Goal: Task Accomplishment & Management: Use online tool/utility

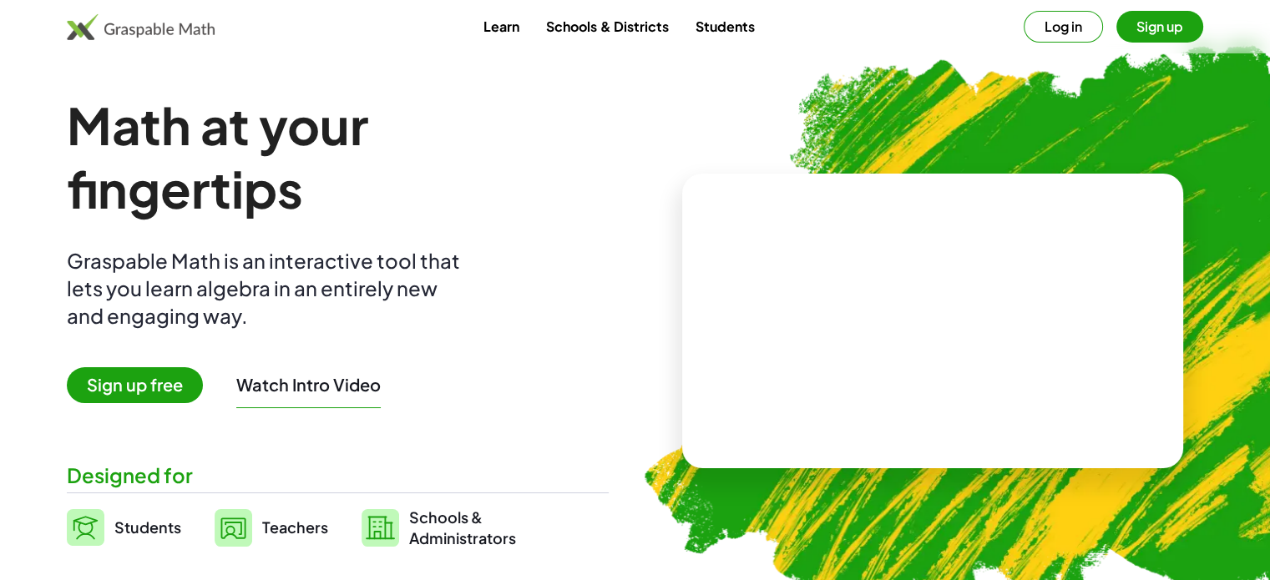
click at [110, 399] on span "Sign up free" at bounding box center [135, 385] width 136 height 36
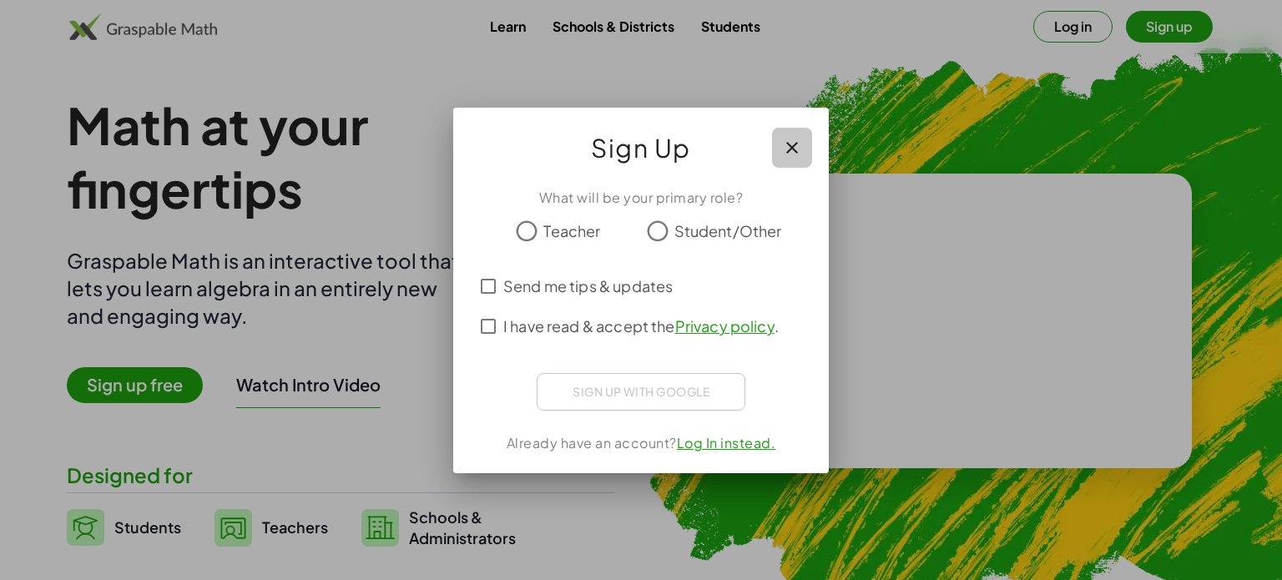
click at [786, 147] on icon "button" at bounding box center [792, 148] width 20 height 20
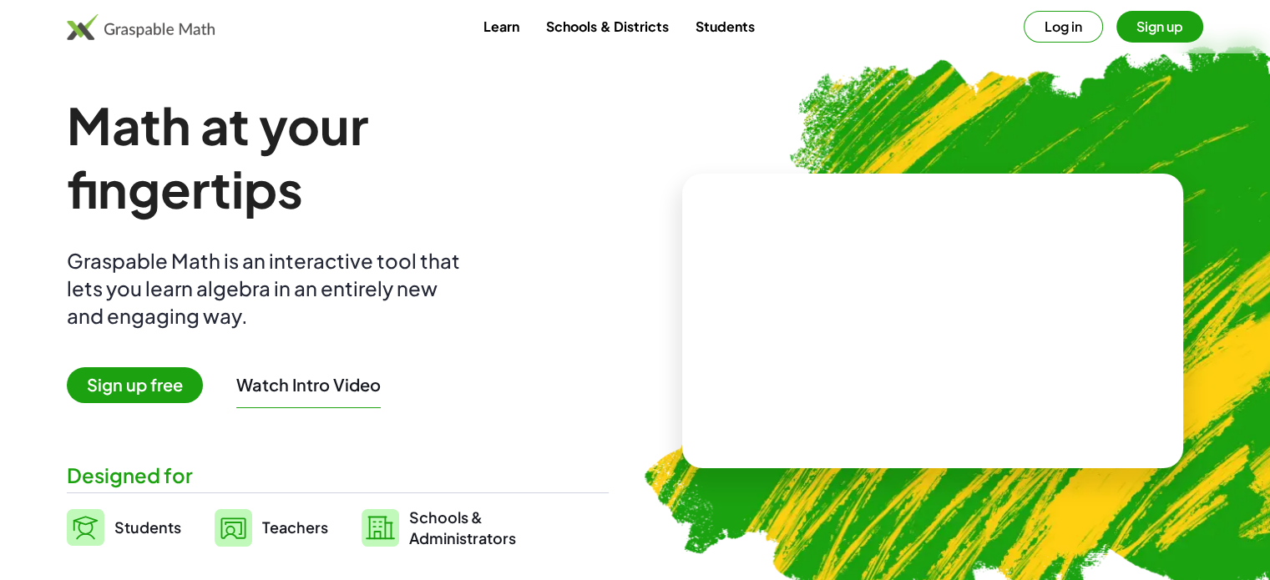
click at [1164, 19] on button "Sign up" at bounding box center [1159, 27] width 87 height 32
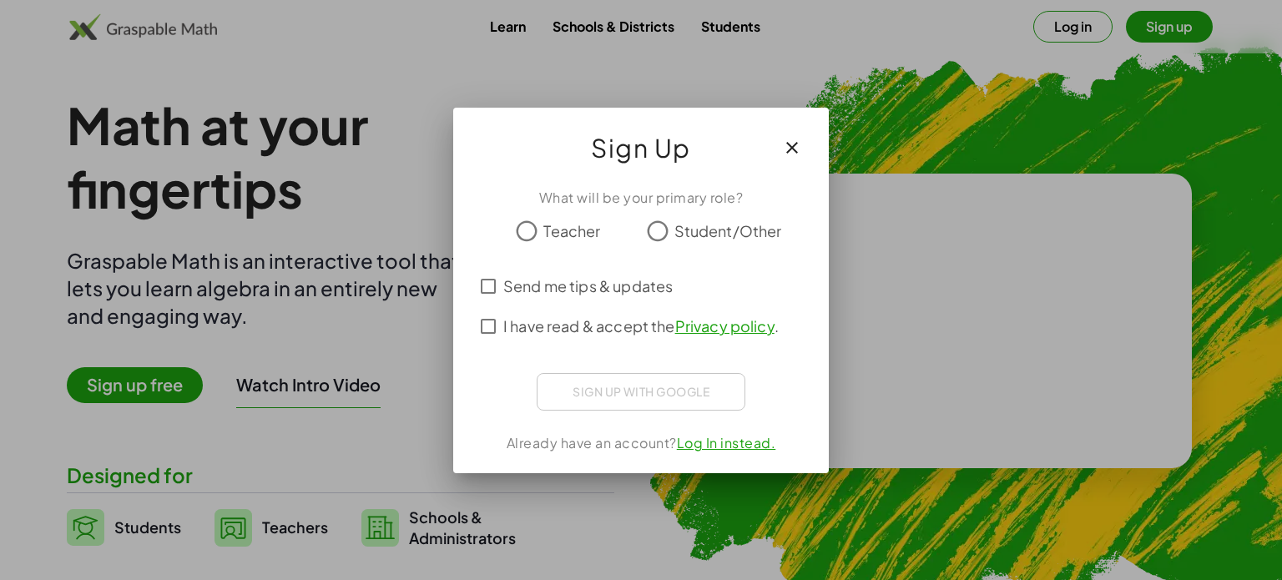
click at [784, 152] on icon "button" at bounding box center [792, 148] width 20 height 20
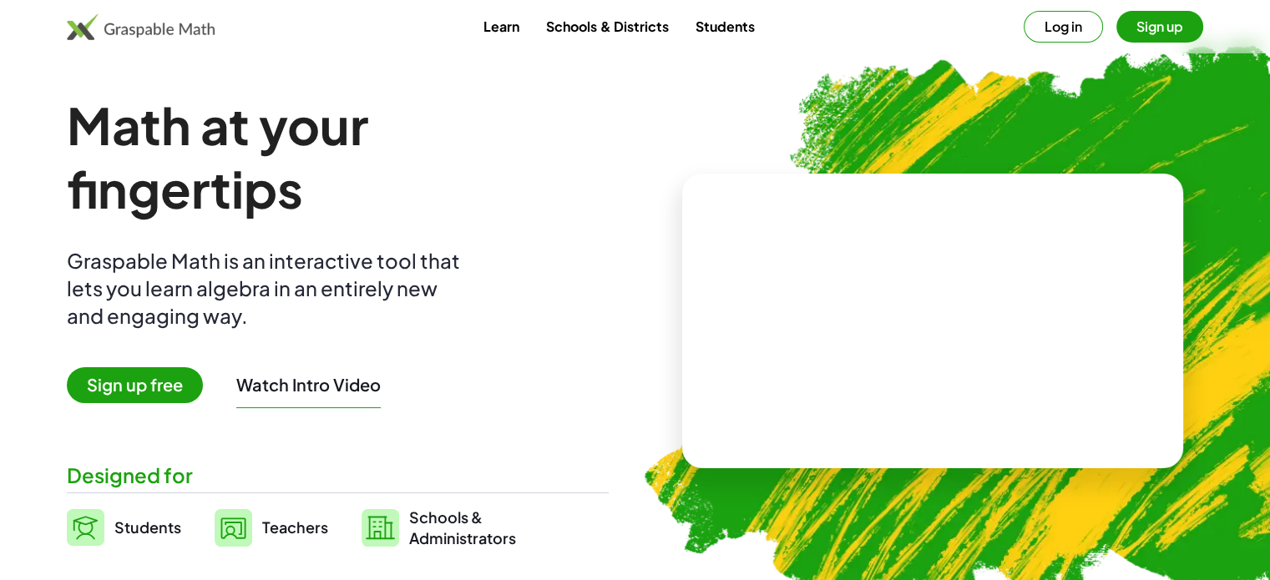
click at [1059, 36] on button "Log in" at bounding box center [1062, 27] width 79 height 32
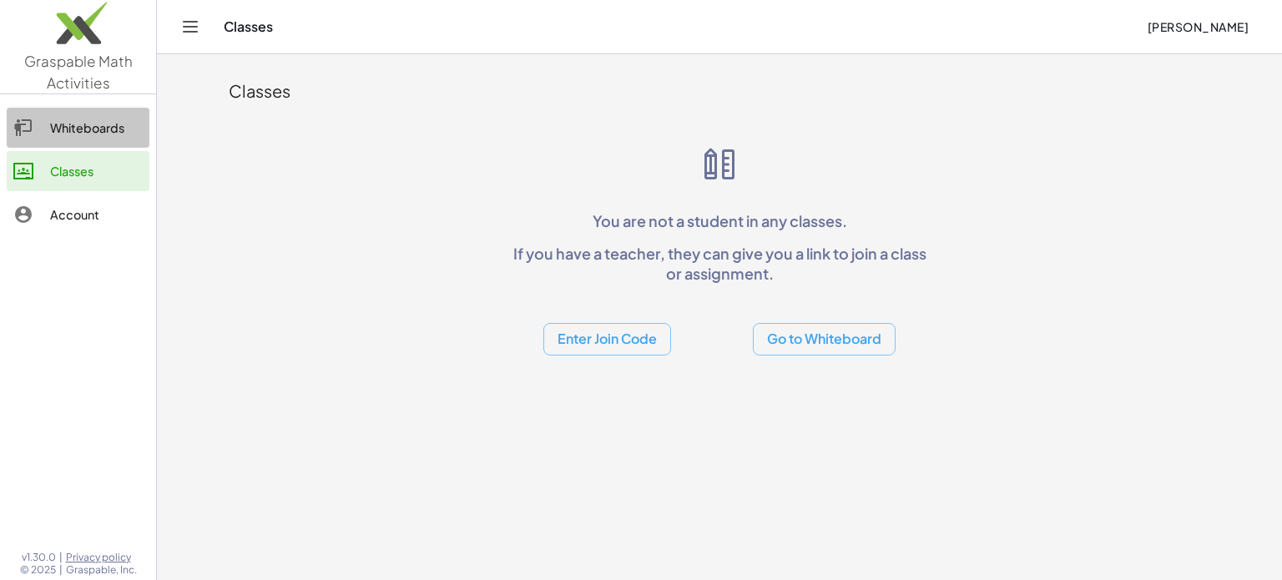
click at [80, 133] on div "Whiteboards" at bounding box center [96, 128] width 93 height 20
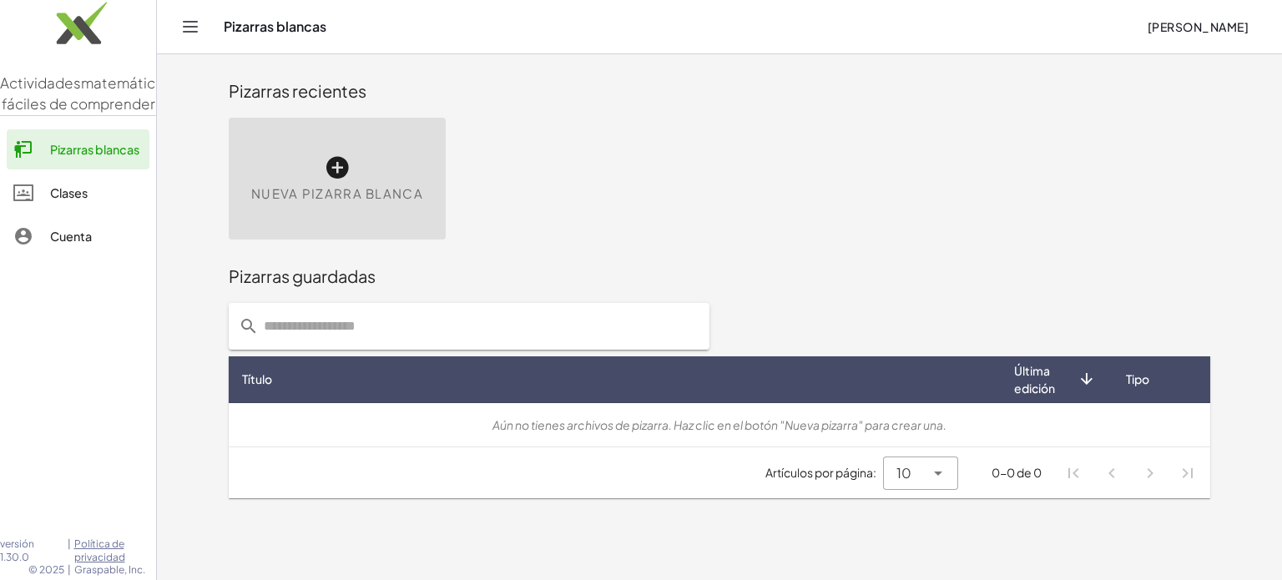
click at [523, 117] on div "Pizarras recientes" at bounding box center [720, 90] width 982 height 53
click at [326, 159] on icon at bounding box center [337, 167] width 27 height 27
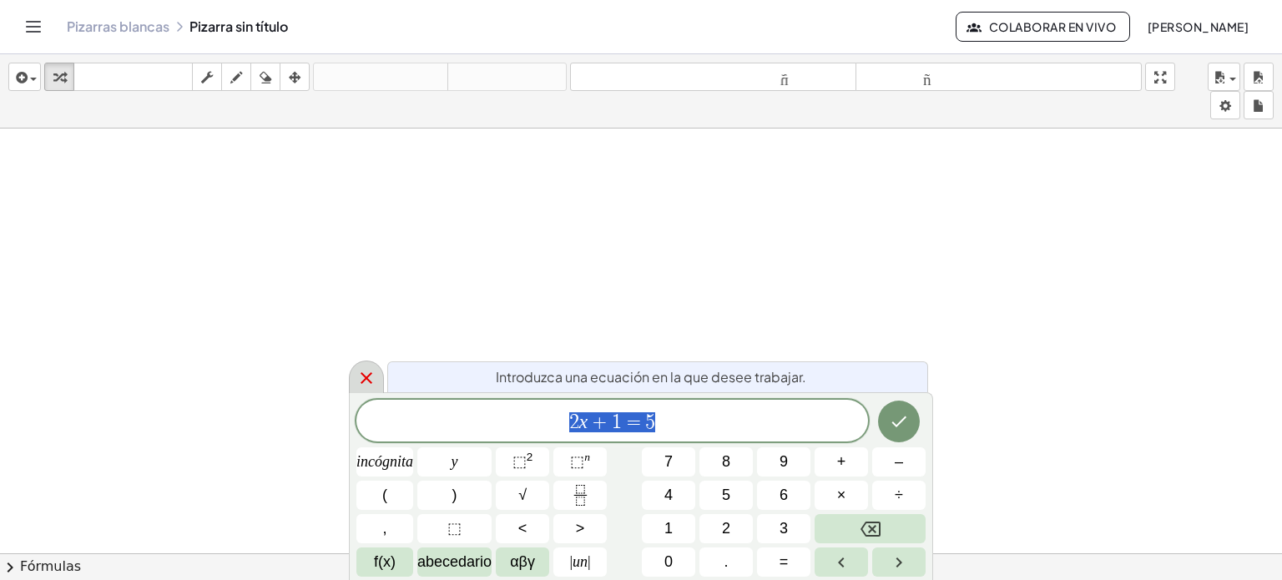
click at [363, 376] on icon at bounding box center [366, 378] width 20 height 20
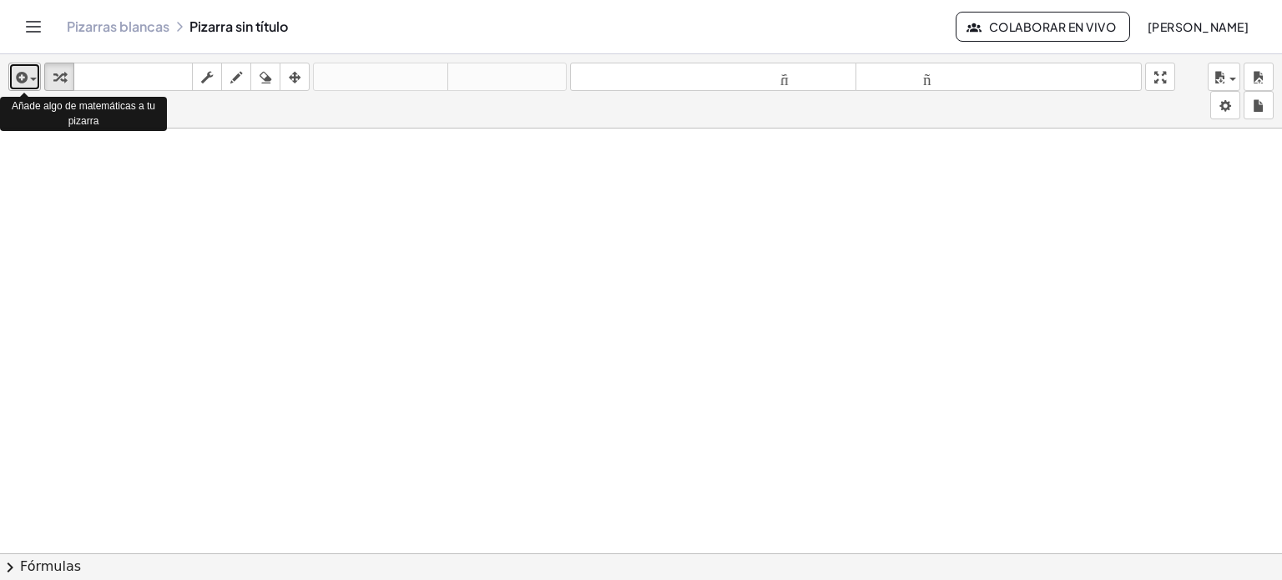
click at [30, 79] on span "button" at bounding box center [33, 79] width 7 height 3
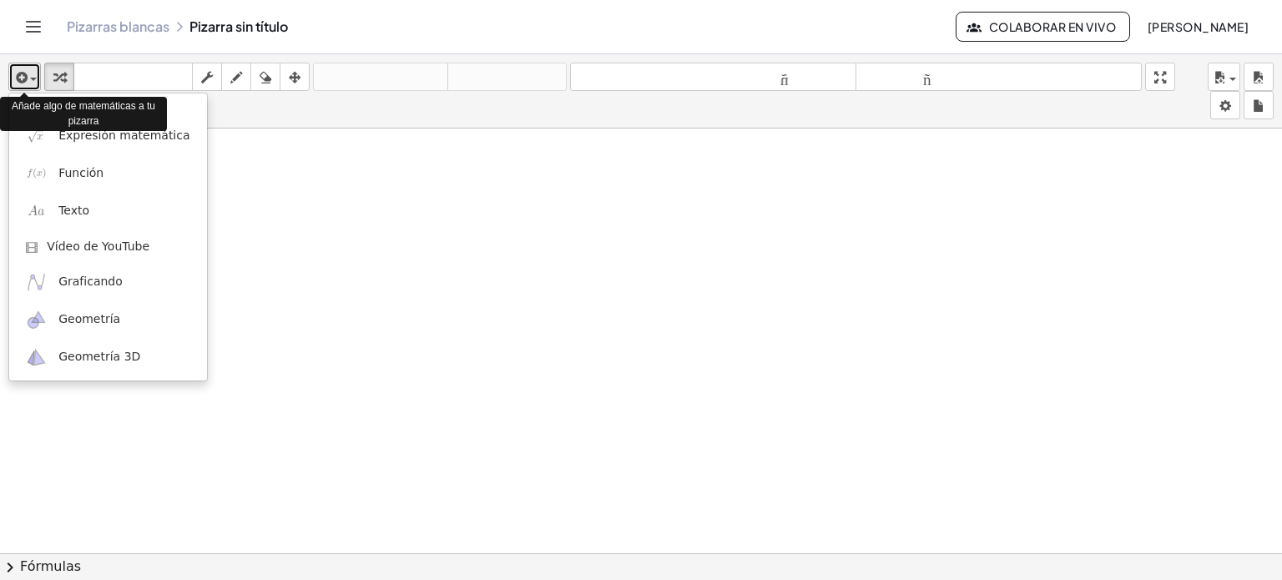
click at [30, 79] on span "button" at bounding box center [33, 79] width 7 height 3
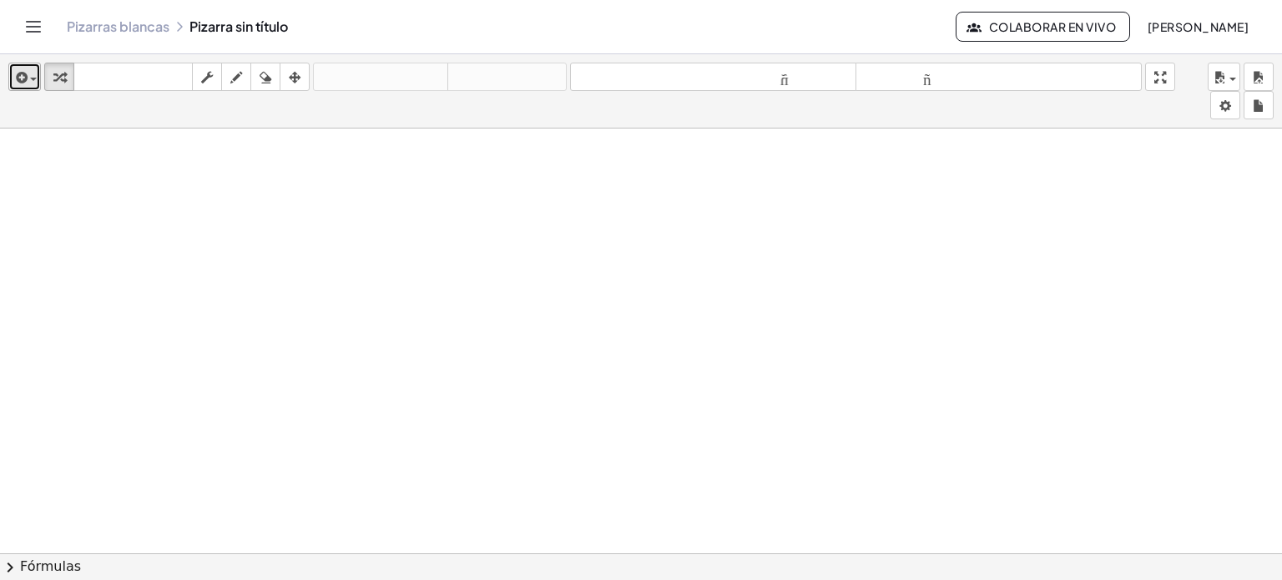
click at [26, 76] on icon "button" at bounding box center [20, 78] width 15 height 20
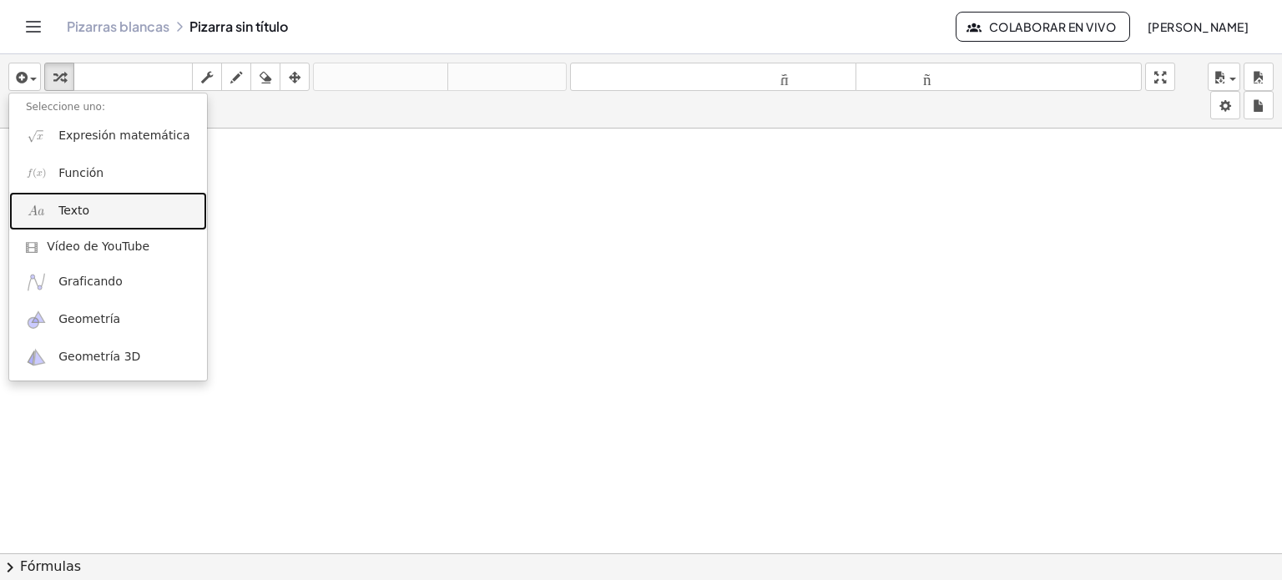
click at [54, 209] on link "Texto" at bounding box center [108, 211] width 198 height 38
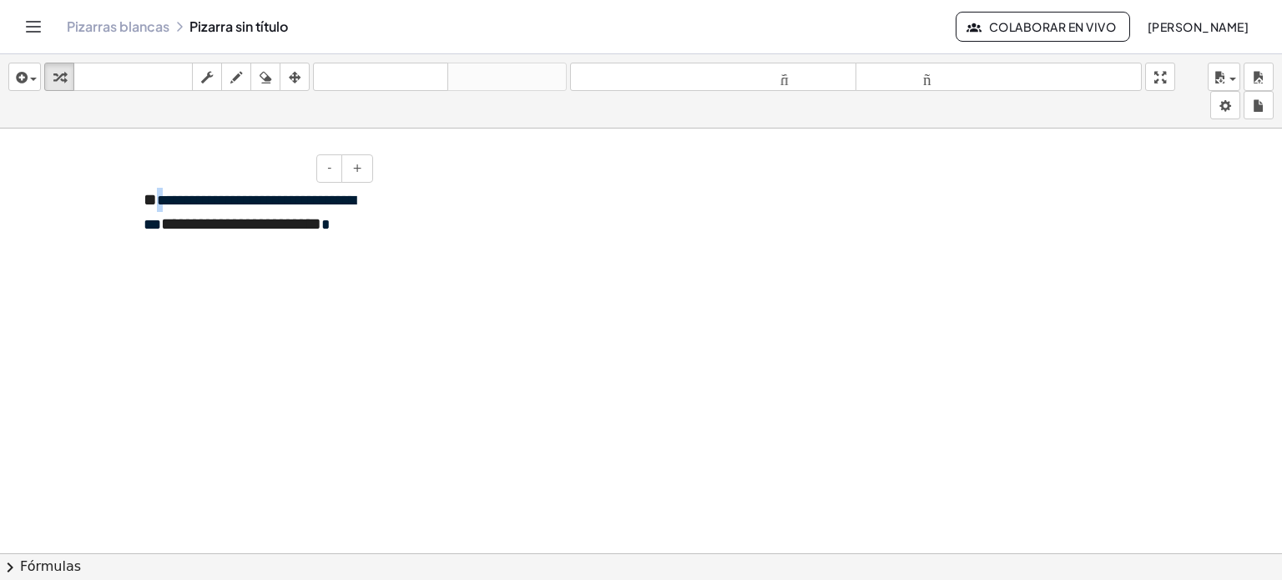
click at [162, 200] on font "**********" at bounding box center [250, 212] width 212 height 39
copy font "*"
click at [321, 232] on font "*" at bounding box center [325, 224] width 9 height 15
click at [225, 228] on font "**********" at bounding box center [241, 223] width 160 height 17
copy font "*"
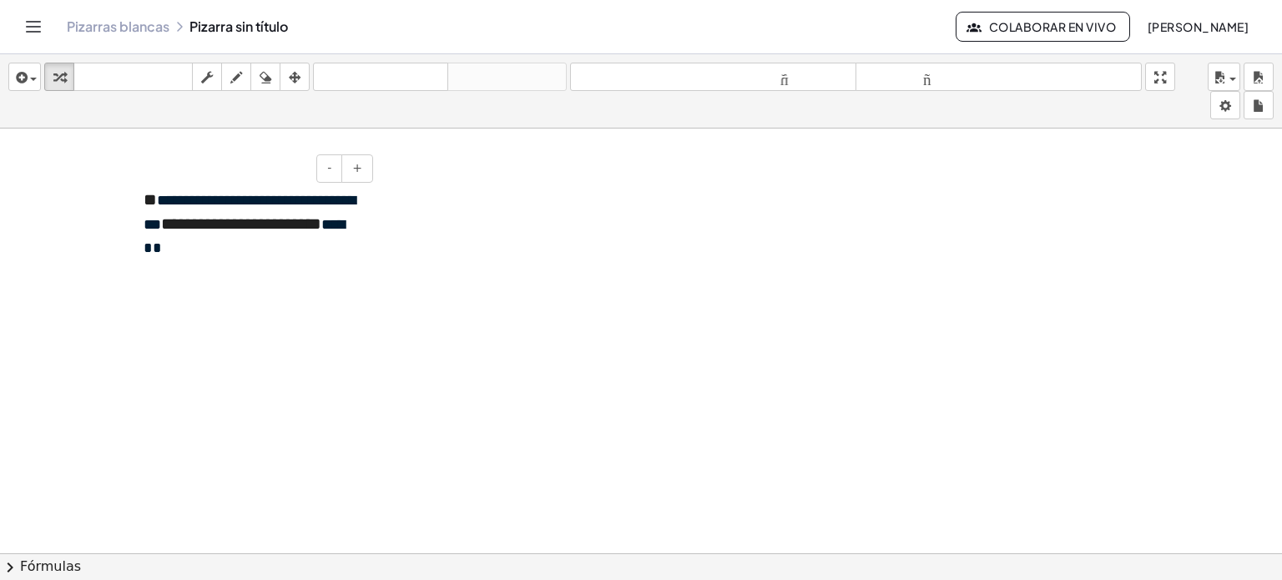
click at [224, 251] on font "******" at bounding box center [244, 236] width 201 height 39
click at [353, 176] on button "+" at bounding box center [357, 168] width 32 height 28
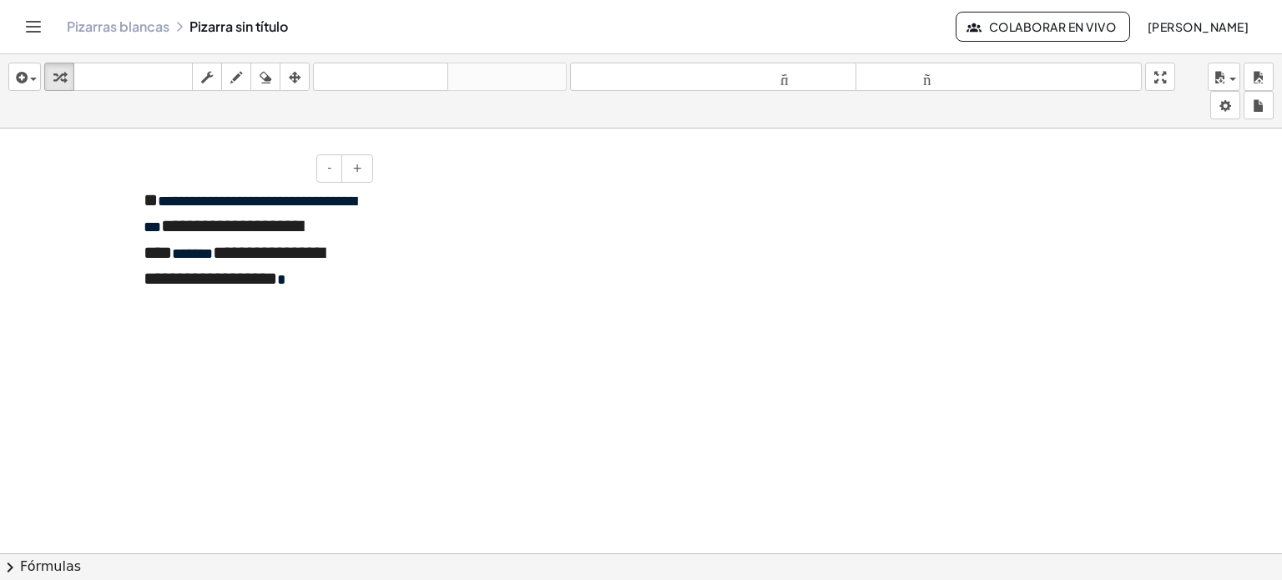
click at [337, 198] on font "**********" at bounding box center [250, 214] width 213 height 41
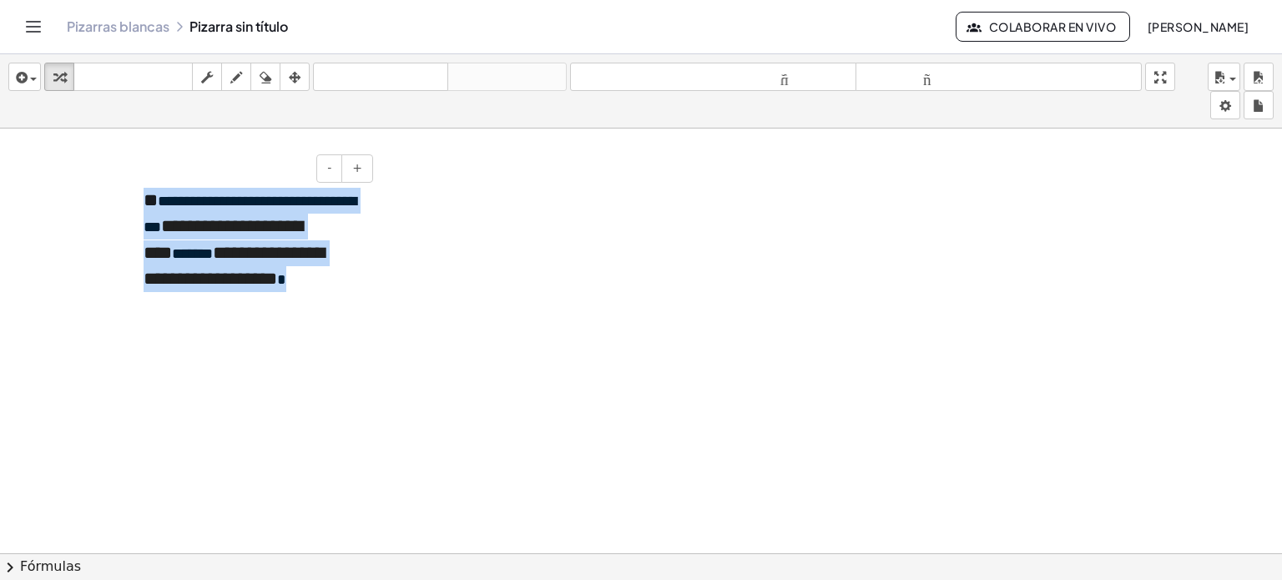
drag, startPoint x: 352, startPoint y: 288, endPoint x: 135, endPoint y: 186, distance: 239.8
click at [135, 186] on div "**********" at bounding box center [252, 242] width 250 height 143
click at [349, 164] on button "+" at bounding box center [357, 168] width 32 height 28
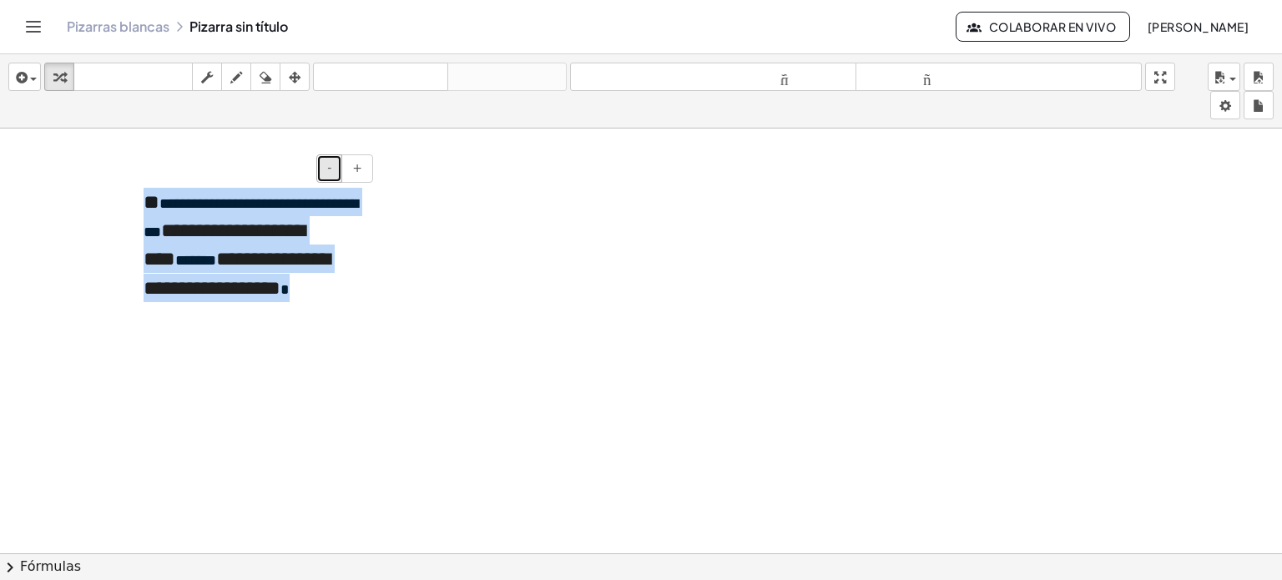
click at [331, 164] on font "-" at bounding box center [329, 167] width 4 height 13
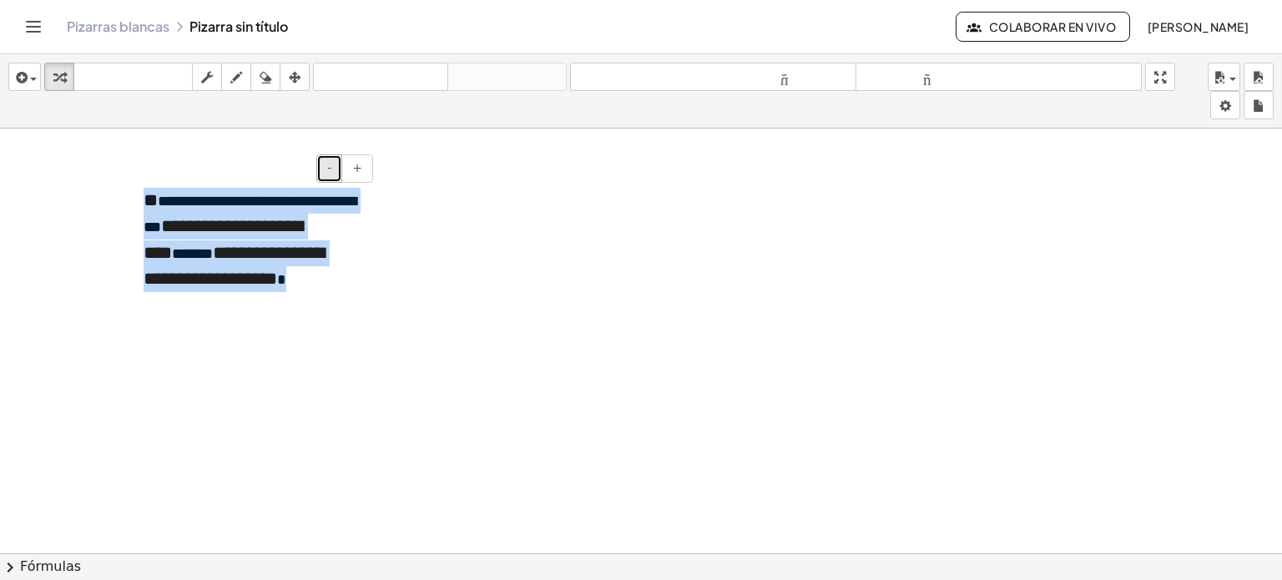
click at [331, 164] on font "-" at bounding box center [329, 167] width 4 height 13
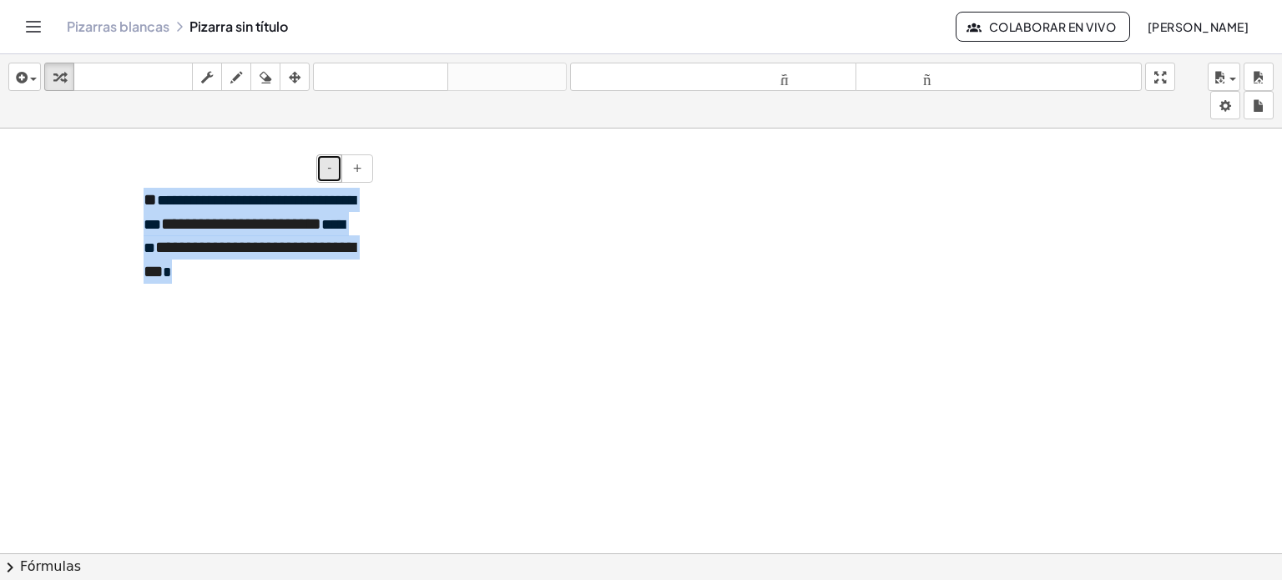
click at [331, 164] on font "-" at bounding box center [329, 167] width 4 height 13
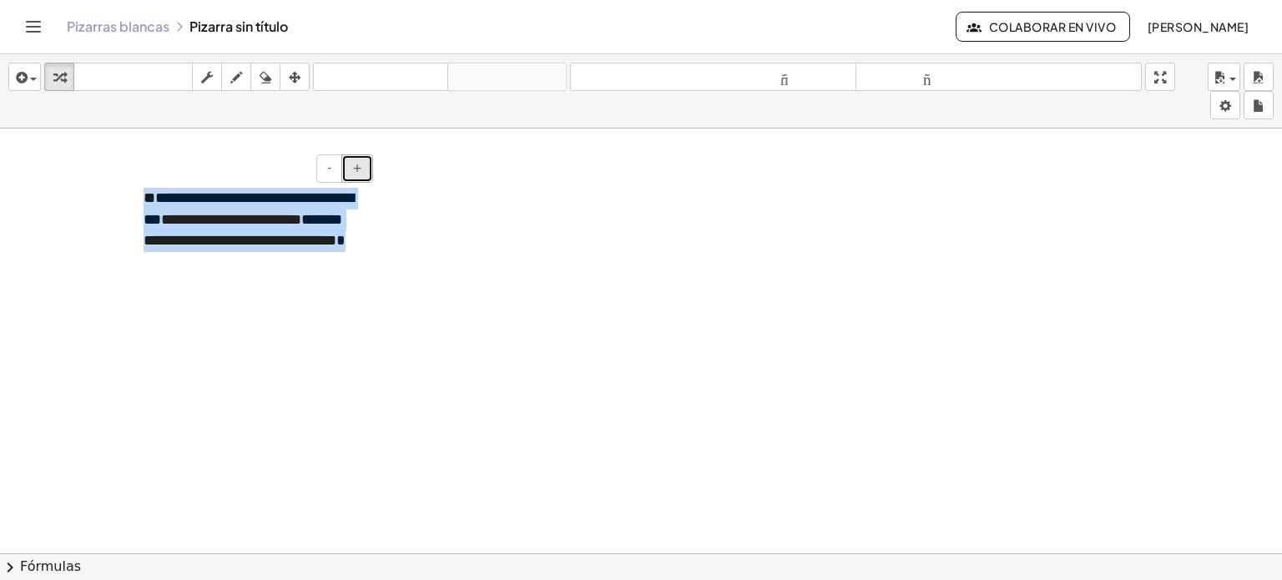
click at [362, 161] on button "+" at bounding box center [357, 168] width 32 height 28
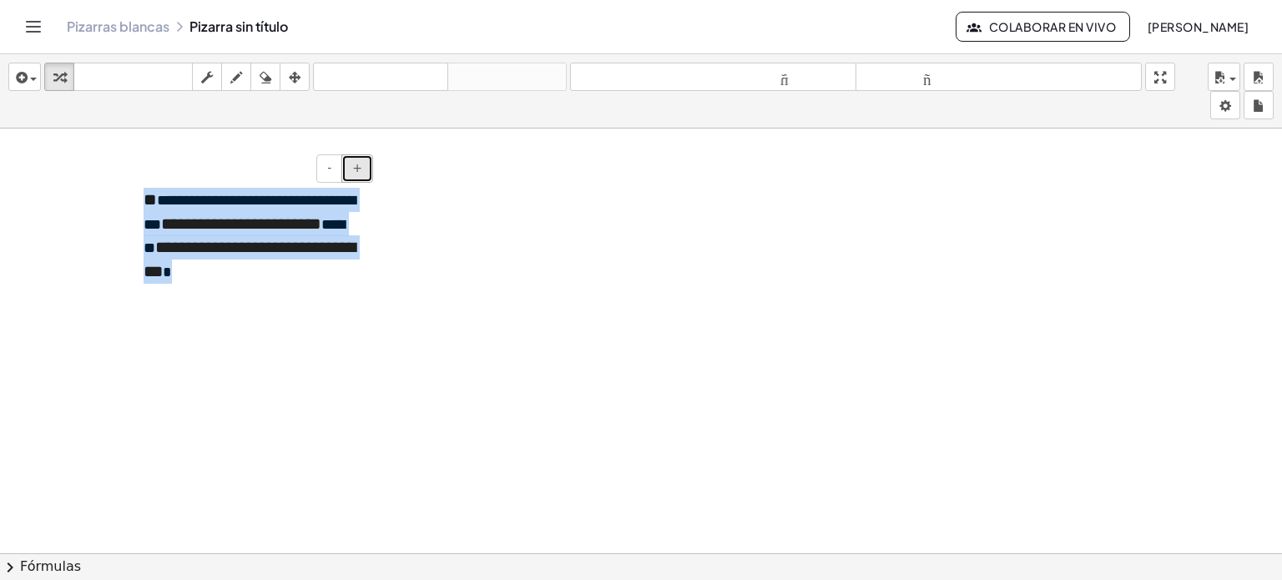
click at [362, 161] on button "+" at bounding box center [357, 168] width 32 height 28
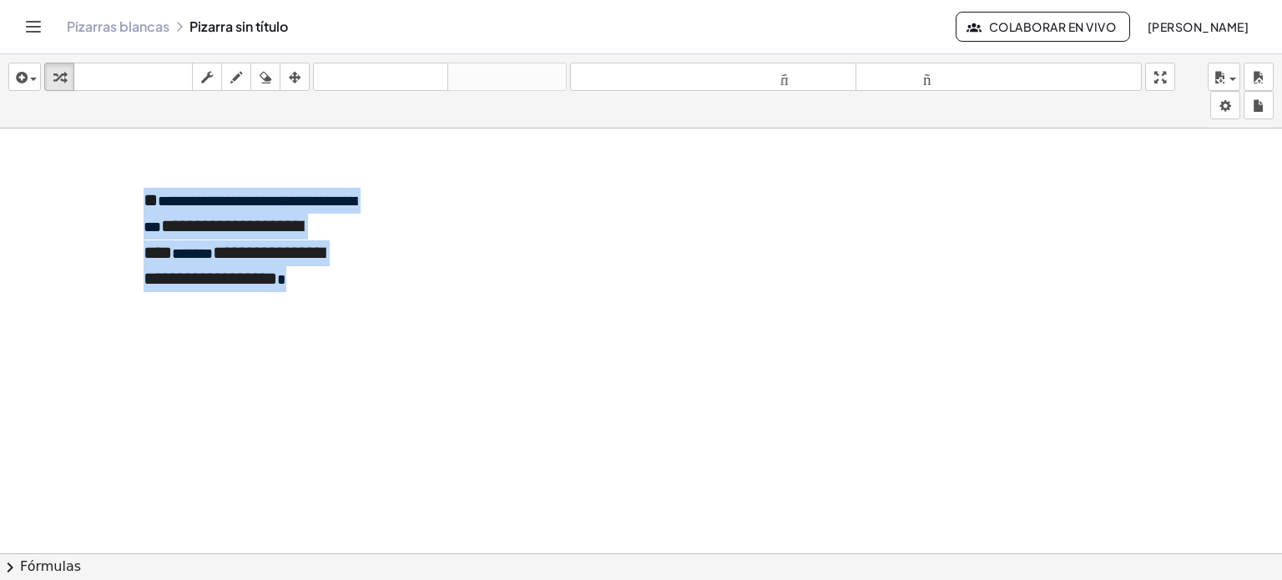
click at [381, 227] on div at bounding box center [641, 566] width 1282 height 875
drag, startPoint x: 354, startPoint y: 278, endPoint x: 153, endPoint y: 191, distance: 219.1
click at [153, 191] on div "**********" at bounding box center [252, 242] width 250 height 143
click at [153, 191] on font "**" at bounding box center [151, 200] width 14 height 18
drag, startPoint x: 147, startPoint y: 191, endPoint x: 354, endPoint y: 280, distance: 225.5
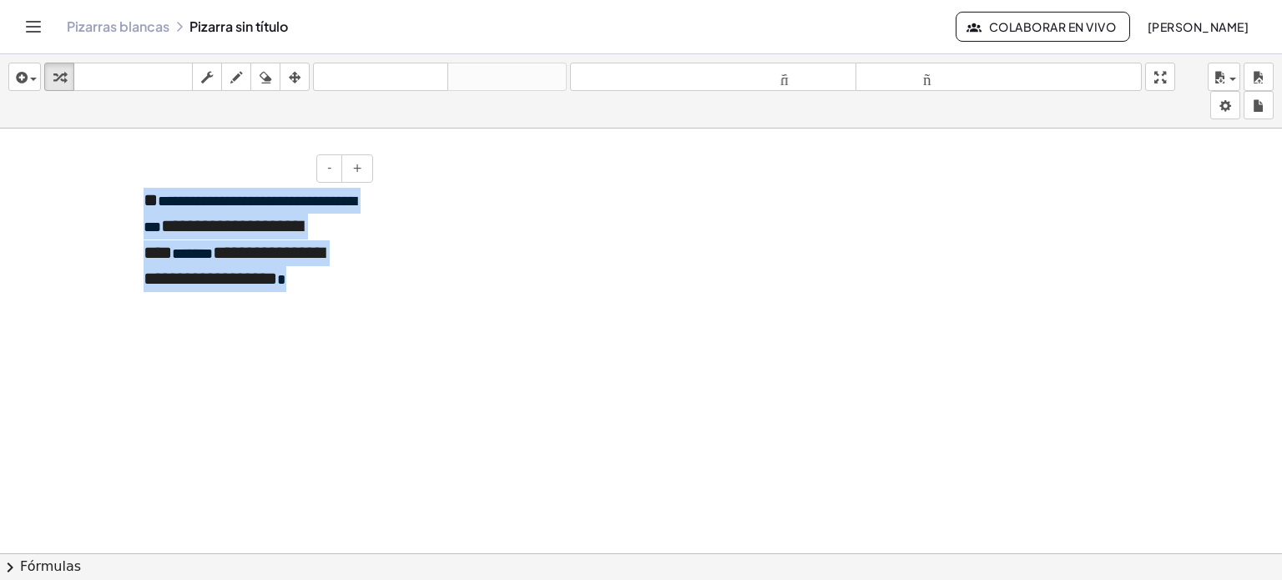
click at [351, 290] on div "**********" at bounding box center [252, 242] width 250 height 143
click at [326, 160] on button "-" at bounding box center [329, 168] width 26 height 28
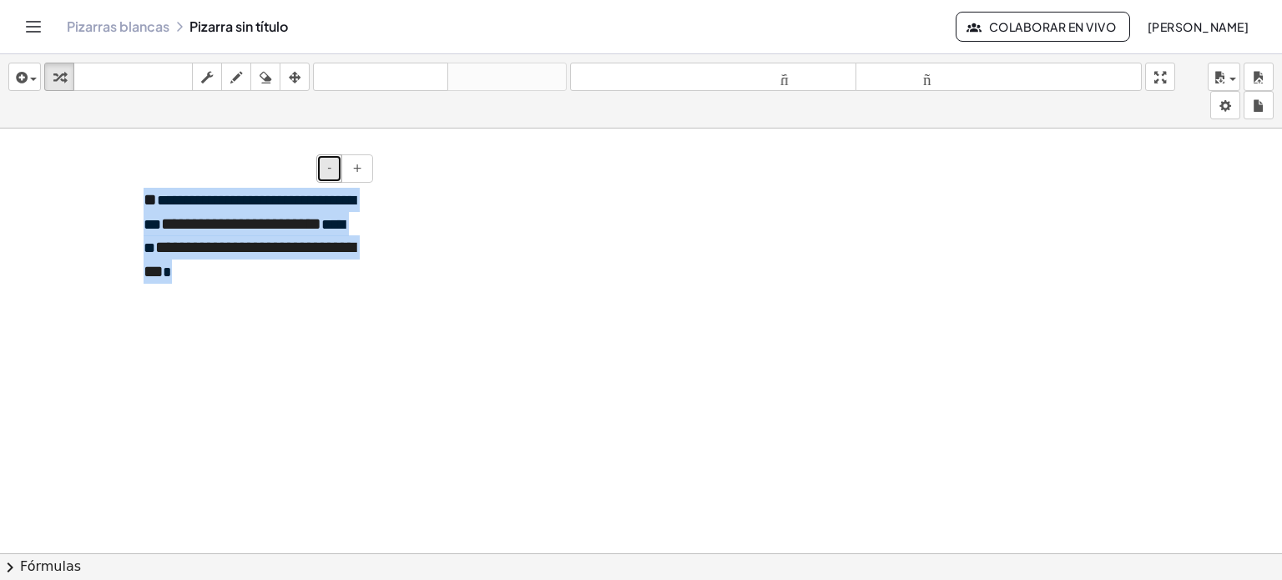
click at [325, 160] on button "-" at bounding box center [329, 168] width 26 height 28
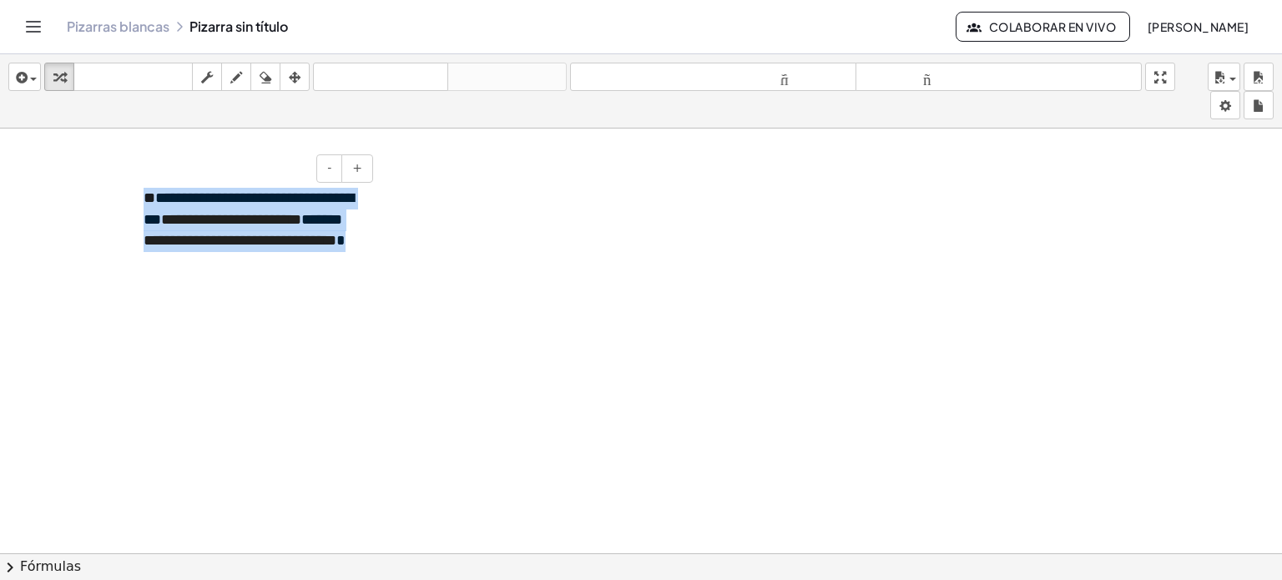
click at [388, 235] on div at bounding box center [641, 566] width 1282 height 875
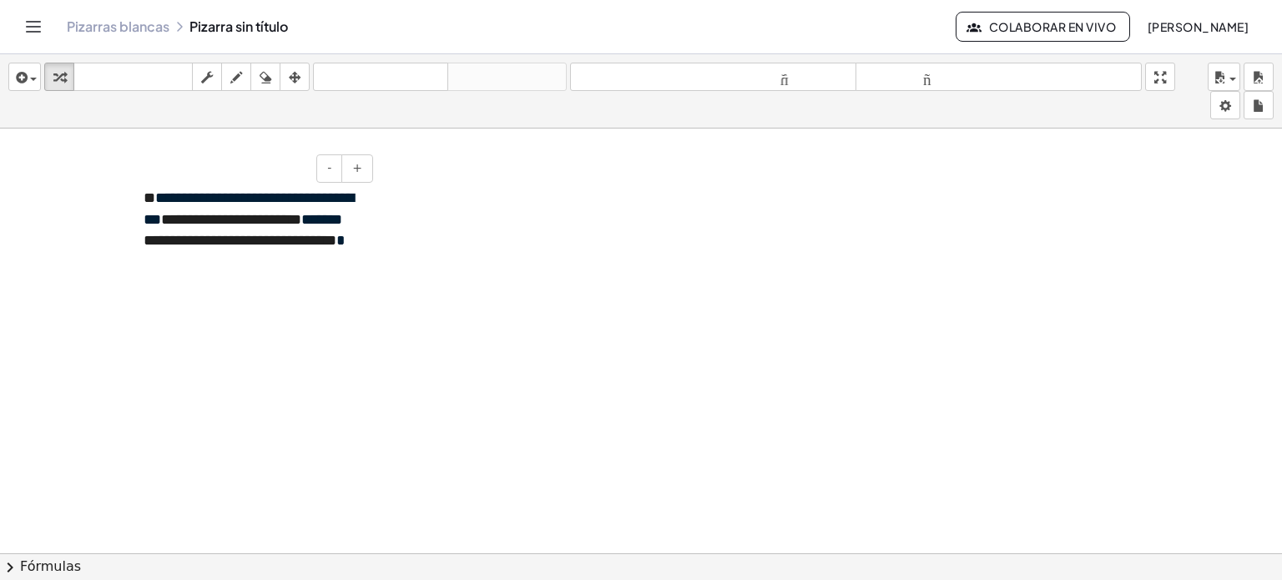
click at [324, 240] on font "**********" at bounding box center [240, 240] width 193 height 15
drag, startPoint x: 145, startPoint y: 198, endPoint x: 164, endPoint y: 217, distance: 27.2
click at [164, 219] on div "**********" at bounding box center [252, 233] width 250 height 124
click at [173, 196] on font "**********" at bounding box center [249, 208] width 210 height 37
click at [155, 196] on font "**" at bounding box center [150, 197] width 12 height 15
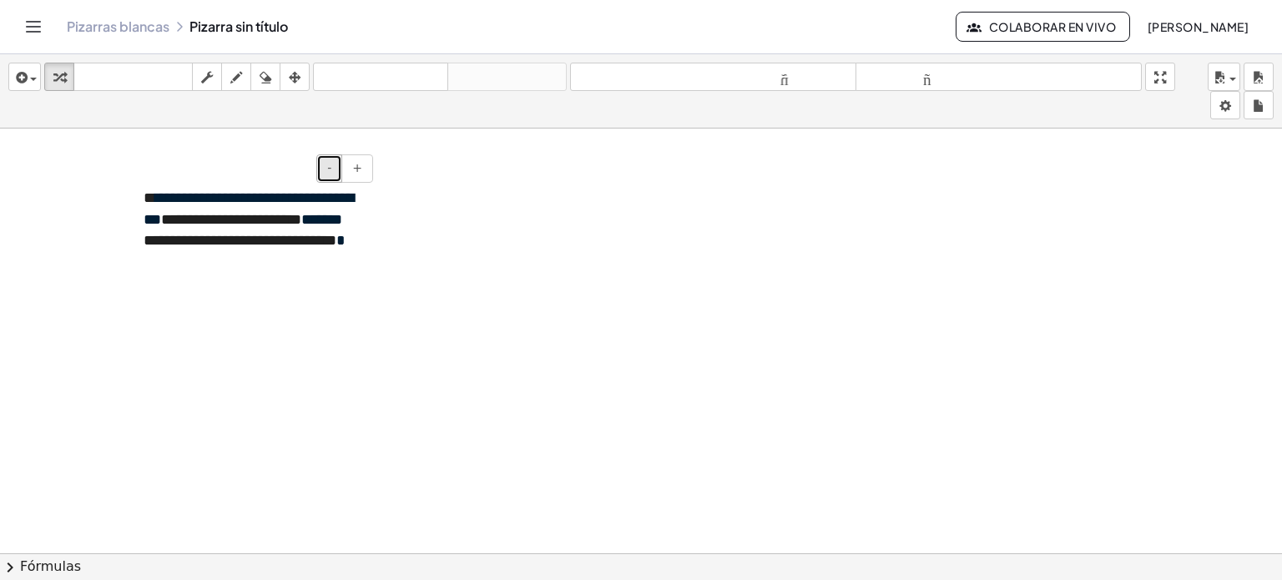
click at [324, 174] on button "-" at bounding box center [329, 168] width 26 height 28
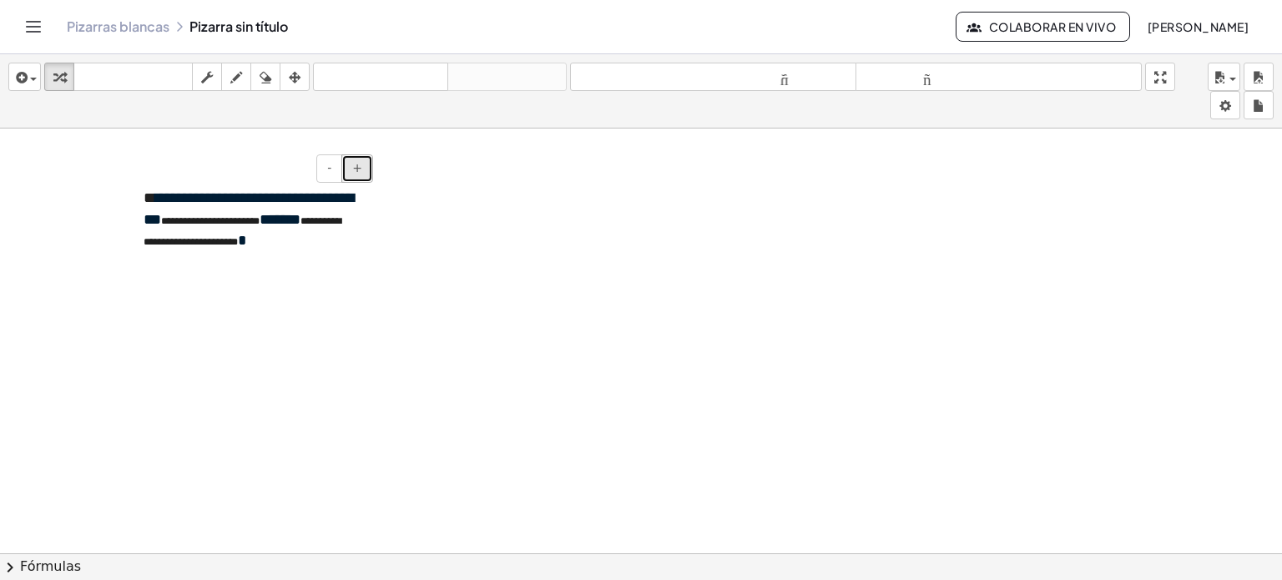
click at [353, 169] on button "+" at bounding box center [357, 168] width 32 height 28
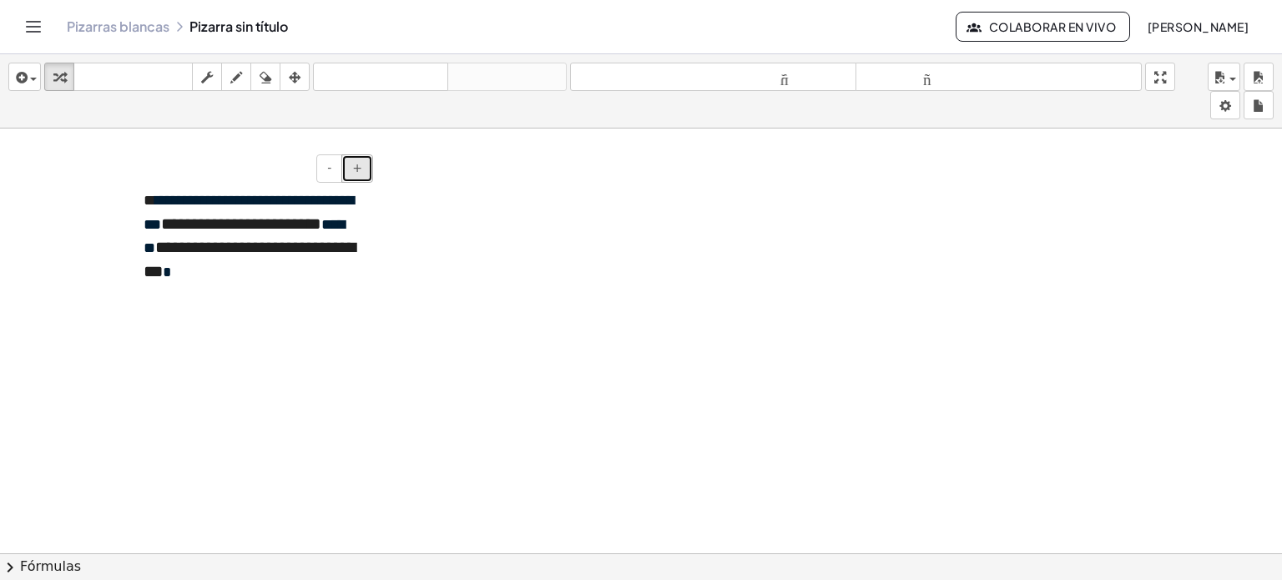
click at [353, 169] on button "+" at bounding box center [357, 168] width 32 height 28
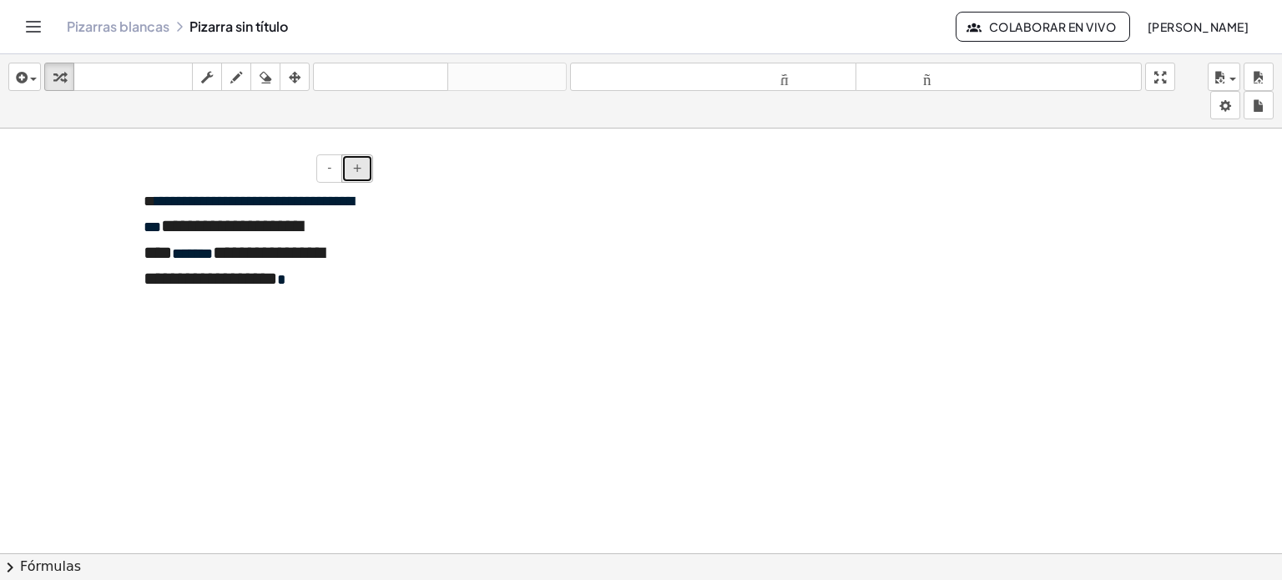
click at [353, 169] on button "+" at bounding box center [357, 168] width 32 height 28
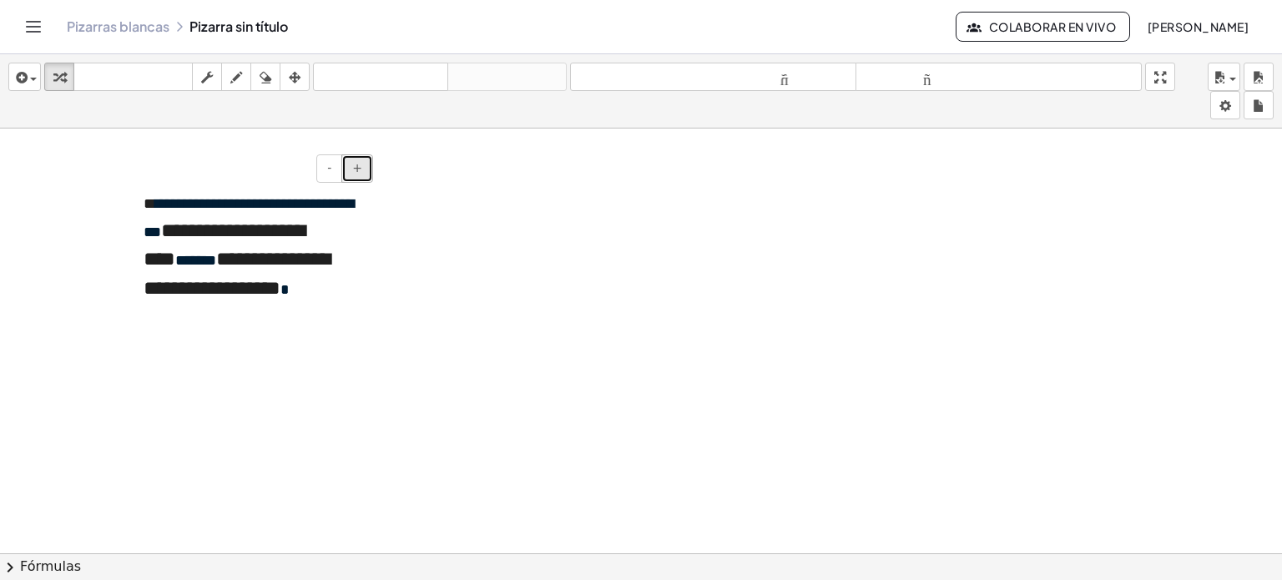
click at [353, 169] on button "+" at bounding box center [357, 168] width 32 height 28
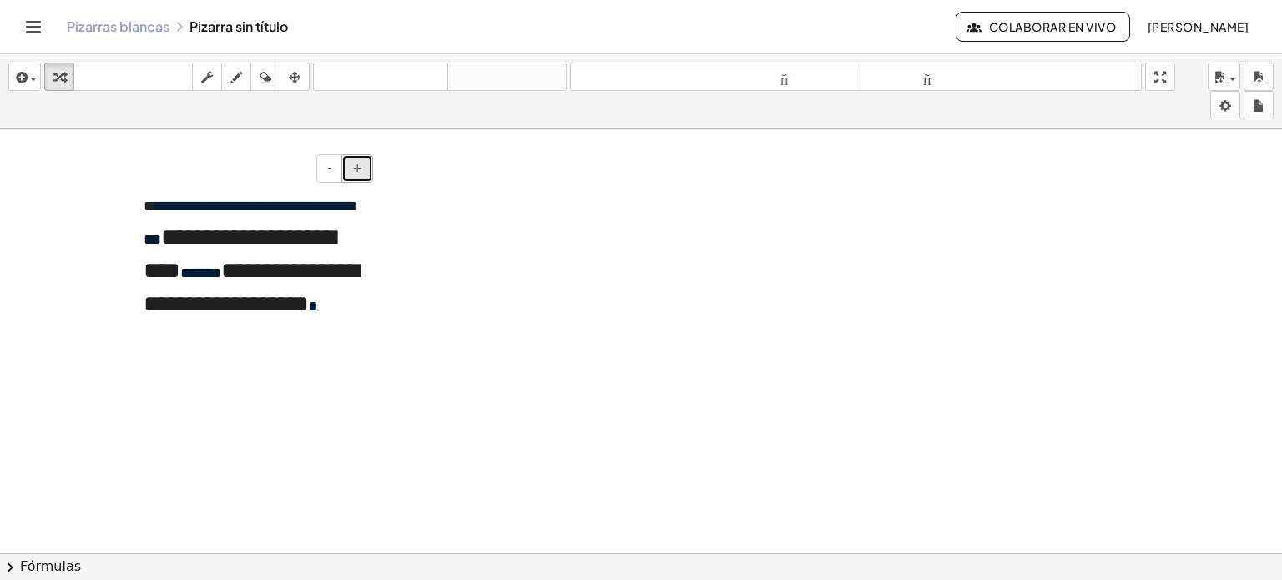
click at [344, 166] on button "+" at bounding box center [357, 168] width 32 height 28
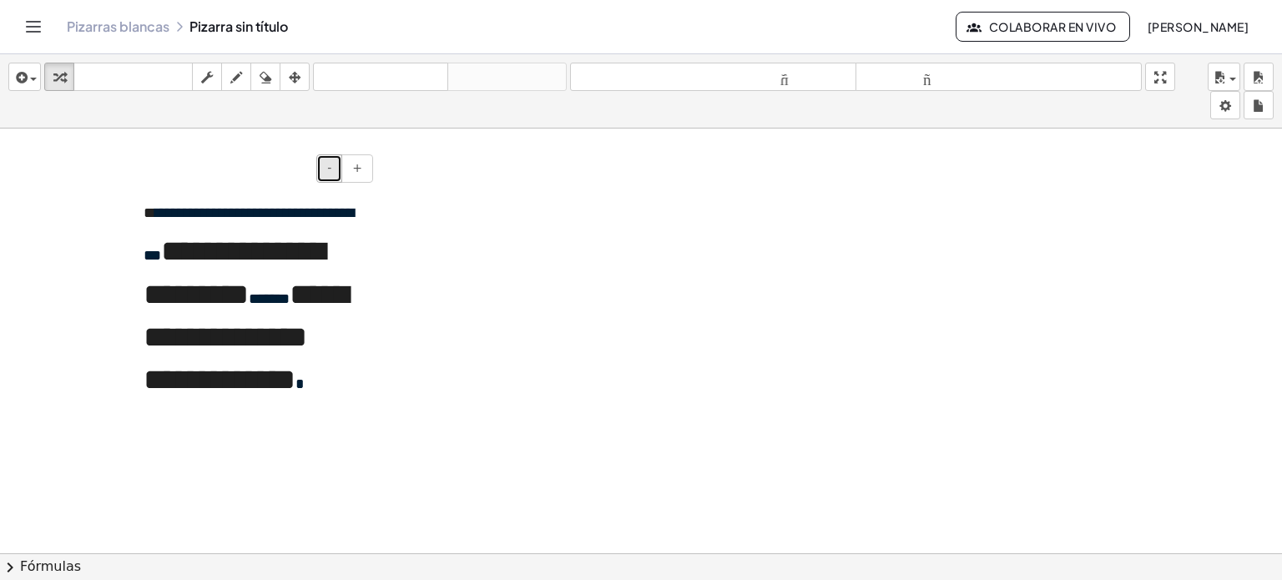
click at [331, 162] on font "-" at bounding box center [329, 167] width 4 height 13
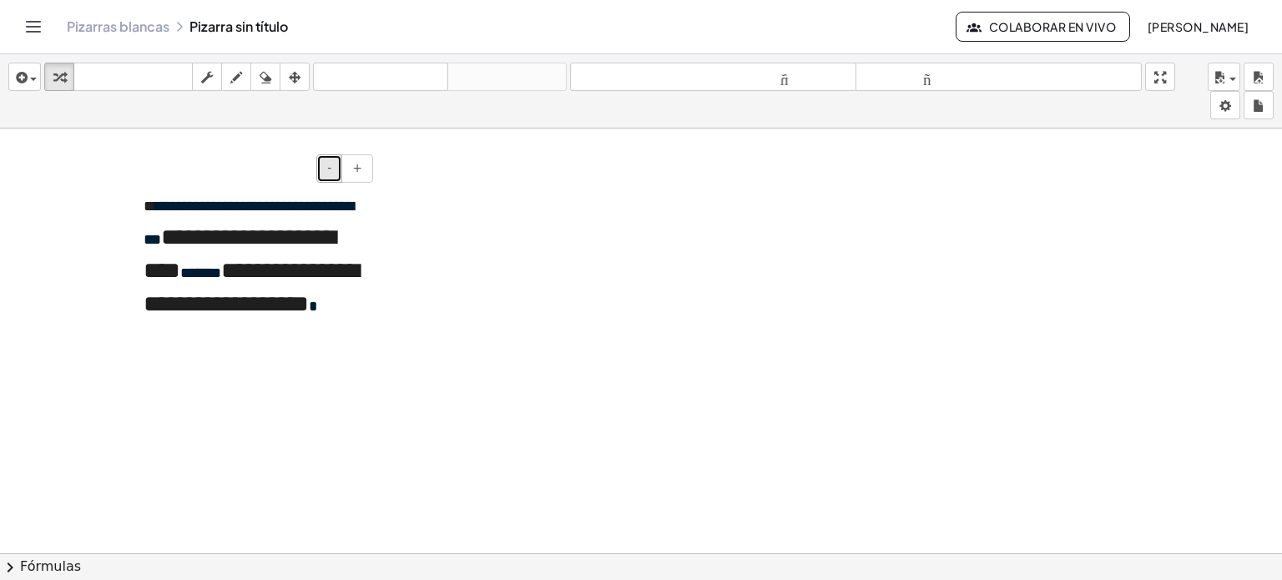
click at [331, 162] on font "-" at bounding box center [329, 167] width 4 height 13
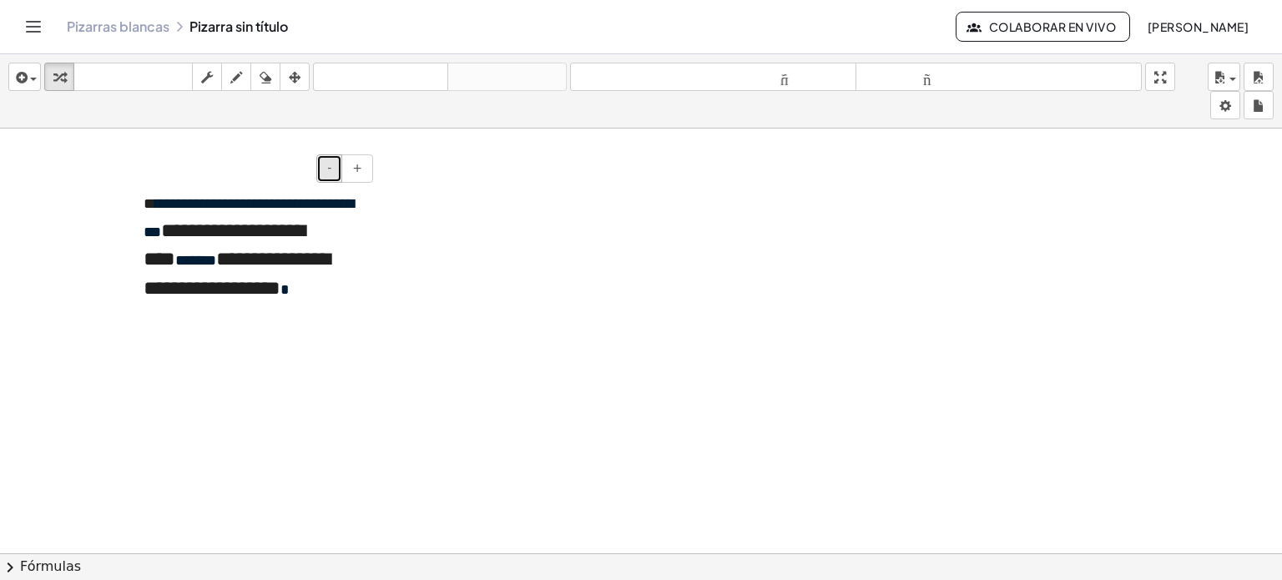
click at [331, 162] on font "-" at bounding box center [329, 167] width 4 height 13
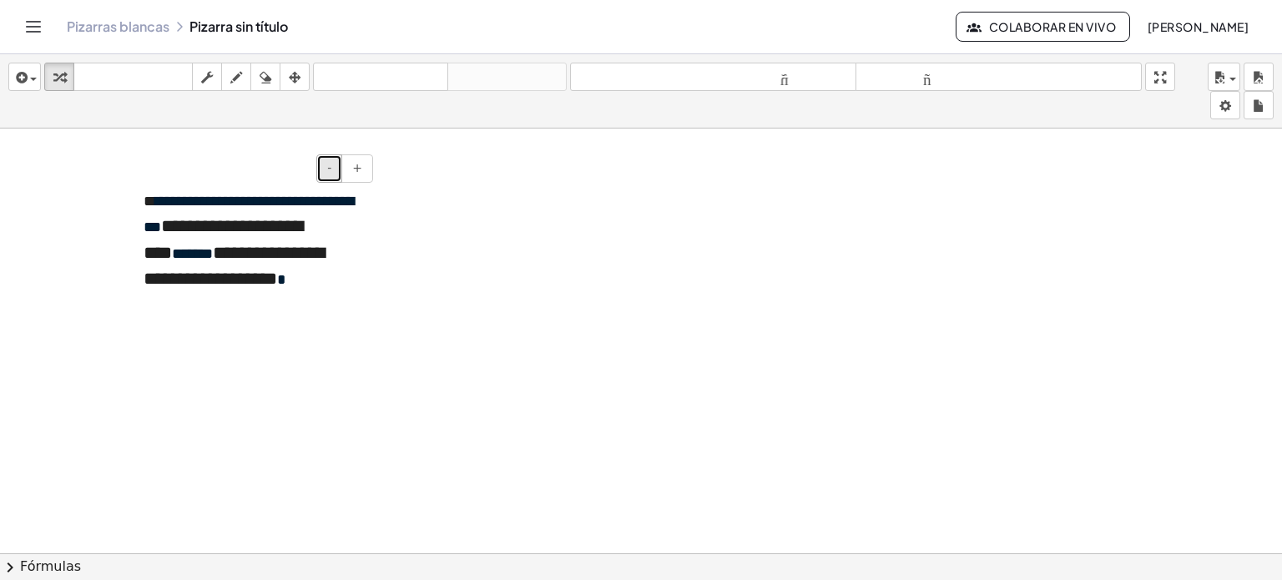
click at [331, 162] on font "-" at bounding box center [329, 167] width 4 height 13
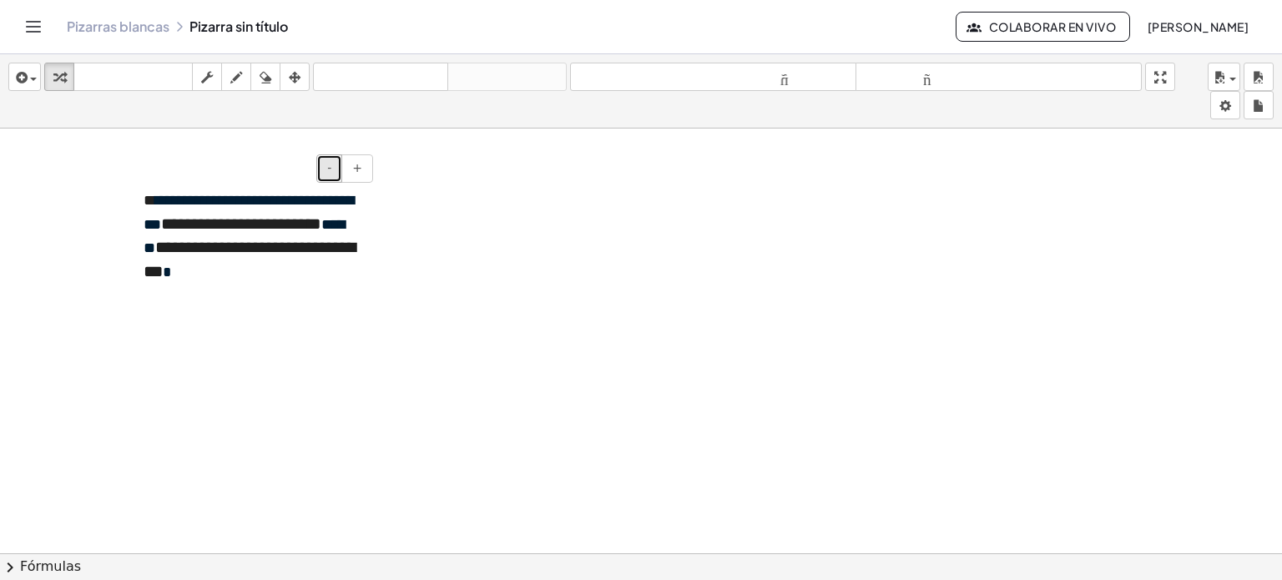
click at [331, 162] on font "-" at bounding box center [329, 167] width 4 height 13
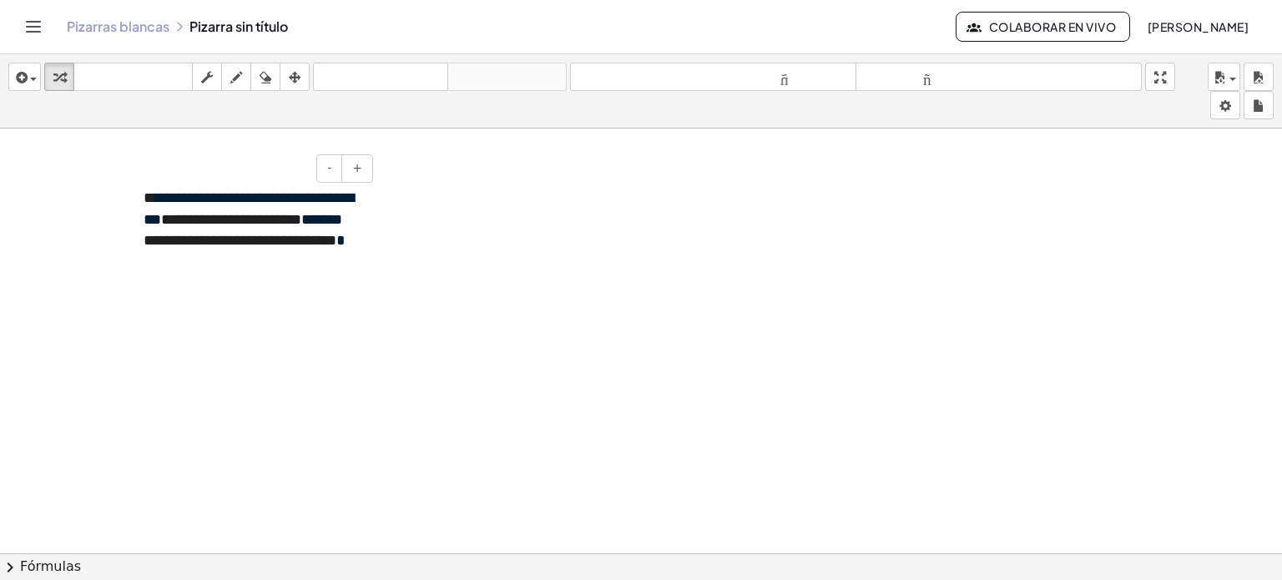
click at [325, 256] on div "**********" at bounding box center [252, 233] width 250 height 124
click at [412, 244] on div at bounding box center [641, 566] width 1282 height 875
click at [375, 242] on div "**********" at bounding box center [252, 233] width 250 height 124
click at [294, 83] on icon "button" at bounding box center [295, 78] width 12 height 20
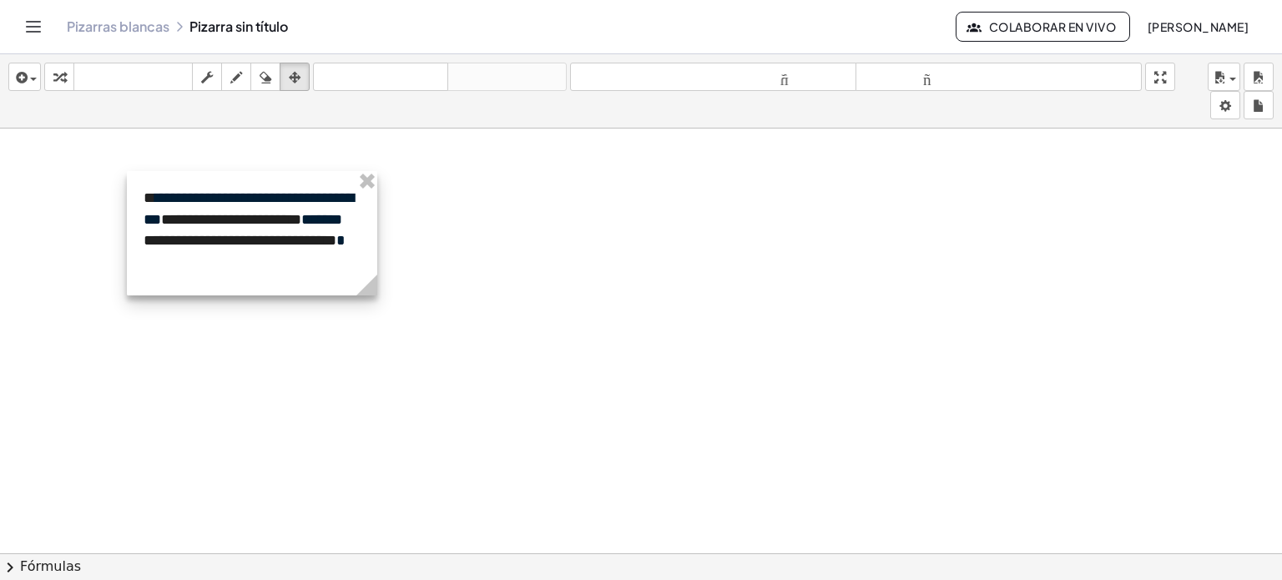
click at [346, 210] on div at bounding box center [252, 233] width 250 height 124
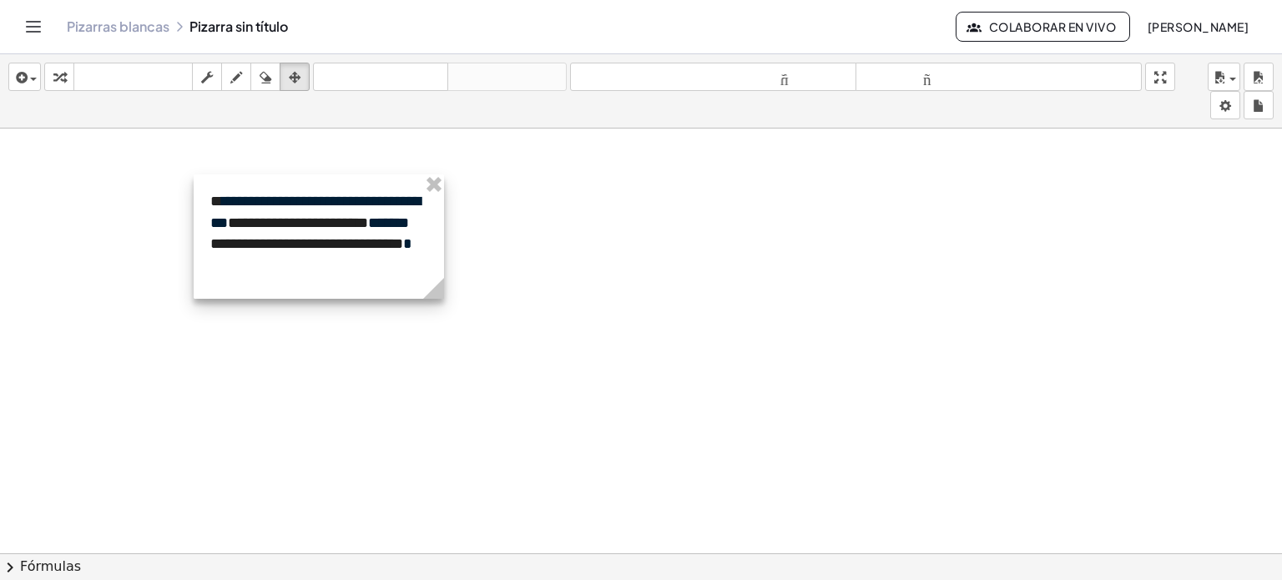
drag, startPoint x: 376, startPoint y: 220, endPoint x: 423, endPoint y: 206, distance: 48.6
click at [444, 223] on div at bounding box center [319, 236] width 250 height 124
click at [205, 78] on icon "button" at bounding box center [207, 78] width 12 height 20
click at [441, 270] on div "**********" at bounding box center [320, 236] width 250 height 124
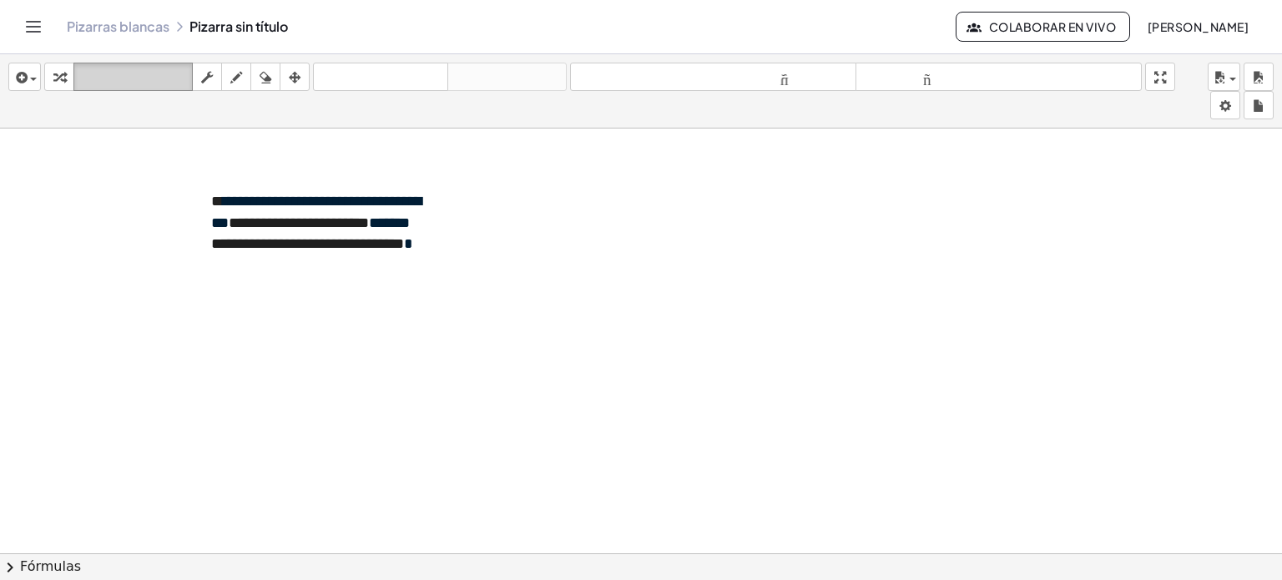
click at [154, 75] on font "teclado" at bounding box center [133, 77] width 111 height 16
click at [369, 219] on font "**********" at bounding box center [299, 222] width 140 height 15
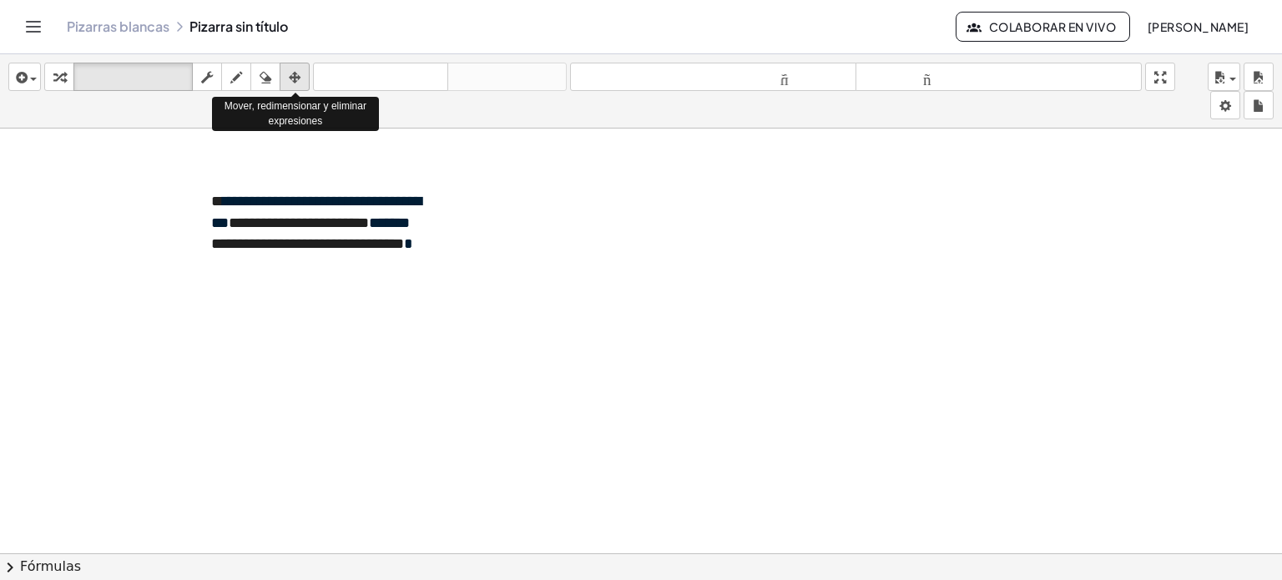
click at [297, 79] on icon "button" at bounding box center [295, 78] width 12 height 20
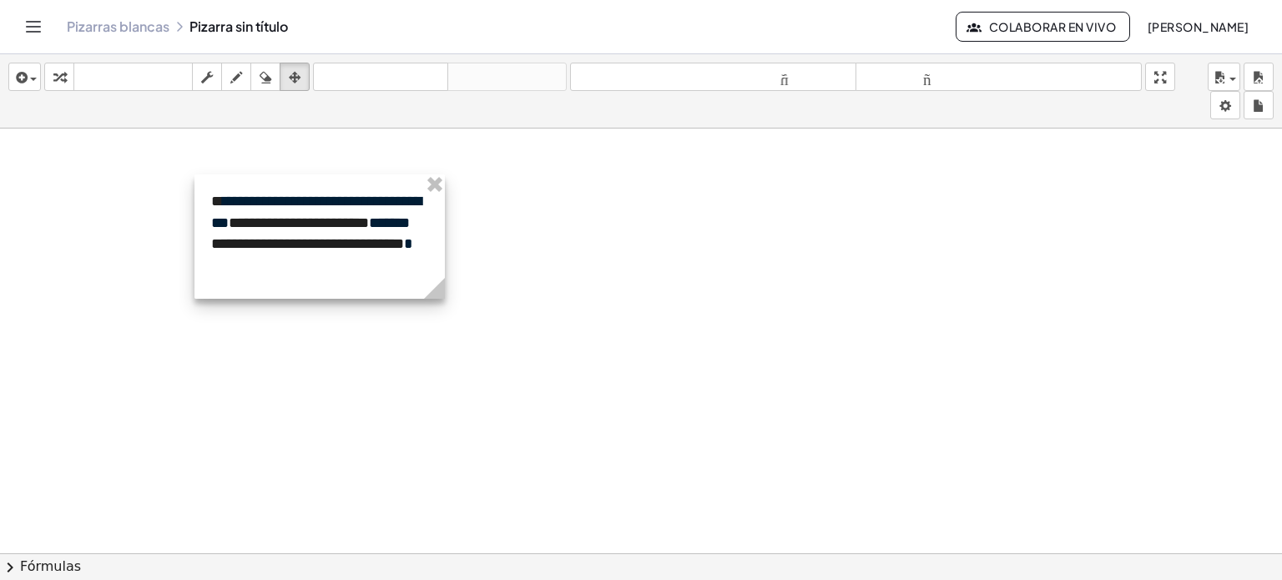
click at [384, 206] on div at bounding box center [320, 236] width 250 height 124
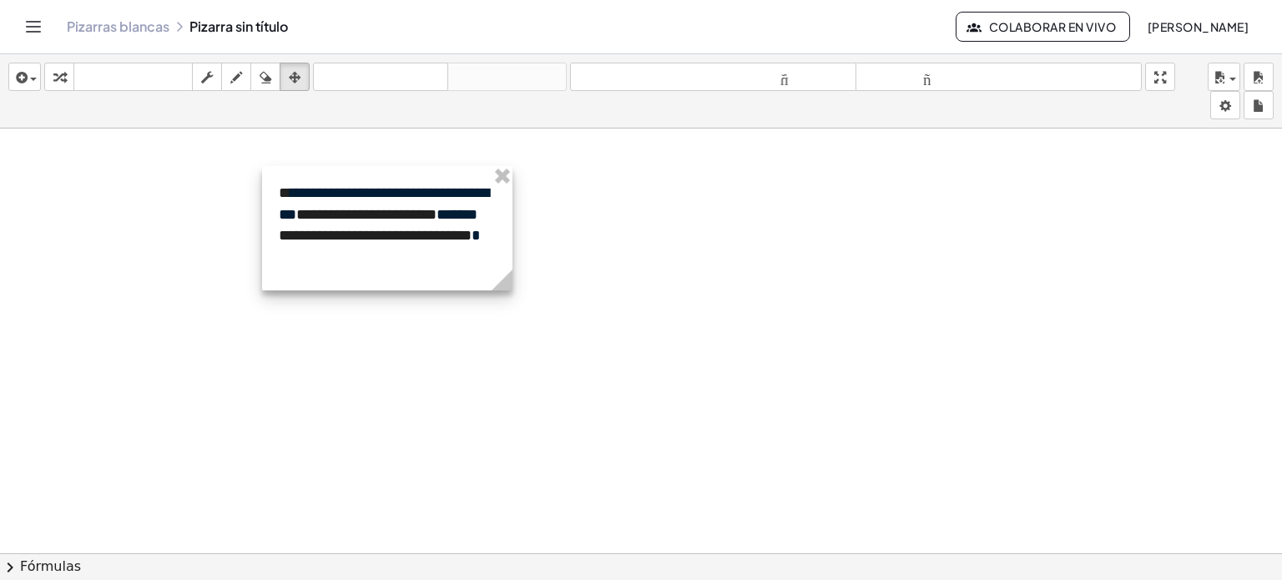
drag, startPoint x: 373, startPoint y: 219, endPoint x: 441, endPoint y: 210, distance: 68.1
click at [441, 210] on div at bounding box center [387, 228] width 250 height 124
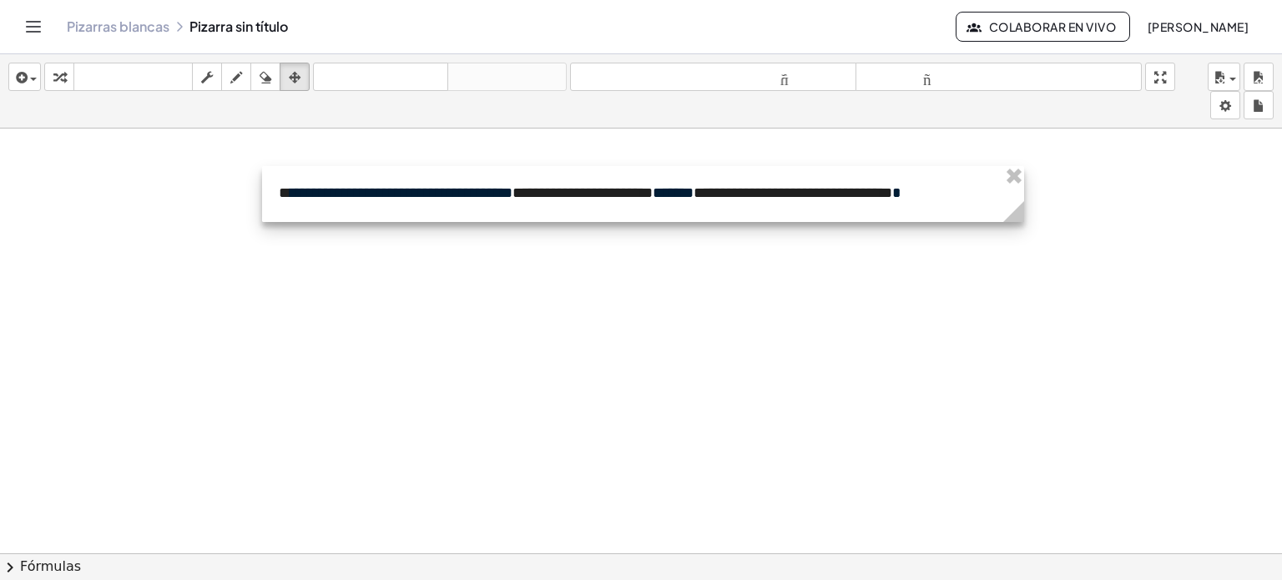
drag, startPoint x: 513, startPoint y: 284, endPoint x: 1025, endPoint y: 210, distance: 517.0
click at [1025, 210] on circle at bounding box center [1017, 214] width 29 height 29
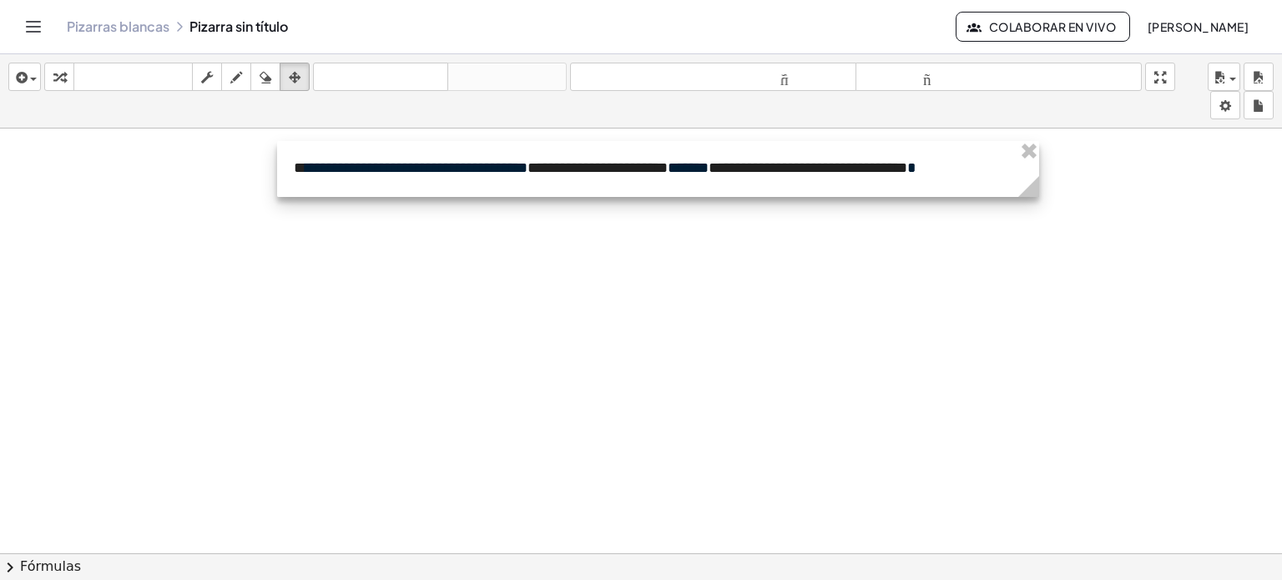
drag, startPoint x: 548, startPoint y: 213, endPoint x: 563, endPoint y: 188, distance: 29.2
click at [563, 188] on div at bounding box center [658, 169] width 762 height 56
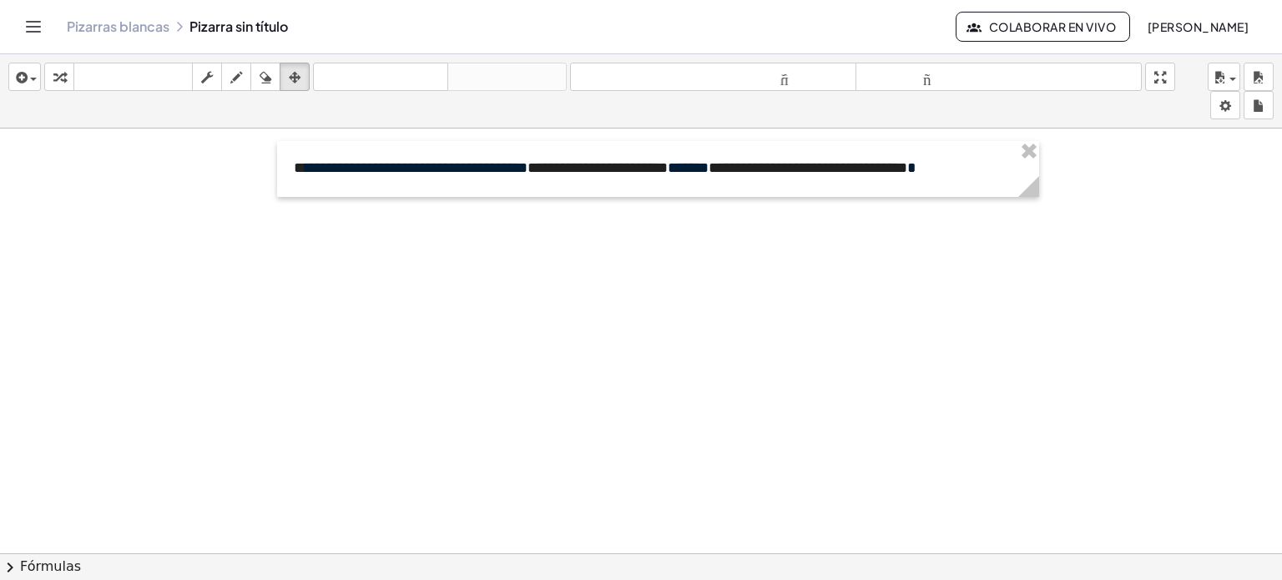
click at [551, 233] on div at bounding box center [641, 566] width 1282 height 875
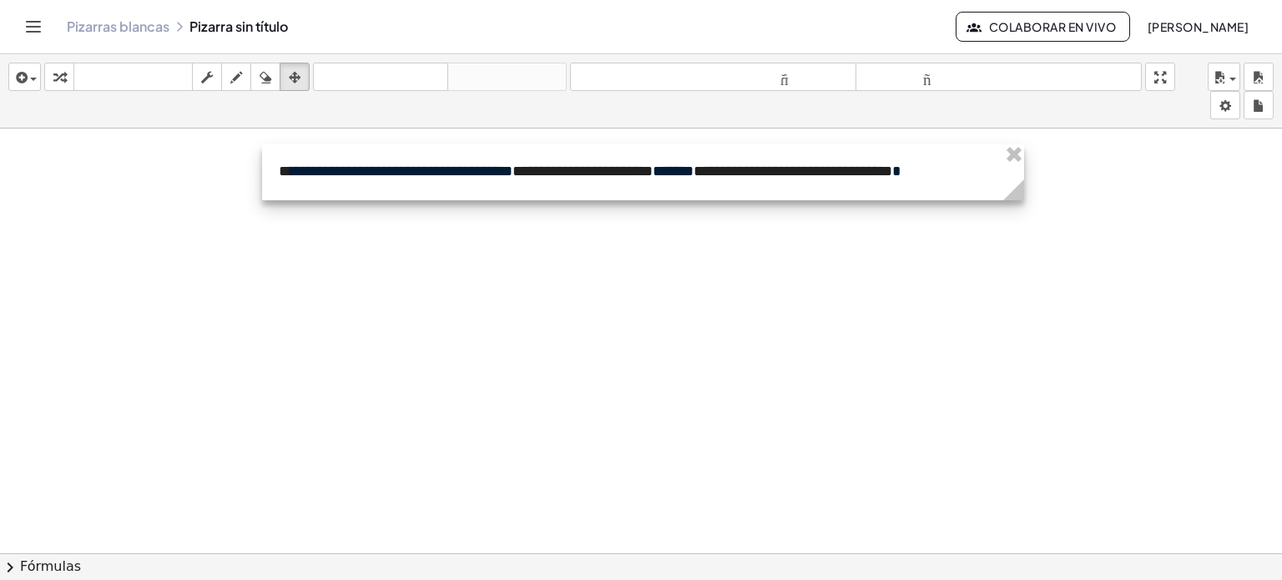
drag, startPoint x: 611, startPoint y: 176, endPoint x: 596, endPoint y: 179, distance: 15.4
click at [596, 179] on div at bounding box center [643, 172] width 762 height 56
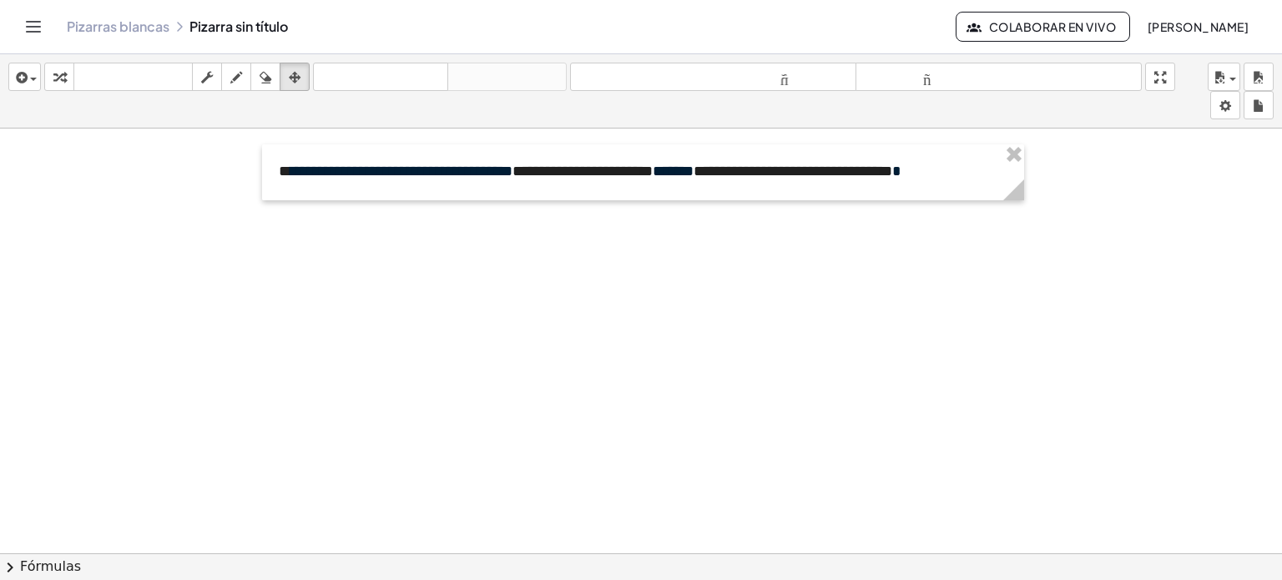
click at [821, 271] on div at bounding box center [641, 566] width 1282 height 875
click at [22, 79] on icon "button" at bounding box center [20, 78] width 15 height 20
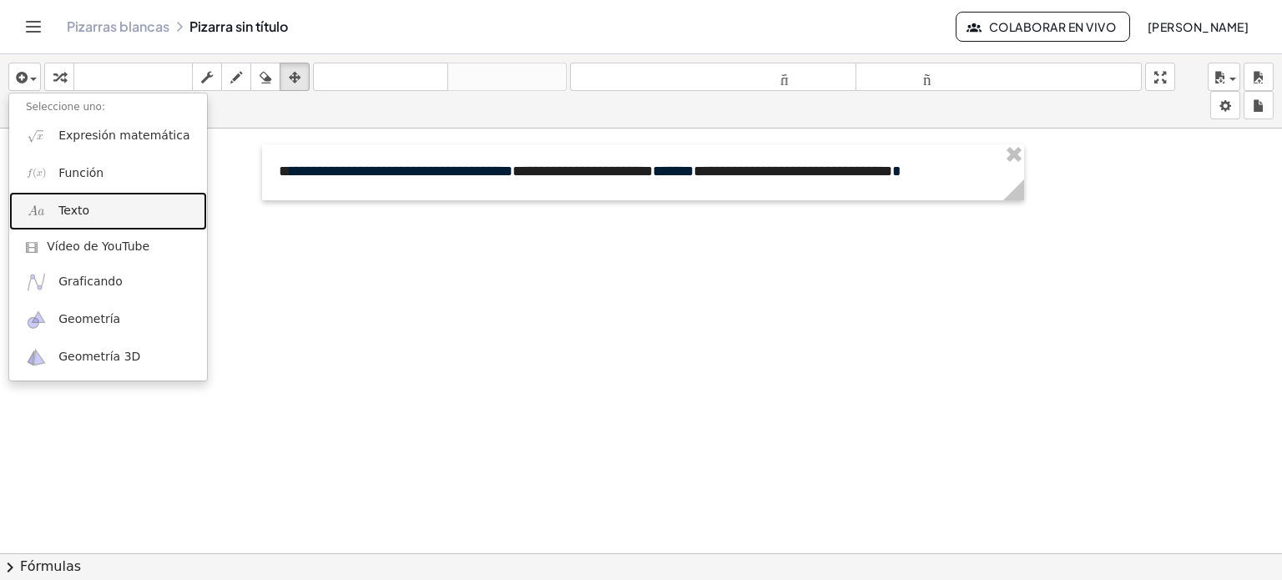
click at [58, 211] on font "Texto" at bounding box center [73, 210] width 31 height 13
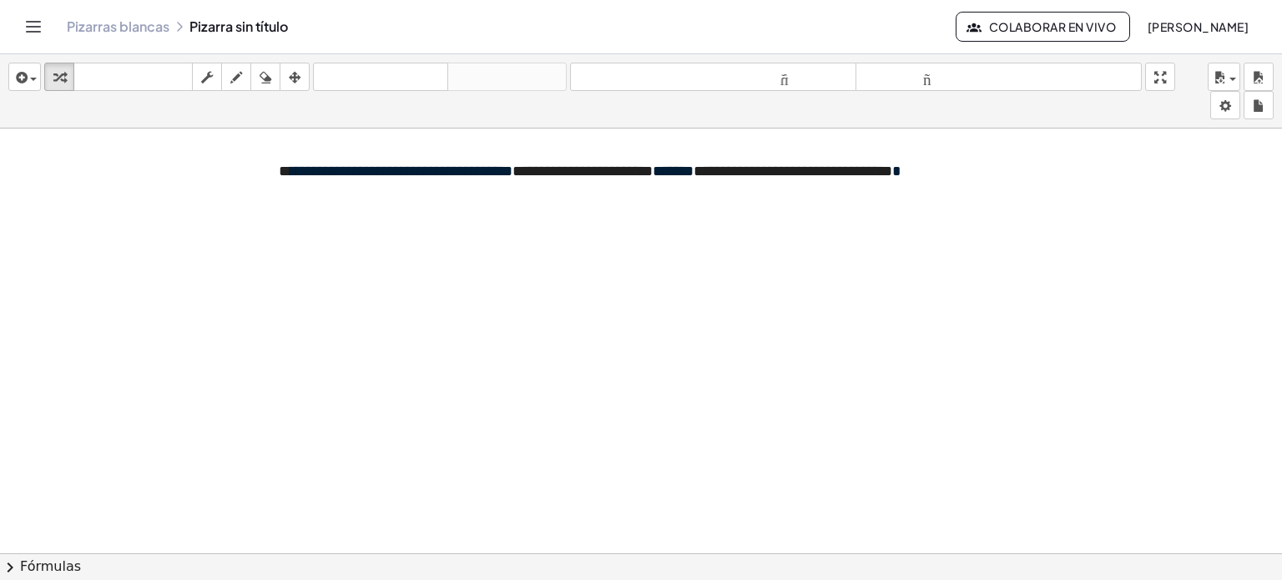
click at [492, 304] on div at bounding box center [641, 566] width 1282 height 875
click at [20, 88] on button "insertar" at bounding box center [24, 77] width 33 height 28
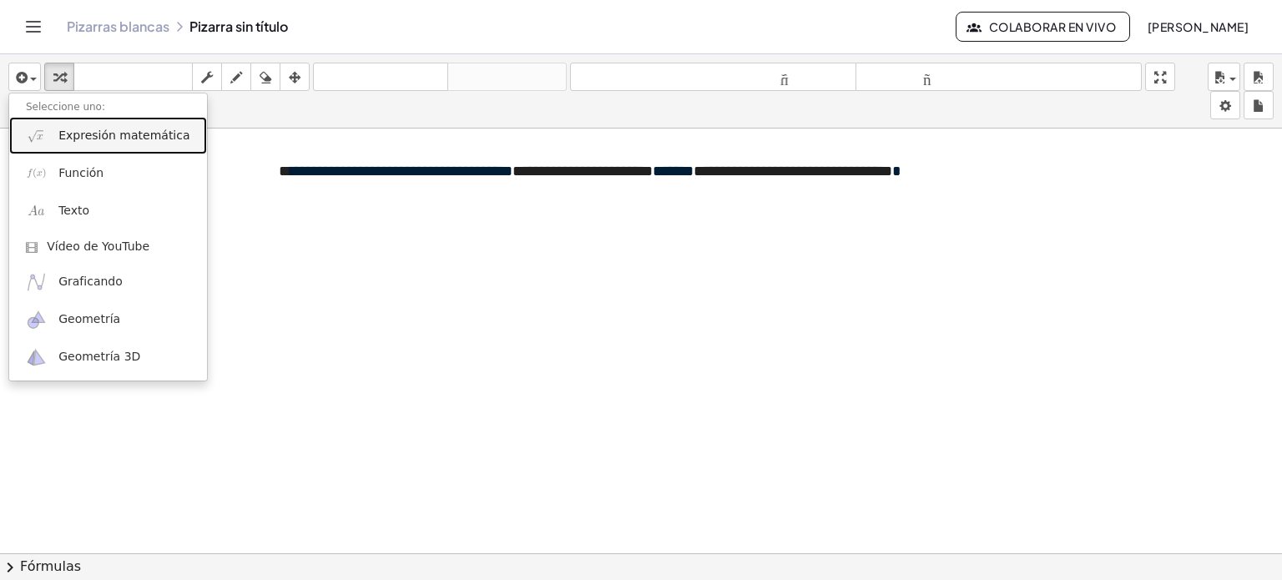
click at [53, 135] on link "Expresión matemática" at bounding box center [108, 136] width 198 height 38
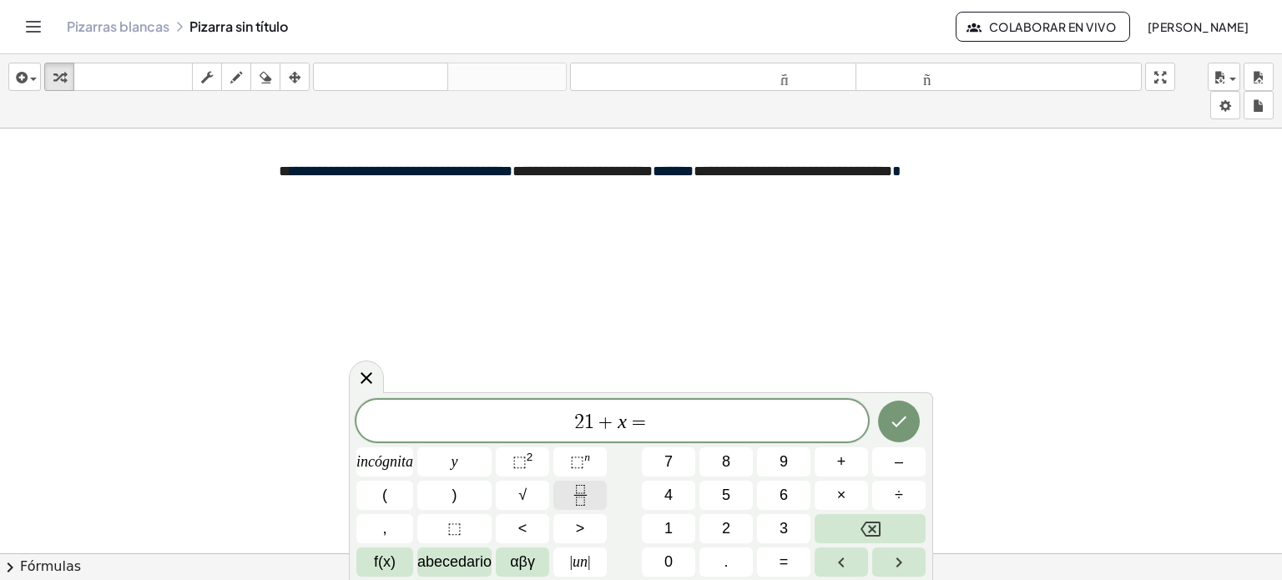
click at [584, 497] on icon "Fracción" at bounding box center [580, 495] width 21 height 21
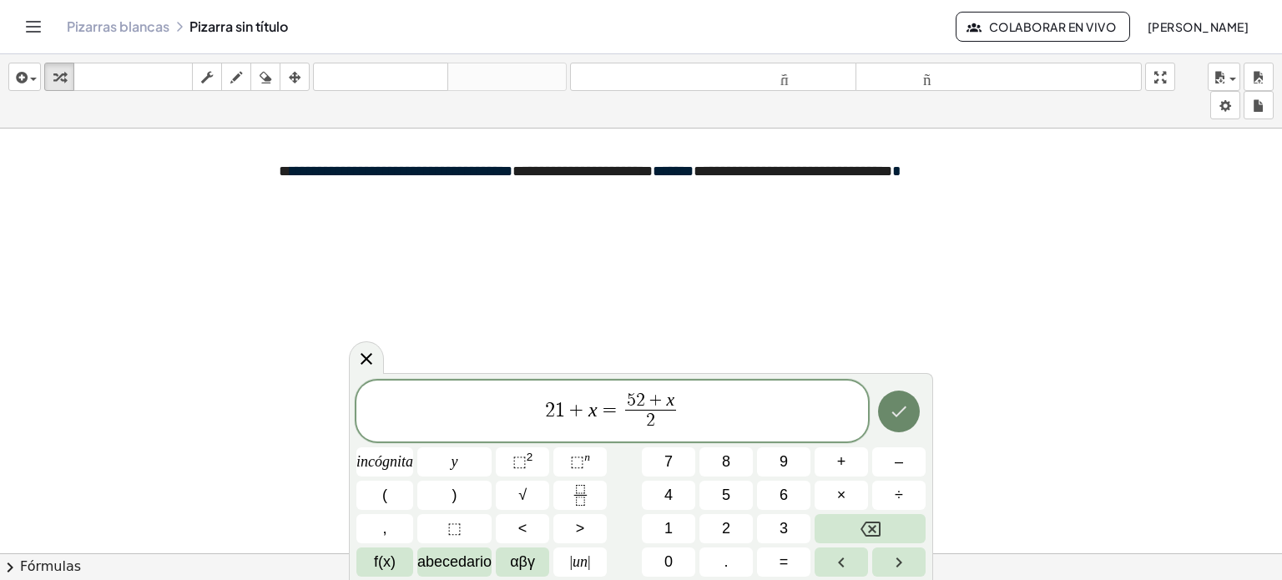
click at [892, 410] on icon "Hecho" at bounding box center [899, 412] width 20 height 20
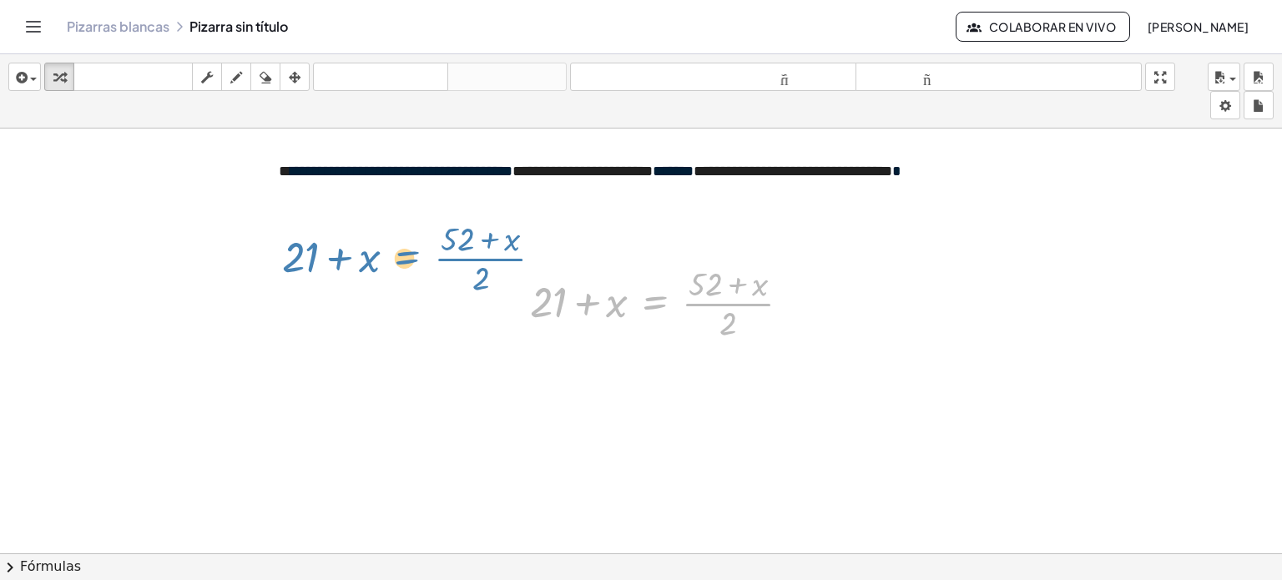
drag, startPoint x: 678, startPoint y: 311, endPoint x: 430, endPoint y: 266, distance: 252.0
click at [430, 266] on div "**********" at bounding box center [641, 566] width 1282 height 875
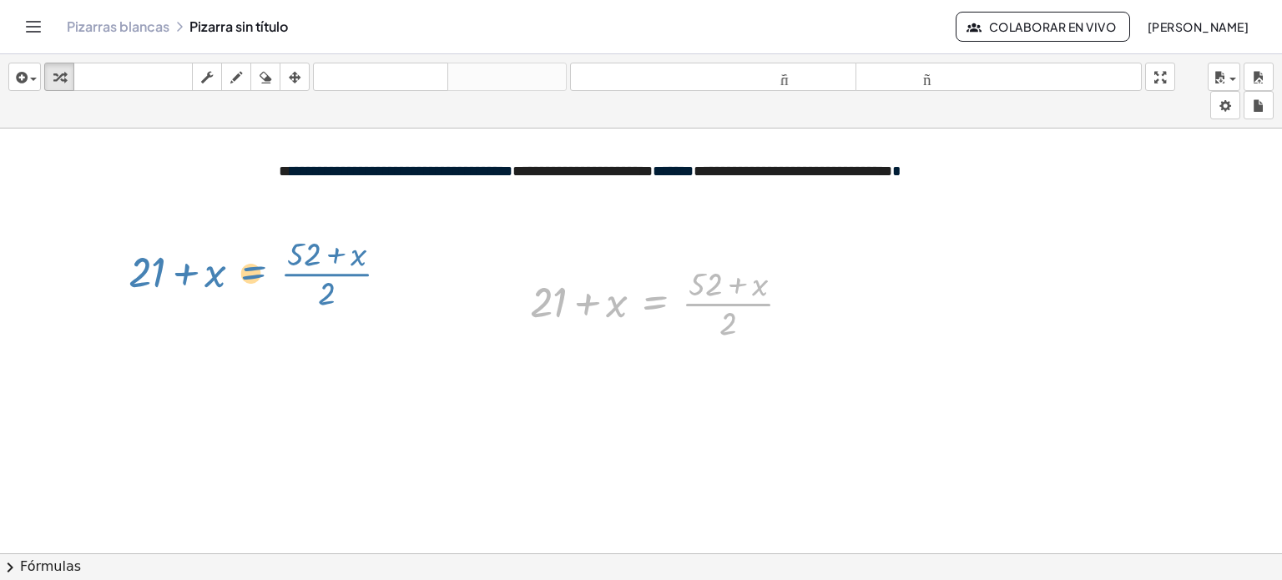
drag, startPoint x: 675, startPoint y: 300, endPoint x: 272, endPoint y: 269, distance: 404.4
click at [272, 269] on div "**********" at bounding box center [641, 566] width 1282 height 875
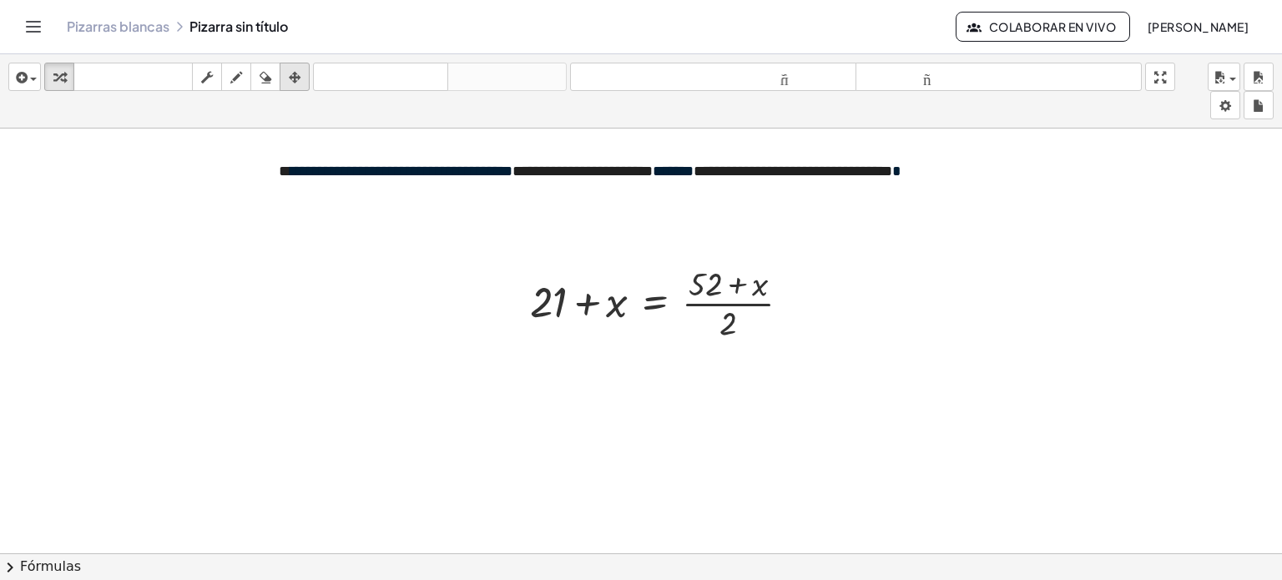
click at [299, 73] on icon "button" at bounding box center [295, 78] width 12 height 20
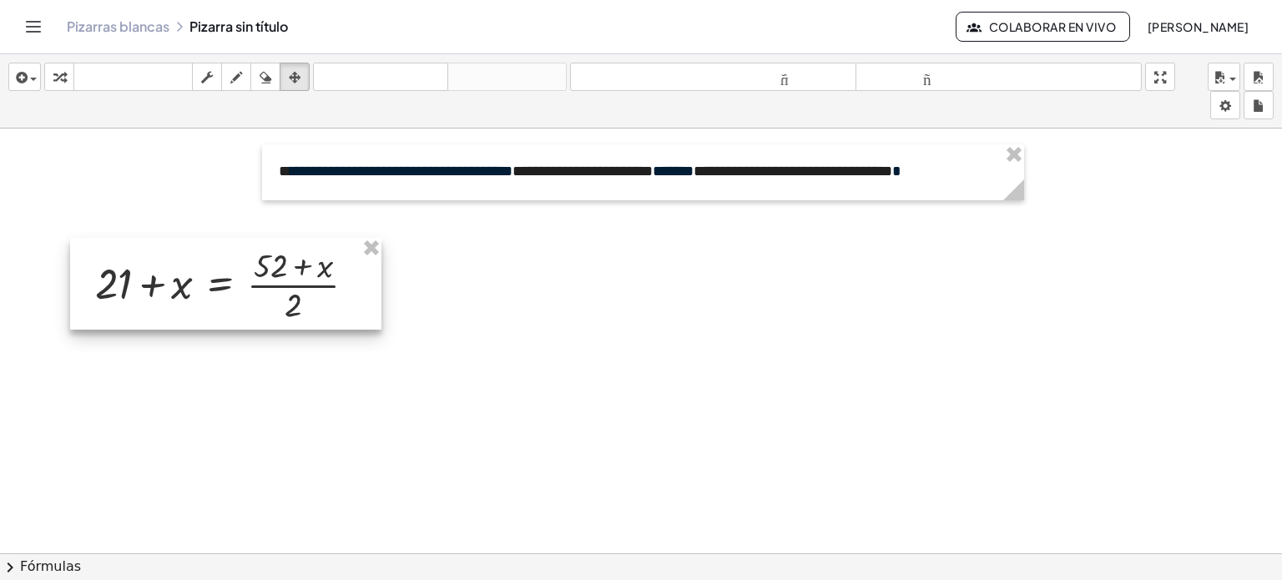
drag, startPoint x: 390, startPoint y: 310, endPoint x: 203, endPoint y: 291, distance: 187.9
click at [203, 291] on div at bounding box center [225, 284] width 311 height 92
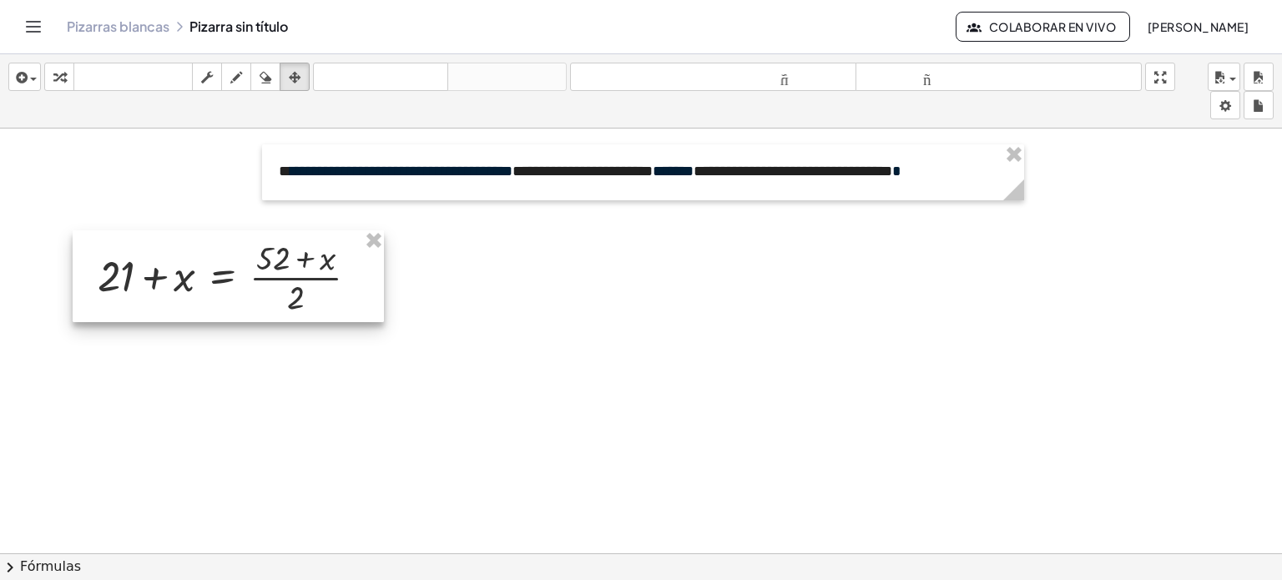
click at [225, 298] on div at bounding box center [228, 276] width 311 height 92
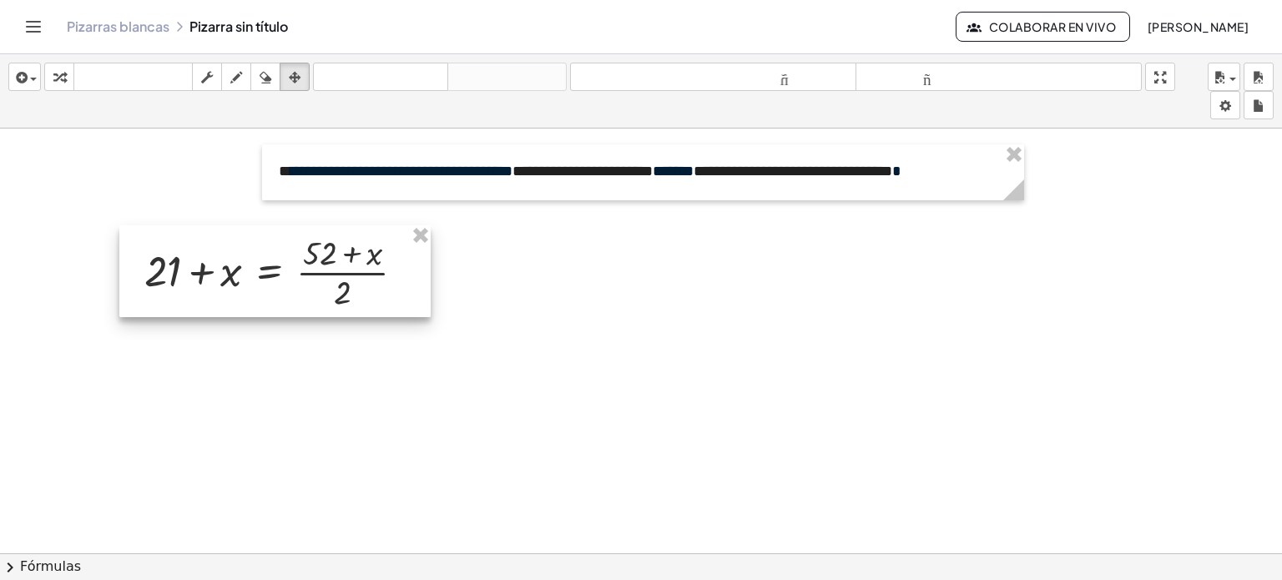
drag, startPoint x: 247, startPoint y: 267, endPoint x: 294, endPoint y: 262, distance: 47.0
click at [294, 262] on div at bounding box center [274, 271] width 311 height 92
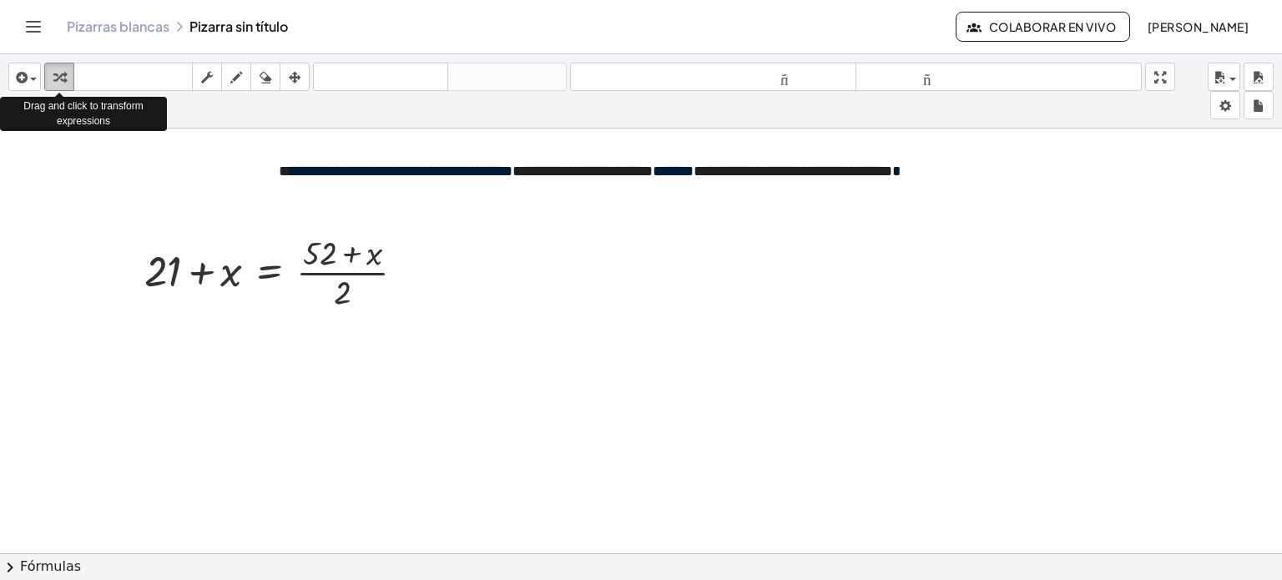
click at [67, 83] on div "button" at bounding box center [59, 77] width 22 height 20
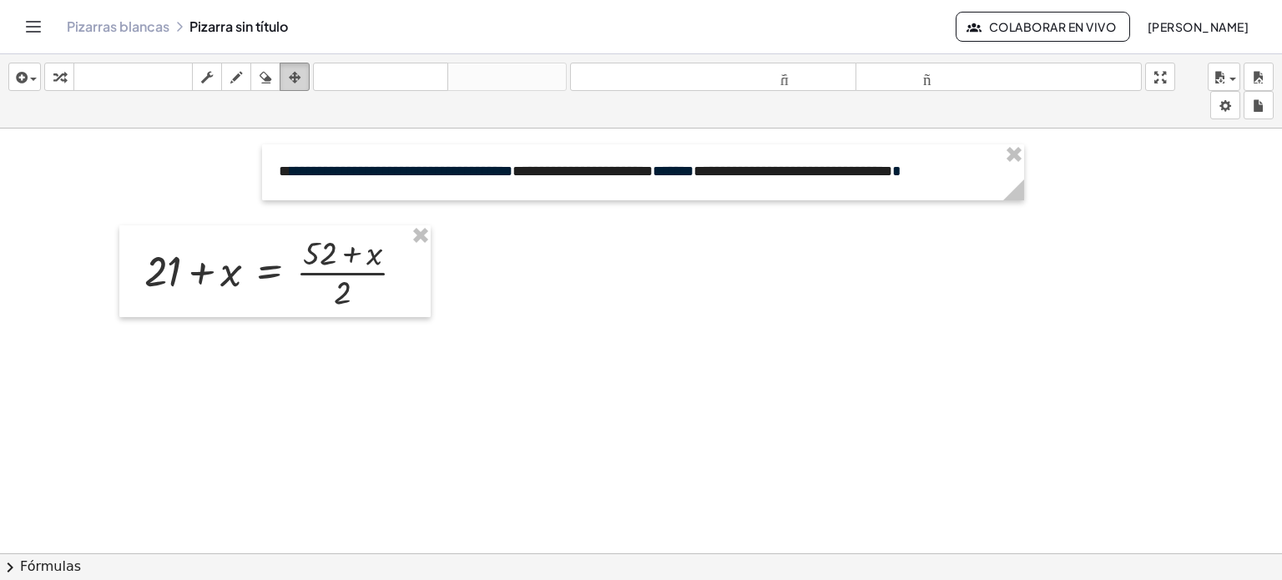
click at [299, 85] on icon "button" at bounding box center [295, 78] width 12 height 20
click at [429, 313] on div at bounding box center [274, 271] width 311 height 92
click at [411, 297] on div at bounding box center [274, 271] width 311 height 92
click at [364, 80] on font "deshacer" at bounding box center [380, 77] width 127 height 16
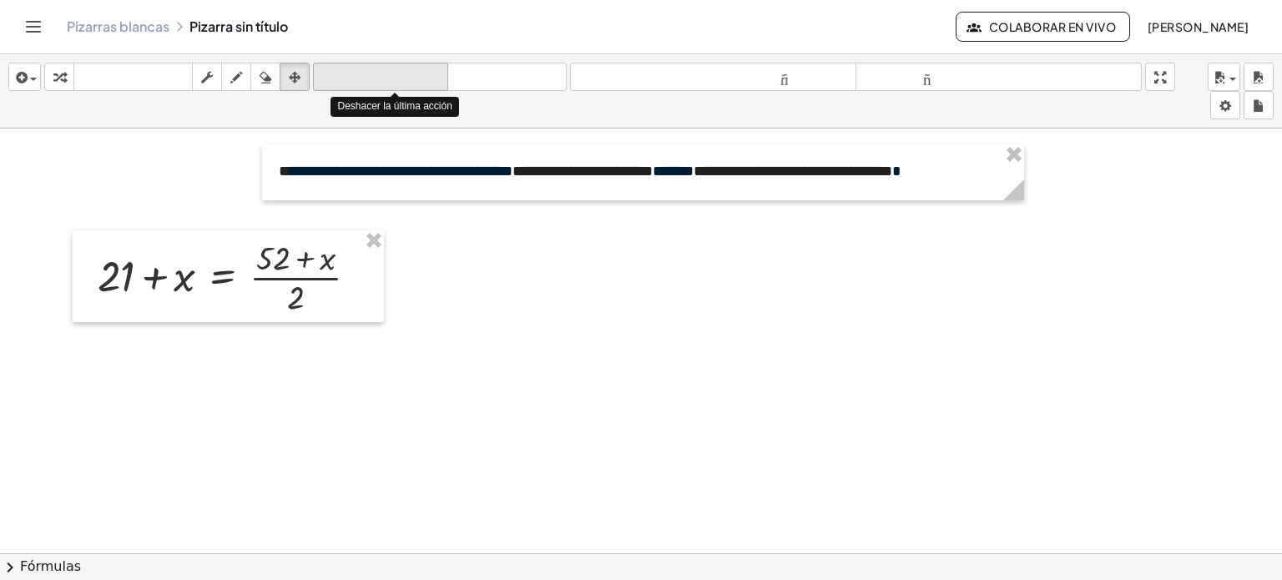
click at [364, 80] on font "deshacer" at bounding box center [380, 77] width 127 height 16
click at [366, 75] on font "deshacer" at bounding box center [380, 77] width 127 height 16
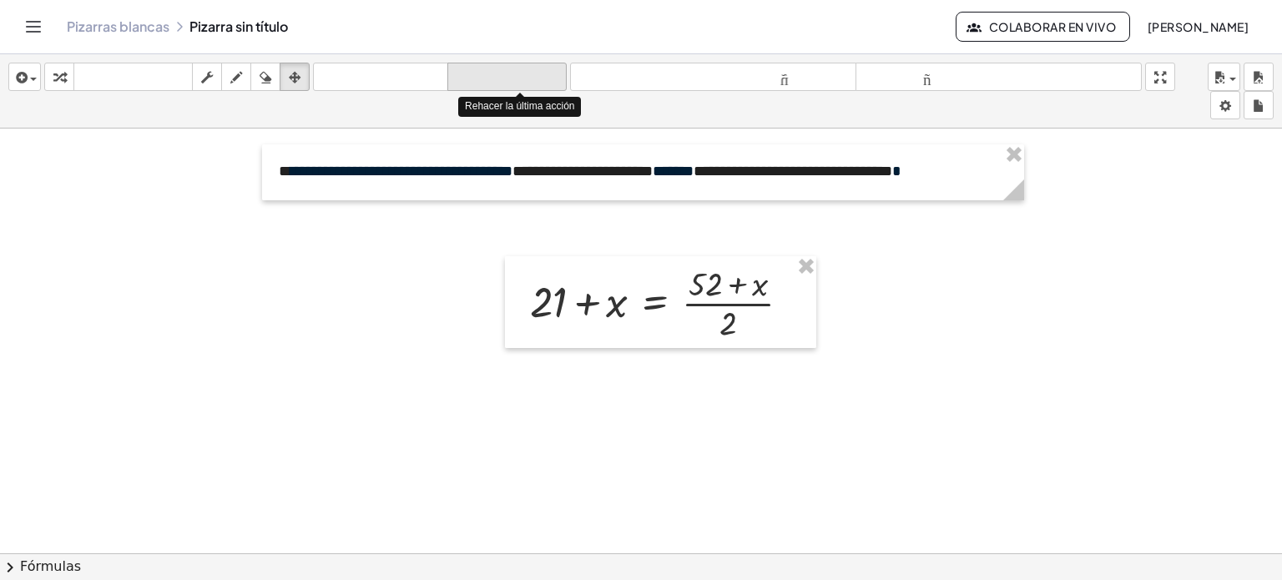
click at [491, 69] on font "rehacer" at bounding box center [507, 77] width 111 height 16
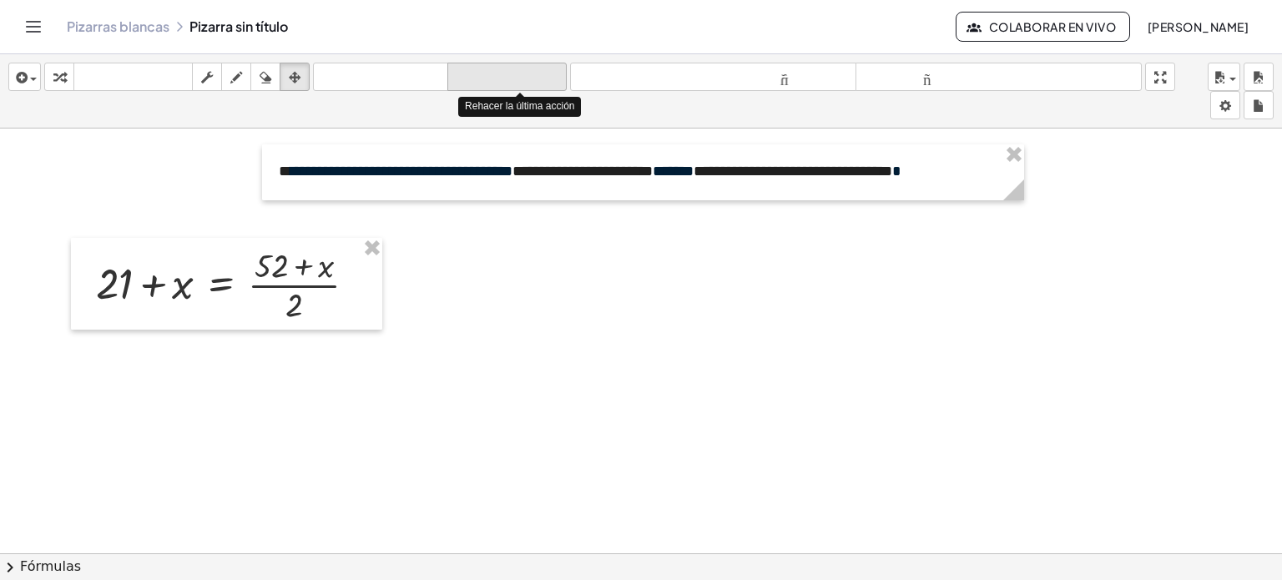
click at [491, 69] on font "rehacer" at bounding box center [507, 77] width 111 height 16
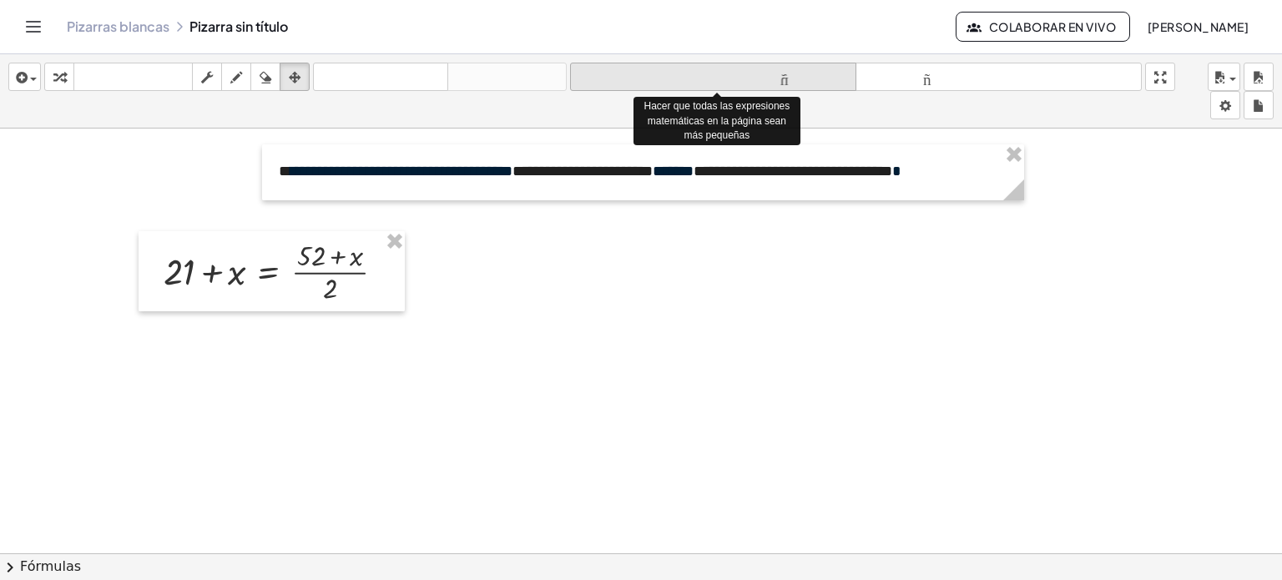
click at [603, 70] on font "tamaño_del_formato" at bounding box center [713, 77] width 278 height 16
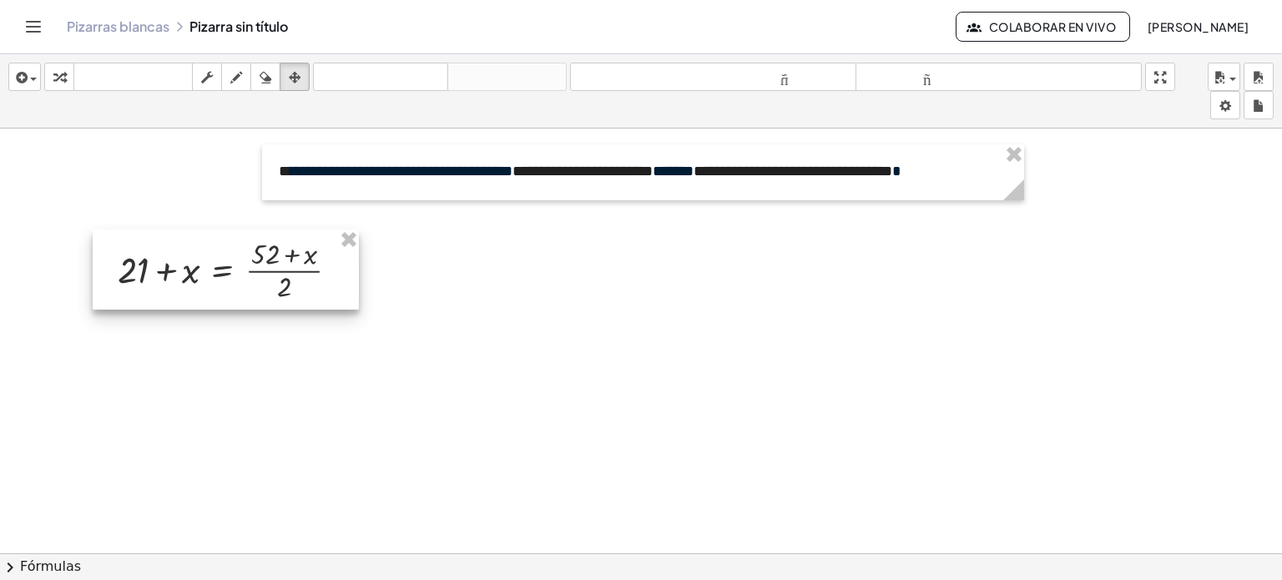
drag, startPoint x: 222, startPoint y: 264, endPoint x: 176, endPoint y: 262, distance: 45.9
click at [176, 262] on div at bounding box center [226, 270] width 266 height 80
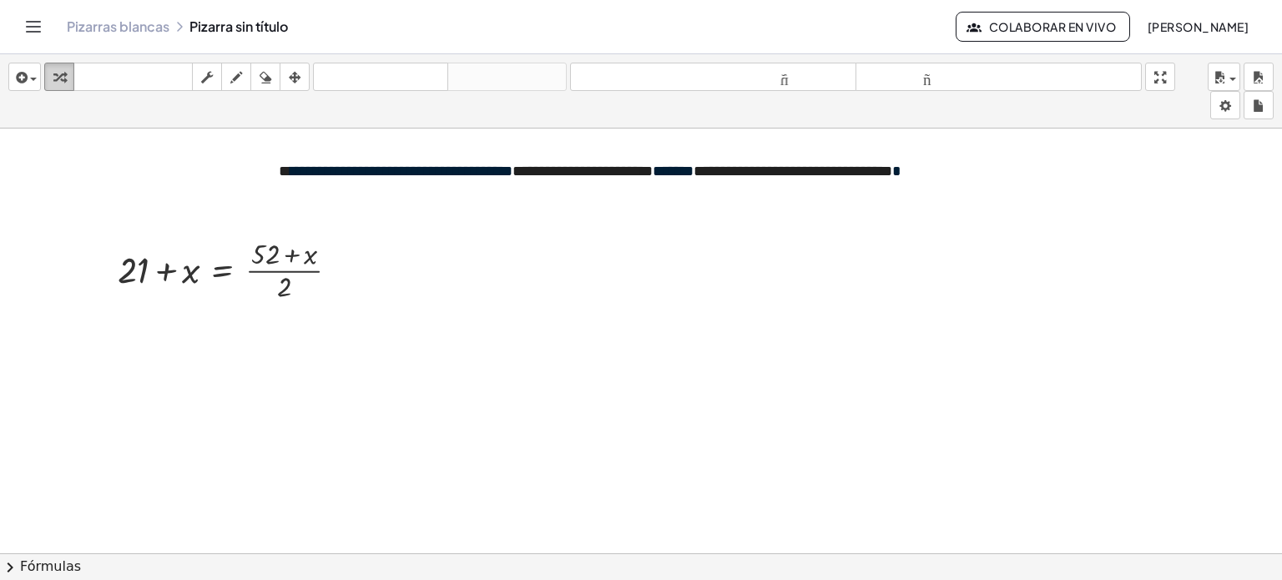
click at [50, 73] on div "button" at bounding box center [59, 77] width 22 height 20
drag, startPoint x: 286, startPoint y: 289, endPoint x: 109, endPoint y: 270, distance: 178.0
click at [109, 270] on div "· 2 + 21 + x = · ( + 52 + x ) · 2" at bounding box center [226, 270] width 266 height 80
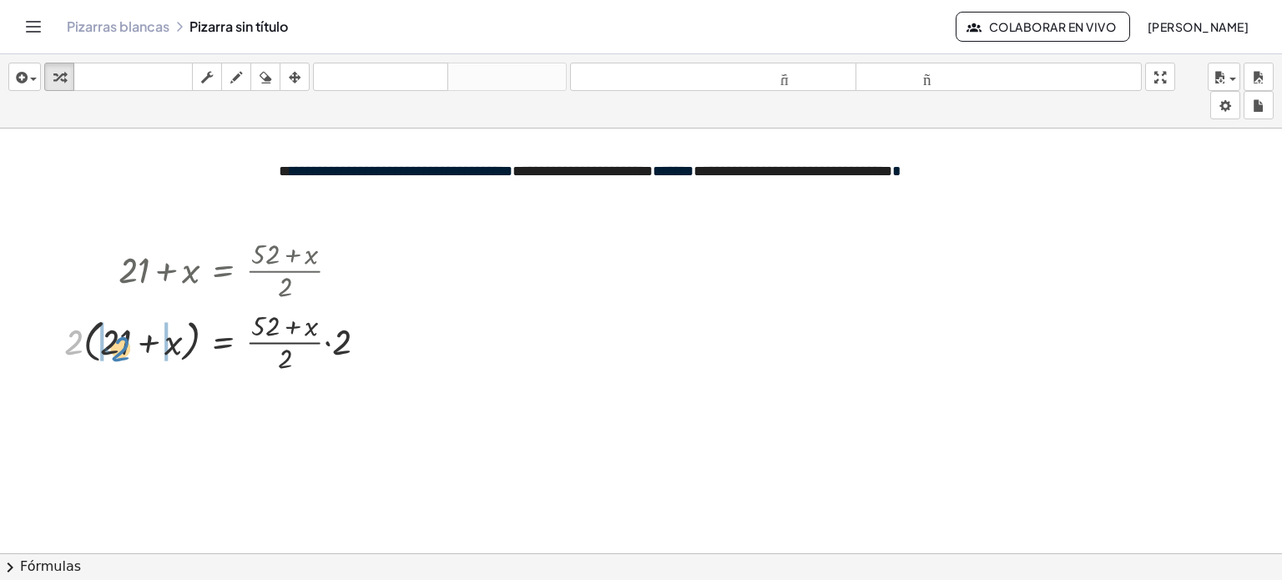
drag, startPoint x: 73, startPoint y: 336, endPoint x: 120, endPoint y: 343, distance: 47.2
click at [120, 343] on div at bounding box center [222, 342] width 333 height 72
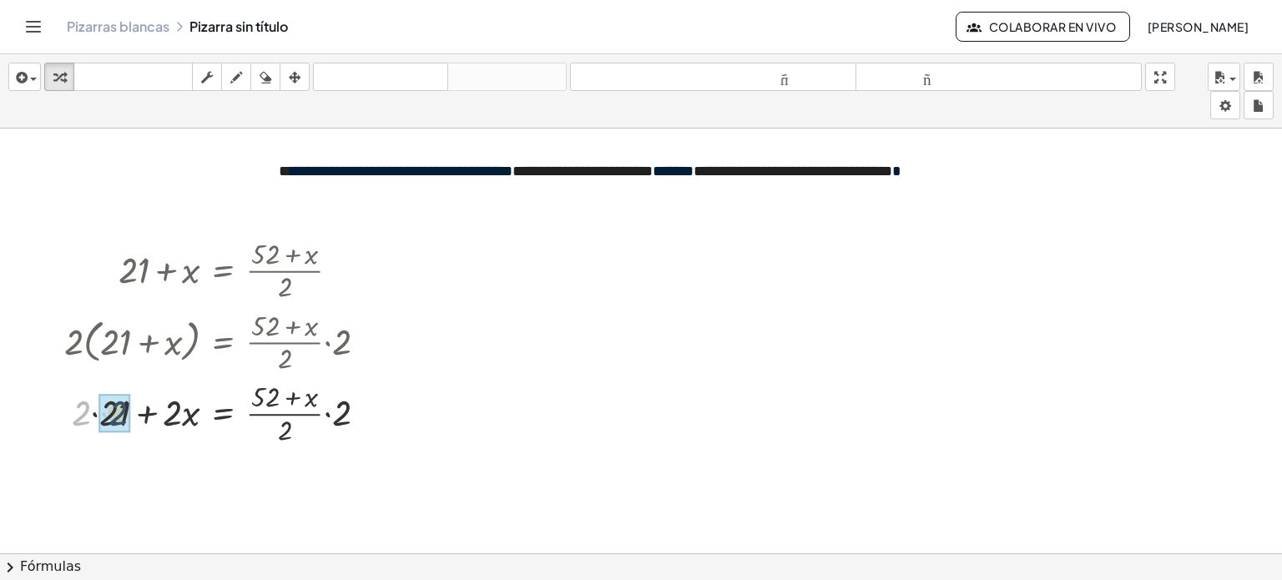
drag, startPoint x: 83, startPoint y: 409, endPoint x: 120, endPoint y: 409, distance: 37.6
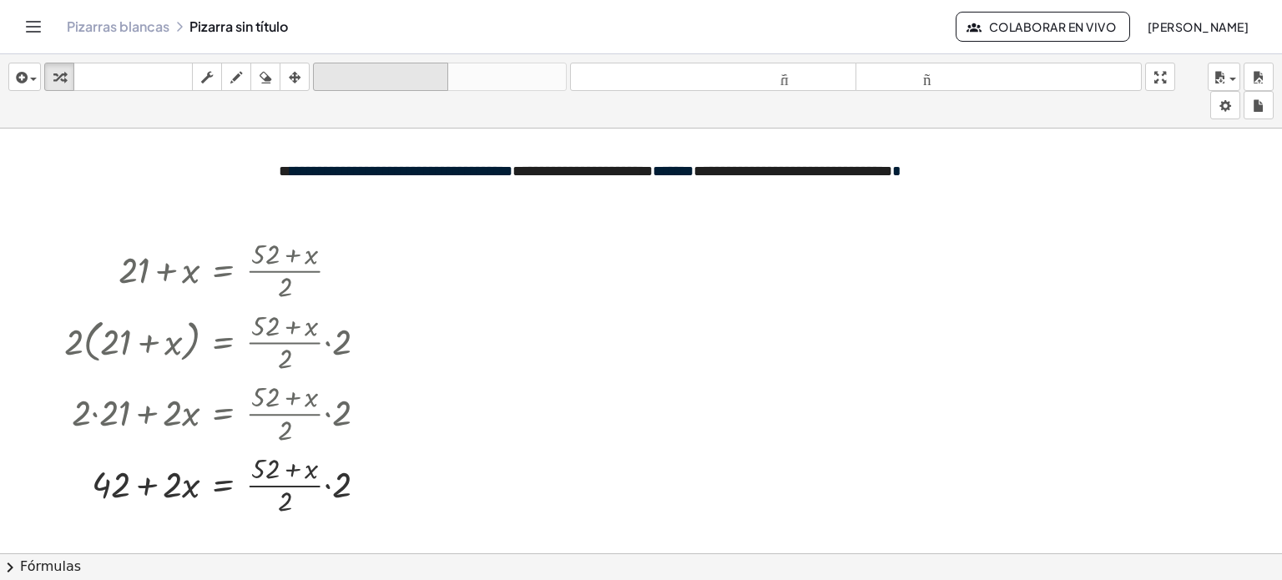
click at [403, 76] on font "deshacer" at bounding box center [380, 77] width 127 height 16
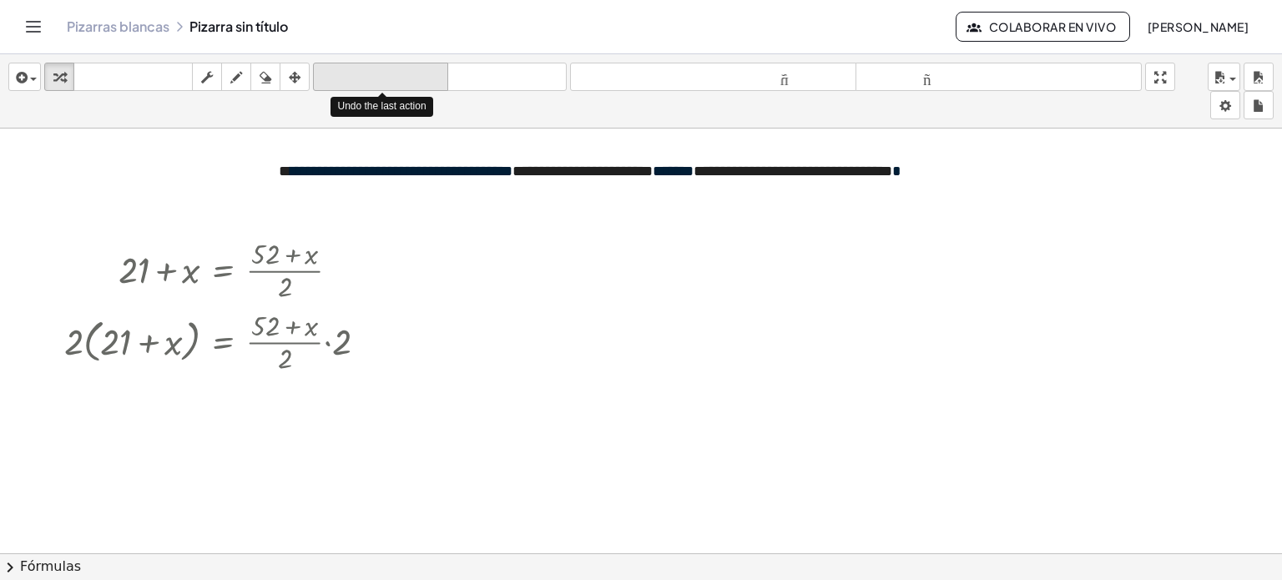
click at [403, 76] on font "deshacer" at bounding box center [380, 77] width 127 height 16
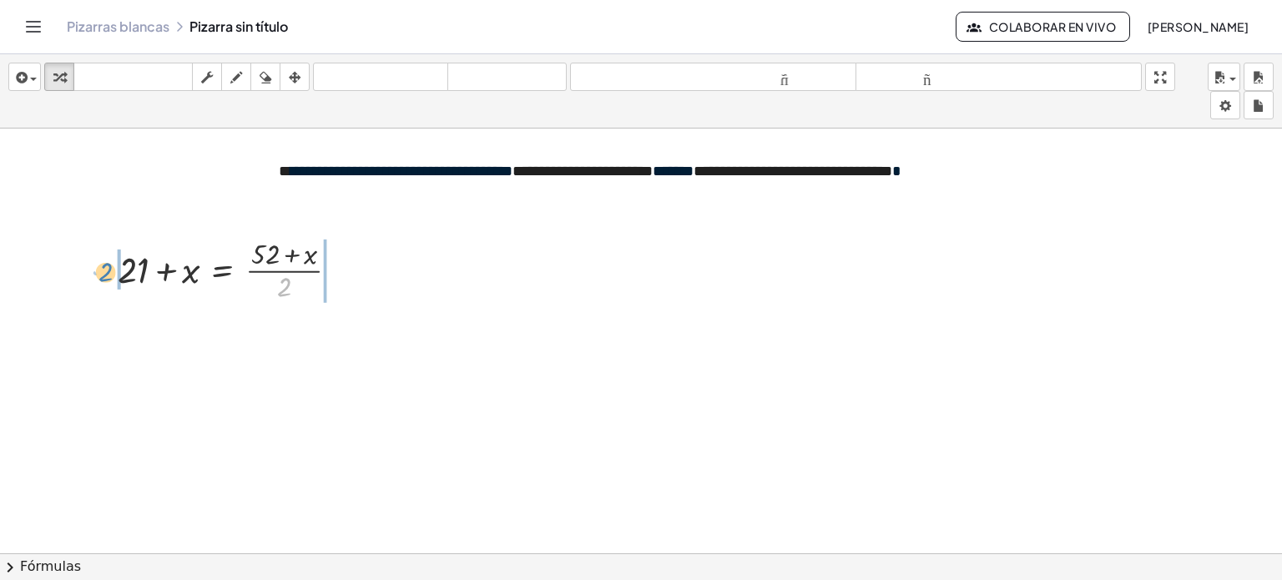
drag, startPoint x: 286, startPoint y: 286, endPoint x: 107, endPoint y: 271, distance: 179.3
click at [107, 271] on div "· 2 + 21 + x = · ( + 52 + x ) · 2" at bounding box center [226, 270] width 266 height 80
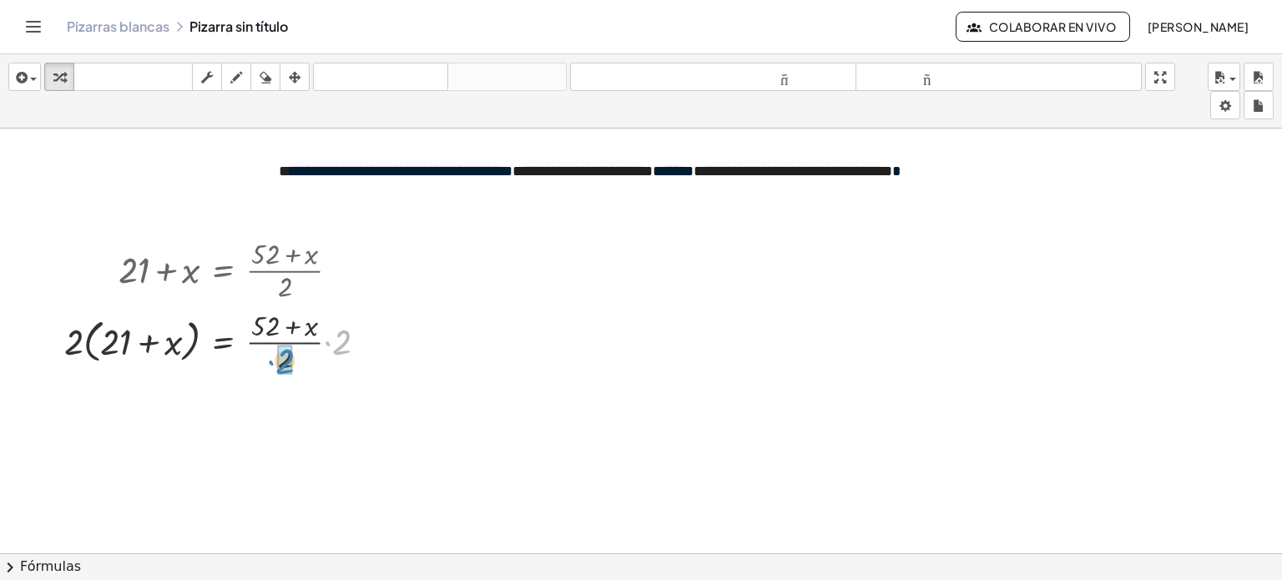
drag, startPoint x: 345, startPoint y: 343, endPoint x: 288, endPoint y: 362, distance: 59.9
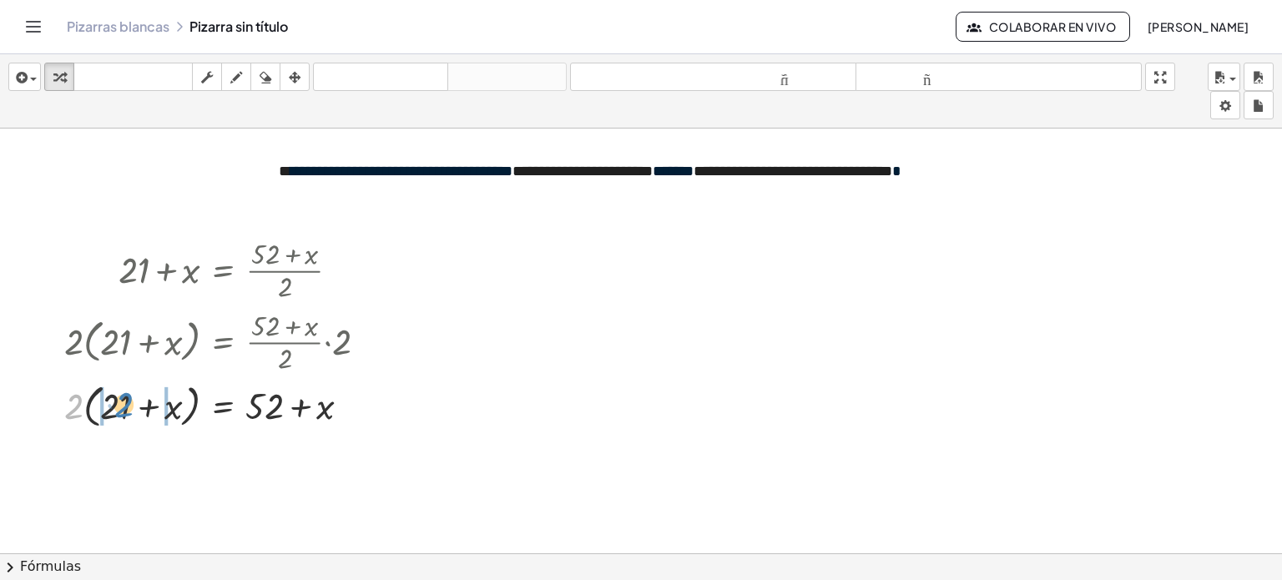
drag, startPoint x: 66, startPoint y: 405, endPoint x: 116, endPoint y: 403, distance: 50.1
click at [116, 403] on div at bounding box center [222, 403] width 333 height 54
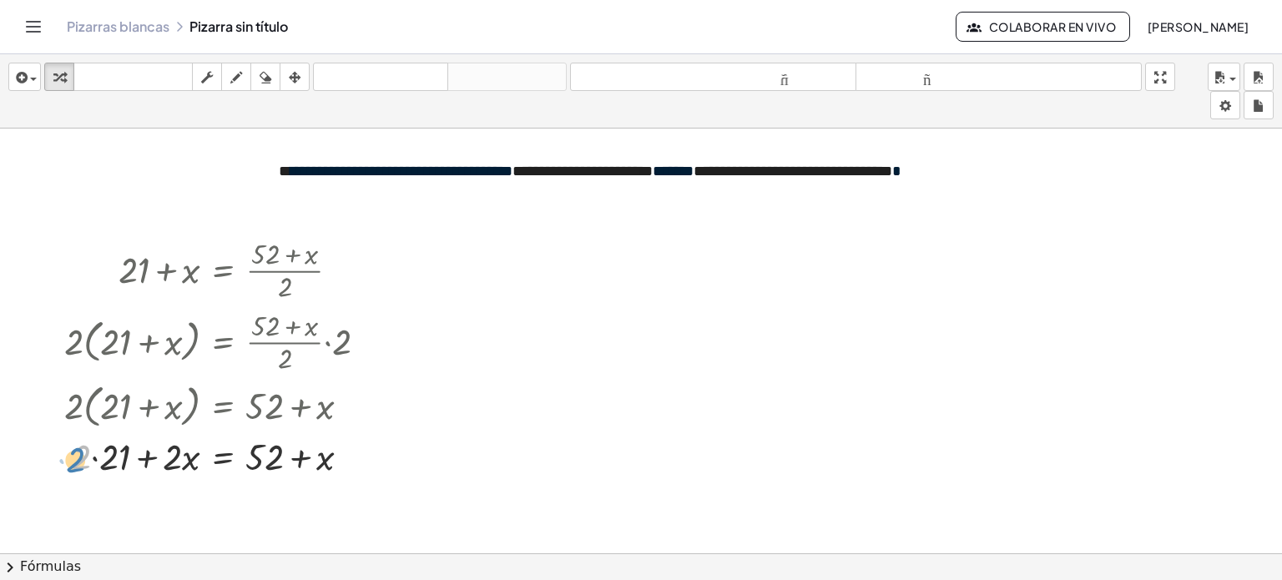
click at [76, 459] on div at bounding box center [222, 455] width 333 height 49
drag, startPoint x: 77, startPoint y: 457, endPoint x: 112, endPoint y: 462, distance: 35.4
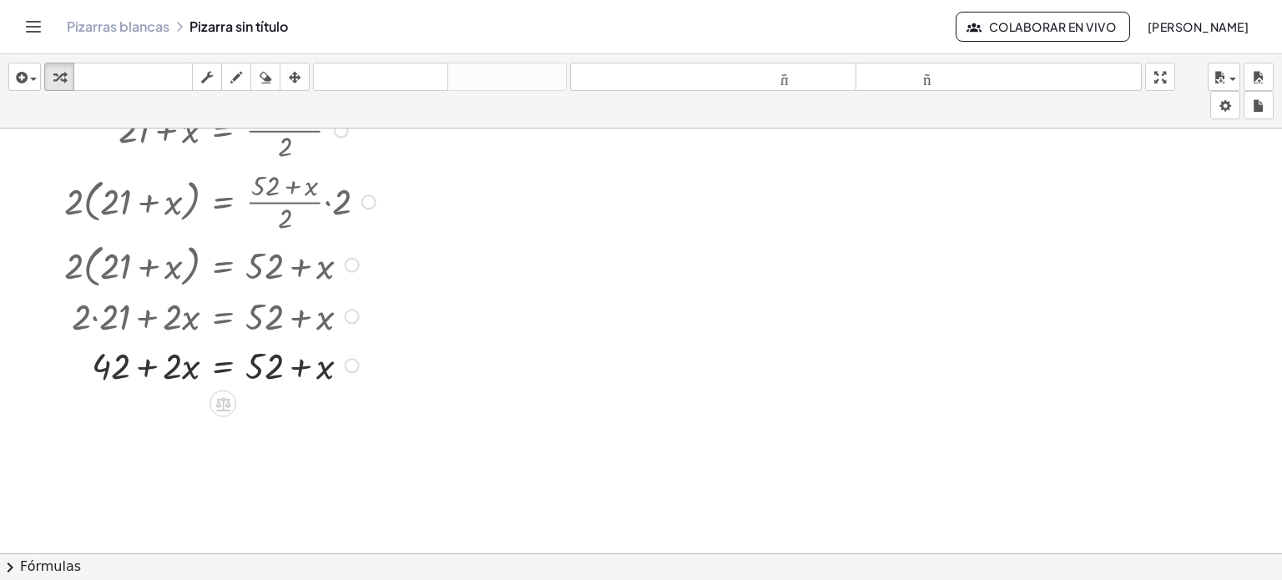
scroll to position [167, 0]
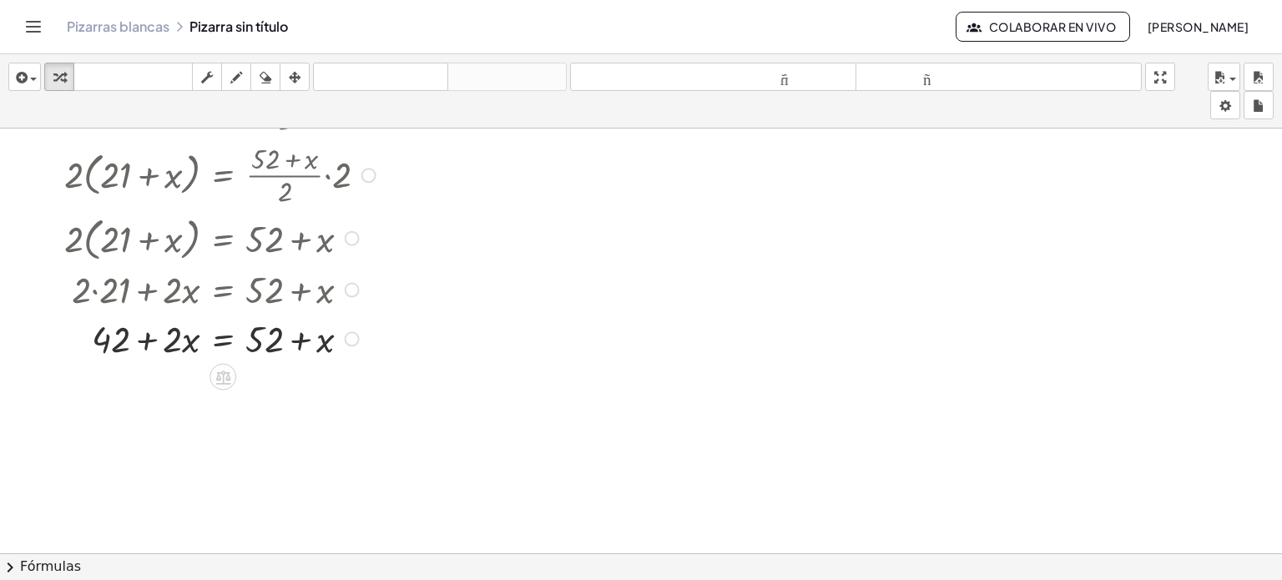
click at [173, 345] on div at bounding box center [222, 337] width 333 height 49
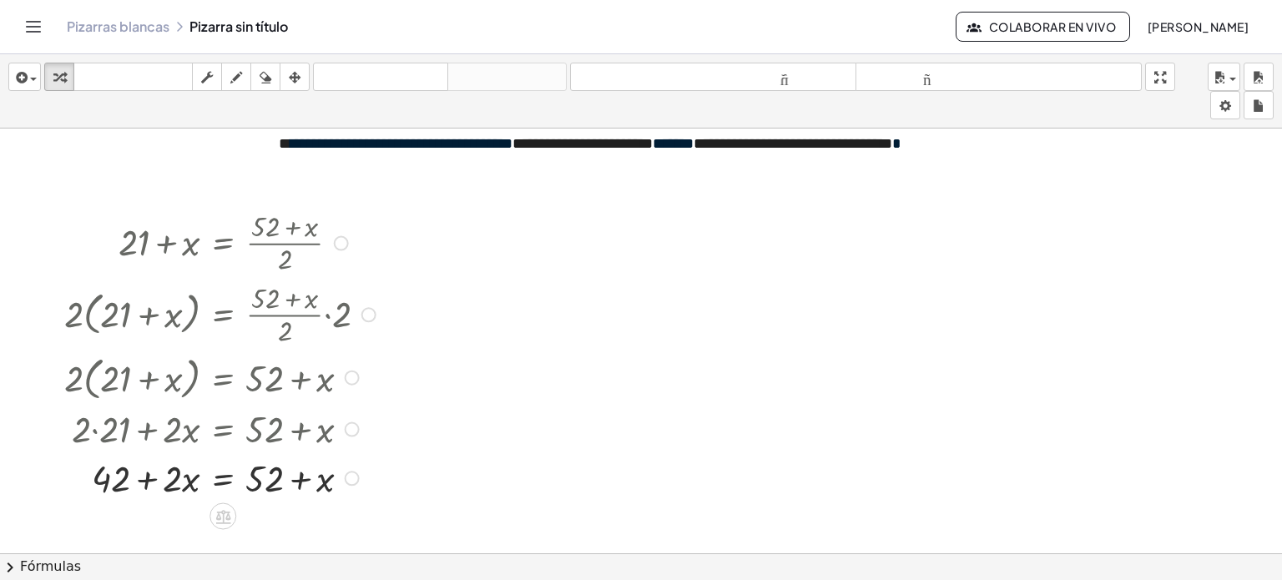
scroll to position [0, 0]
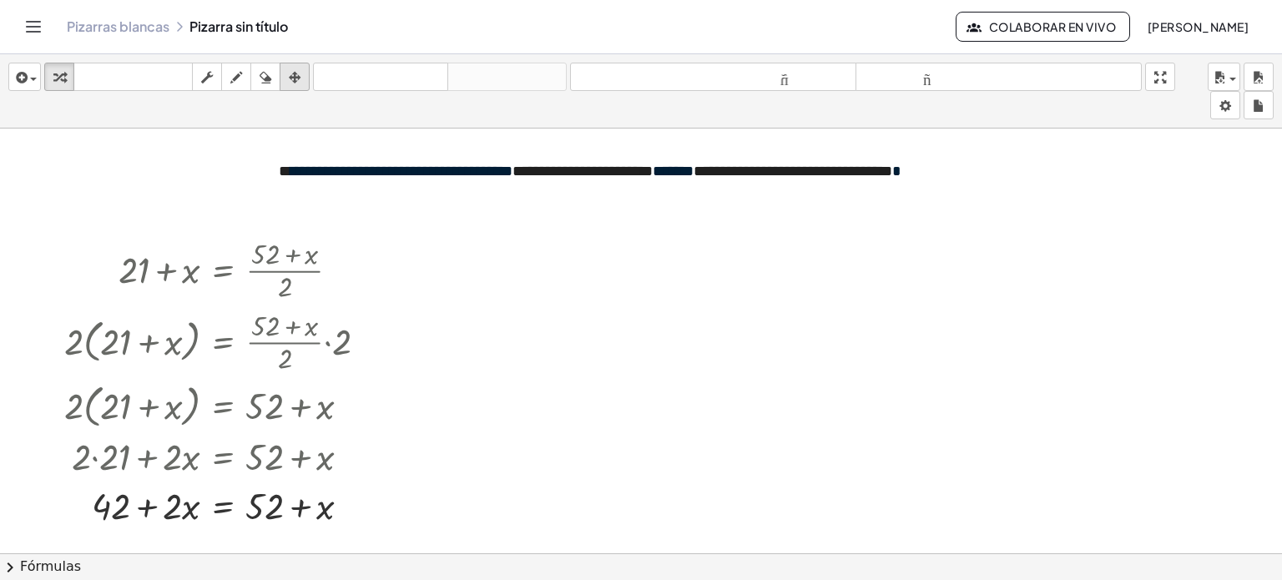
click at [287, 76] on div "button" at bounding box center [295, 77] width 22 height 20
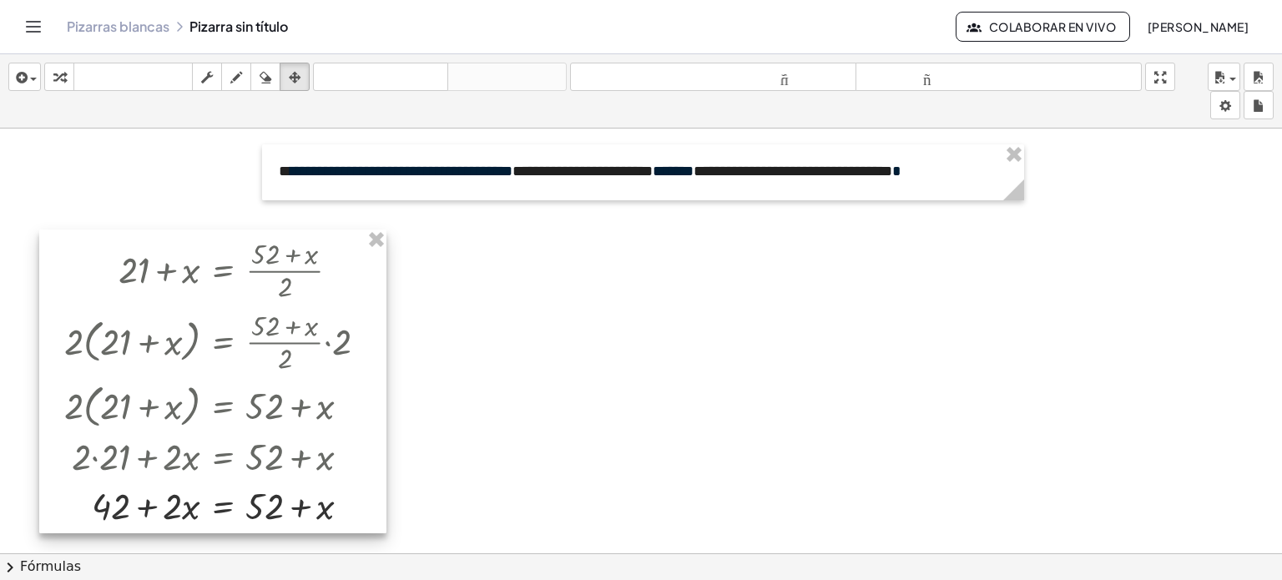
click at [235, 493] on div at bounding box center [212, 382] width 347 height 304
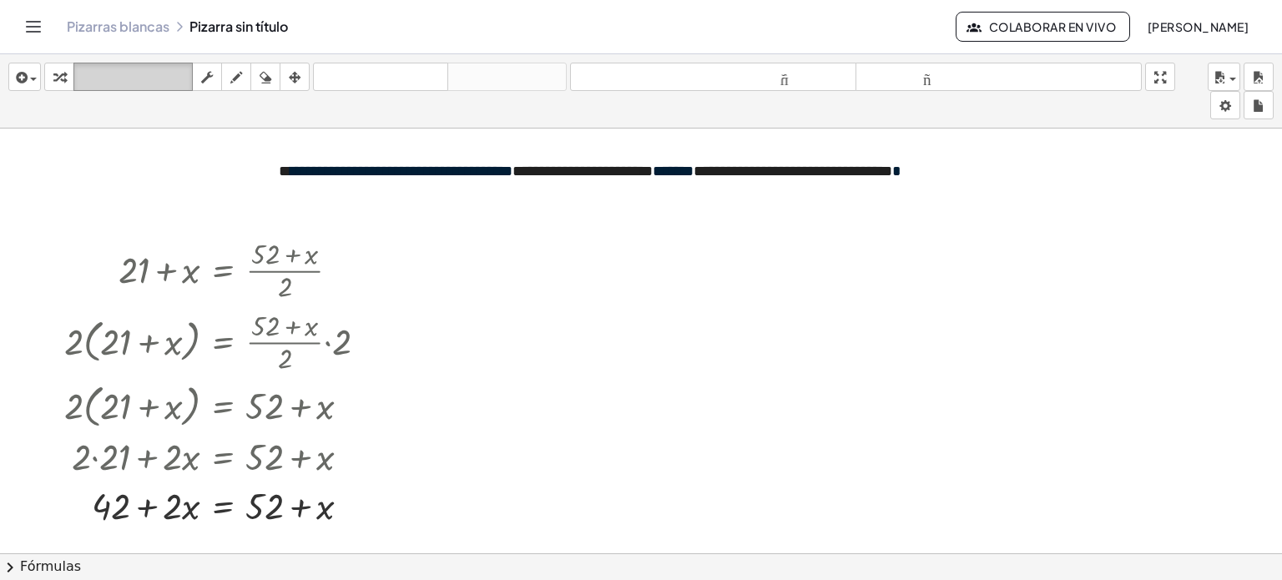
click at [74, 78] on button "teclado teclado" at bounding box center [132, 77] width 119 height 28
click at [60, 74] on icon "button" at bounding box center [59, 78] width 12 height 20
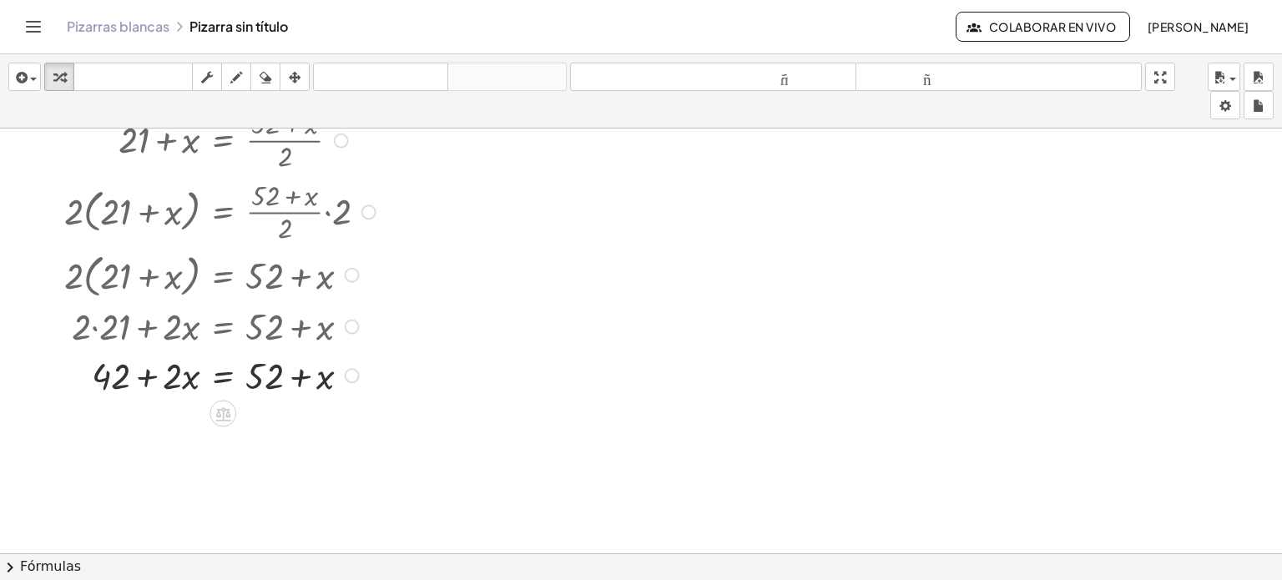
scroll to position [167, 0]
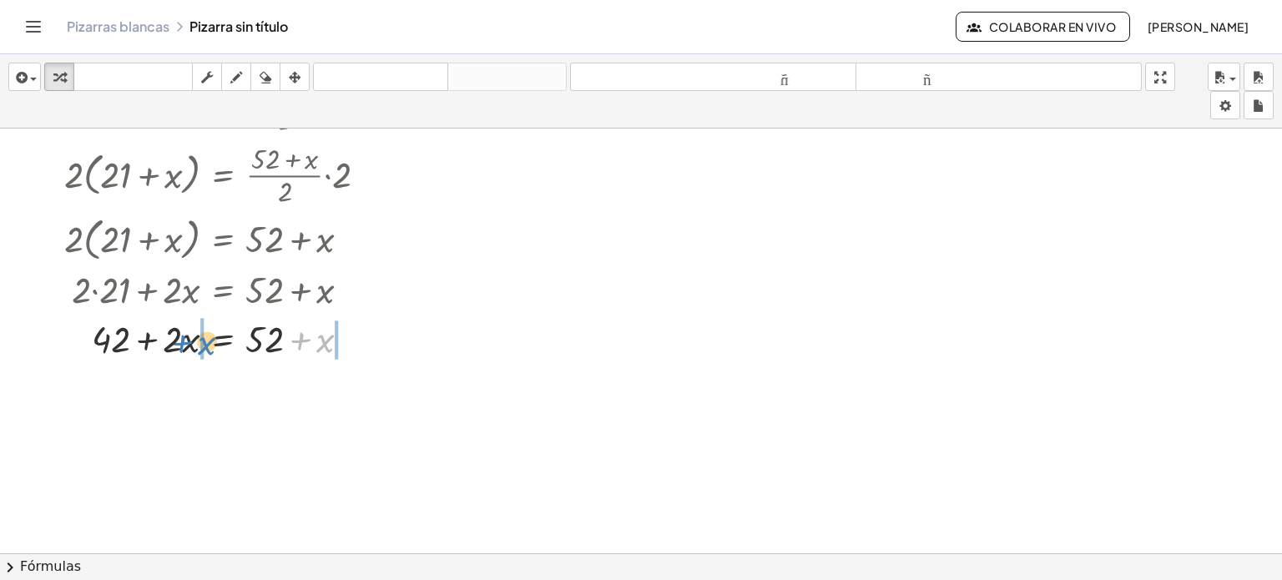
drag, startPoint x: 326, startPoint y: 342, endPoint x: 207, endPoint y: 344, distance: 118.6
click at [207, 344] on div at bounding box center [222, 337] width 333 height 49
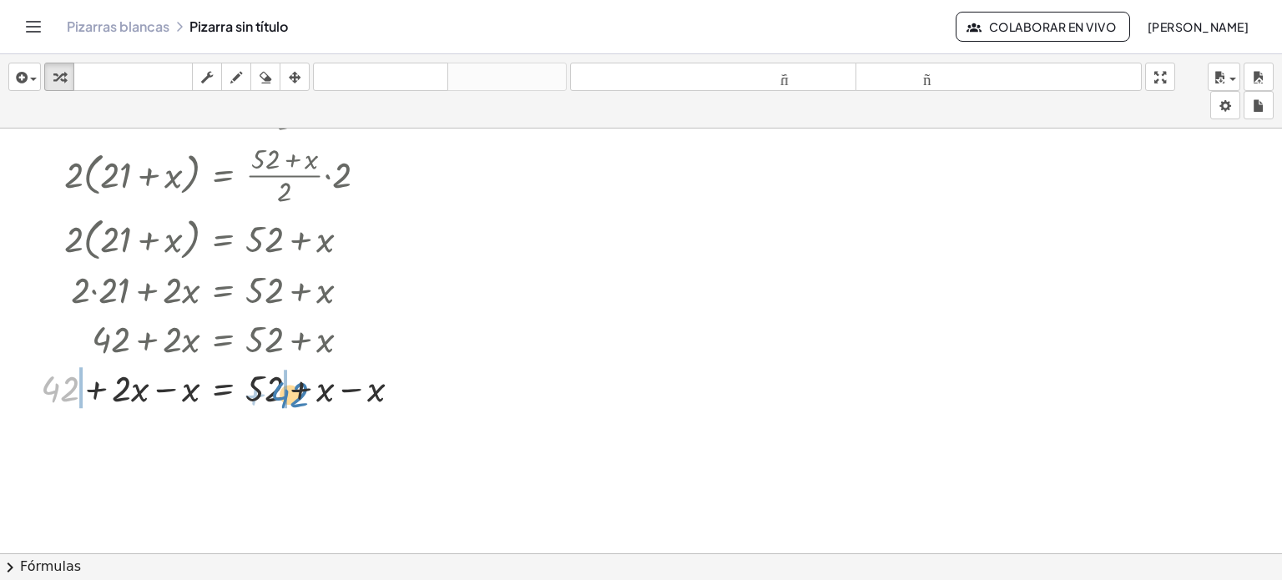
drag, startPoint x: 64, startPoint y: 392, endPoint x: 294, endPoint y: 397, distance: 229.6
click at [294, 397] on div at bounding box center [228, 386] width 391 height 49
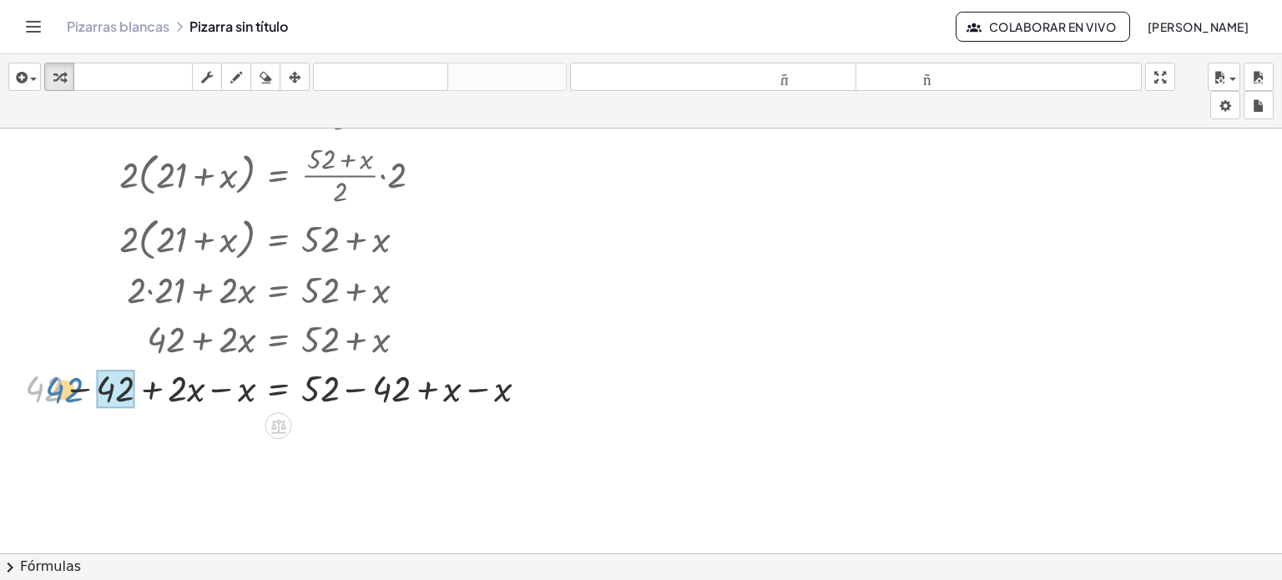
drag, startPoint x: 35, startPoint y: 382, endPoint x: 93, endPoint y: 385, distance: 57.7
click at [93, 385] on div at bounding box center [283, 386] width 533 height 49
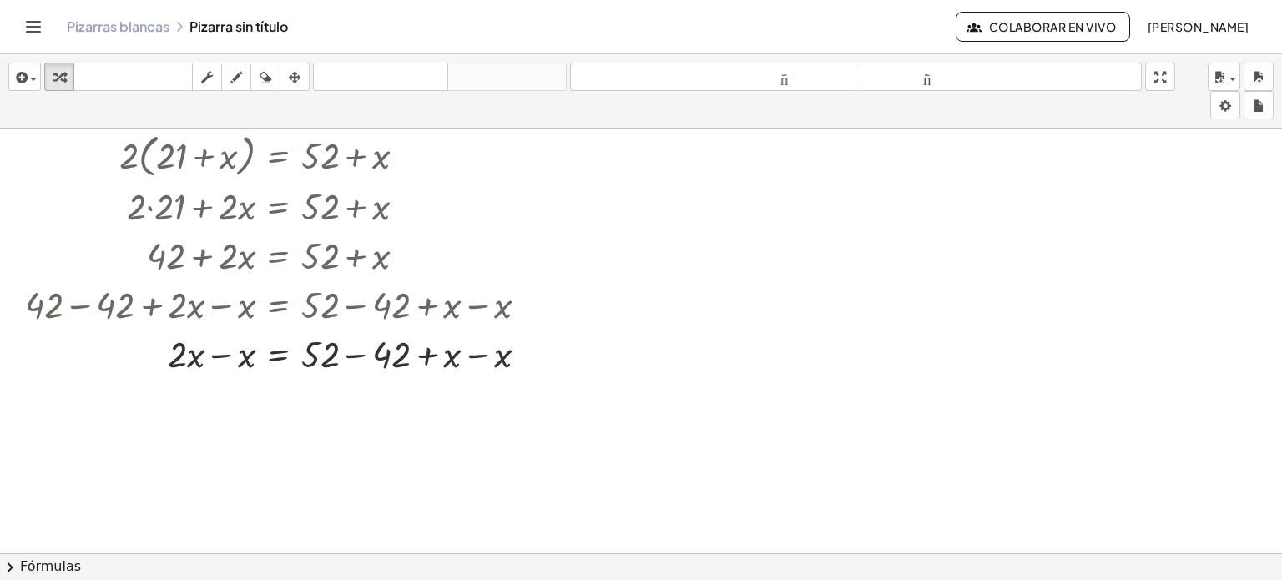
scroll to position [334, 0]
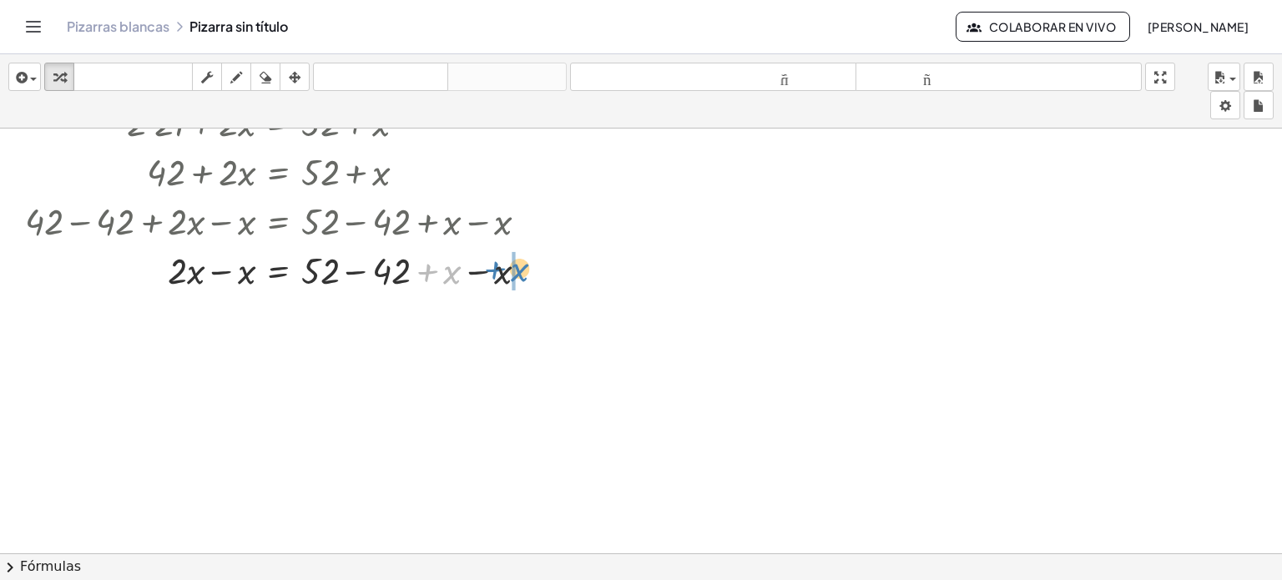
drag, startPoint x: 447, startPoint y: 270, endPoint x: 514, endPoint y: 268, distance: 66.8
click at [514, 268] on div at bounding box center [283, 268] width 533 height 49
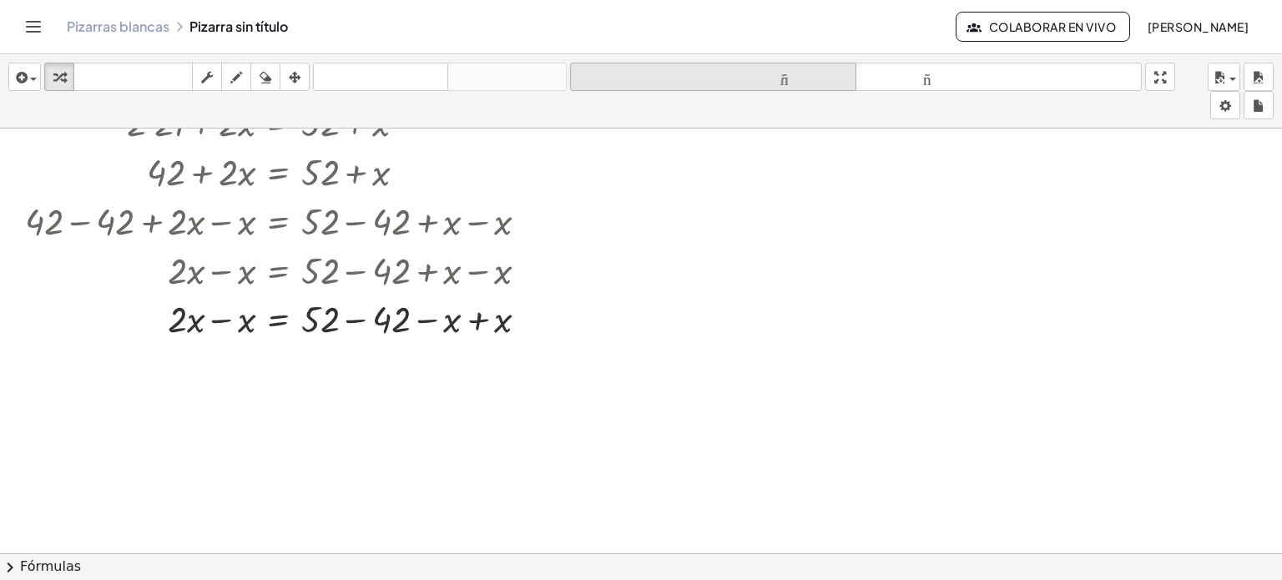
click at [695, 81] on font "tamaño_del_formato" at bounding box center [713, 77] width 278 height 16
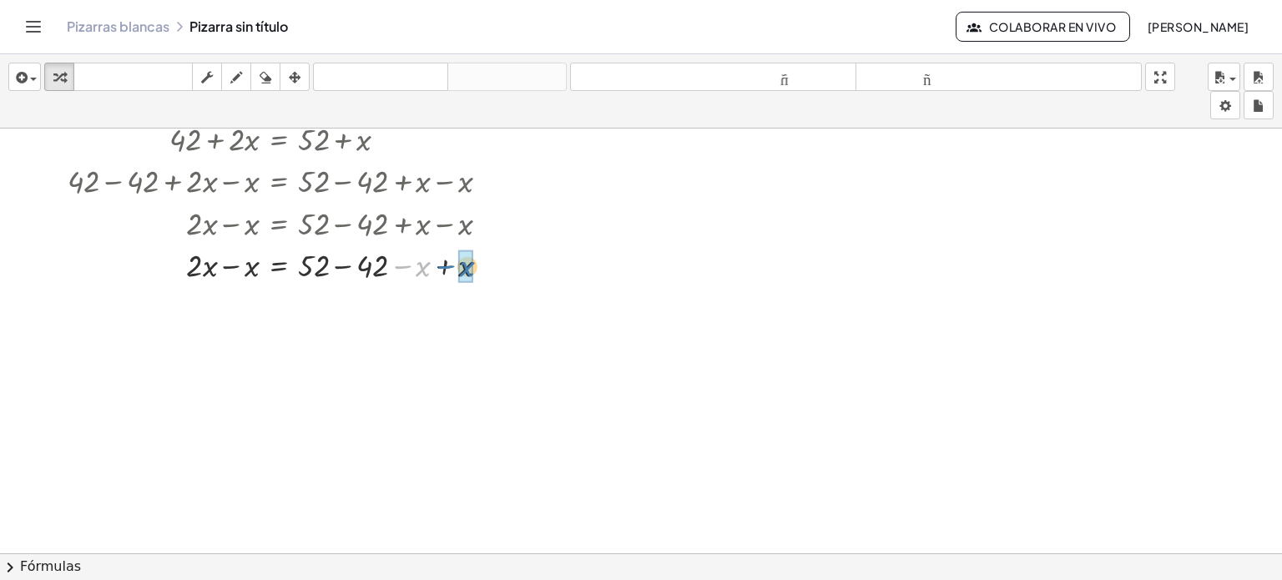
drag, startPoint x: 411, startPoint y: 266, endPoint x: 452, endPoint y: 274, distance: 41.6
click at [455, 266] on div at bounding box center [285, 264] width 452 height 43
drag, startPoint x: 205, startPoint y: 310, endPoint x: 242, endPoint y: 313, distance: 37.7
click at [242, 313] on div at bounding box center [285, 307] width 452 height 43
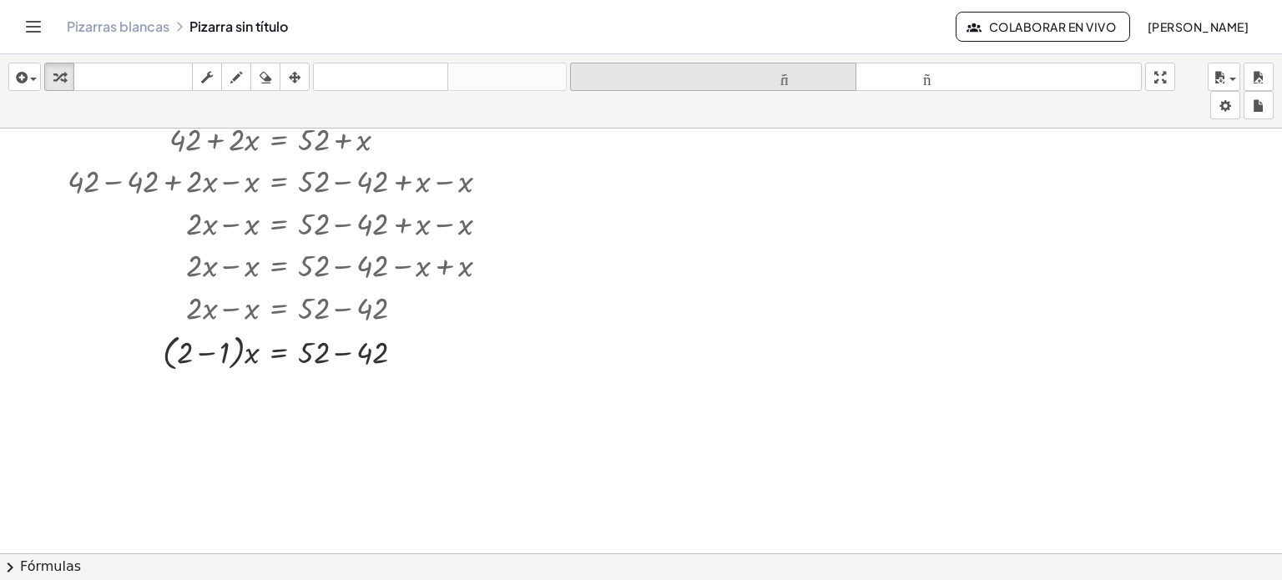
click at [822, 83] on font "tamaño_del_formato" at bounding box center [713, 77] width 278 height 16
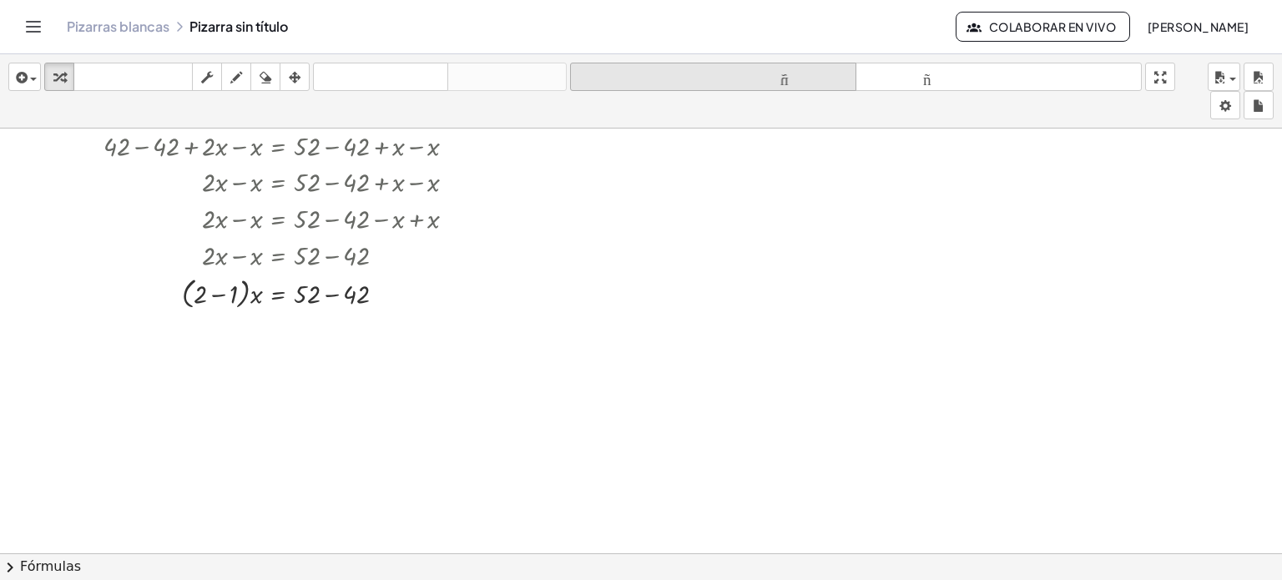
click at [796, 79] on font "tamaño_del_formato" at bounding box center [713, 77] width 278 height 16
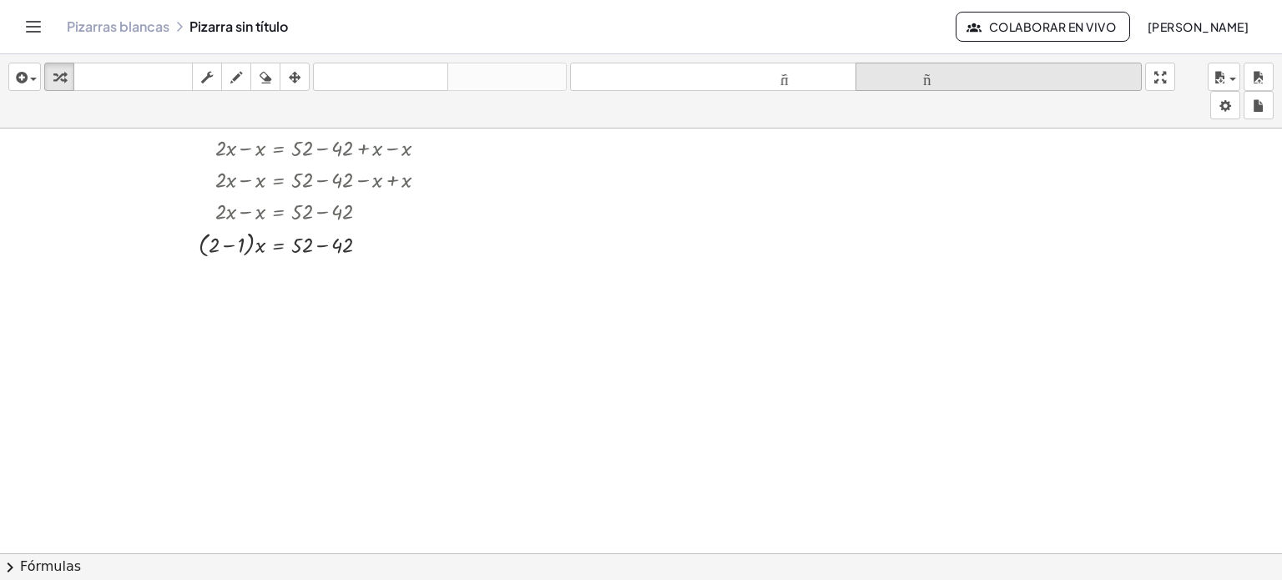
click at [932, 73] on font "tamaño_del_formato" at bounding box center [999, 77] width 278 height 16
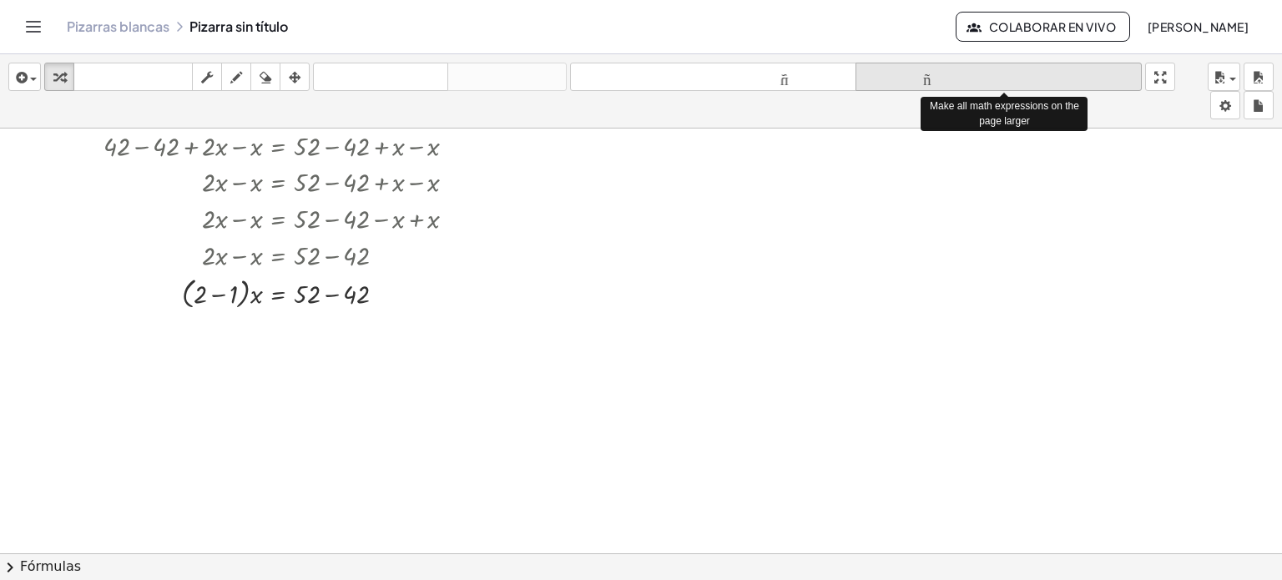
click at [932, 73] on font "tamaño_del_formato" at bounding box center [999, 77] width 278 height 16
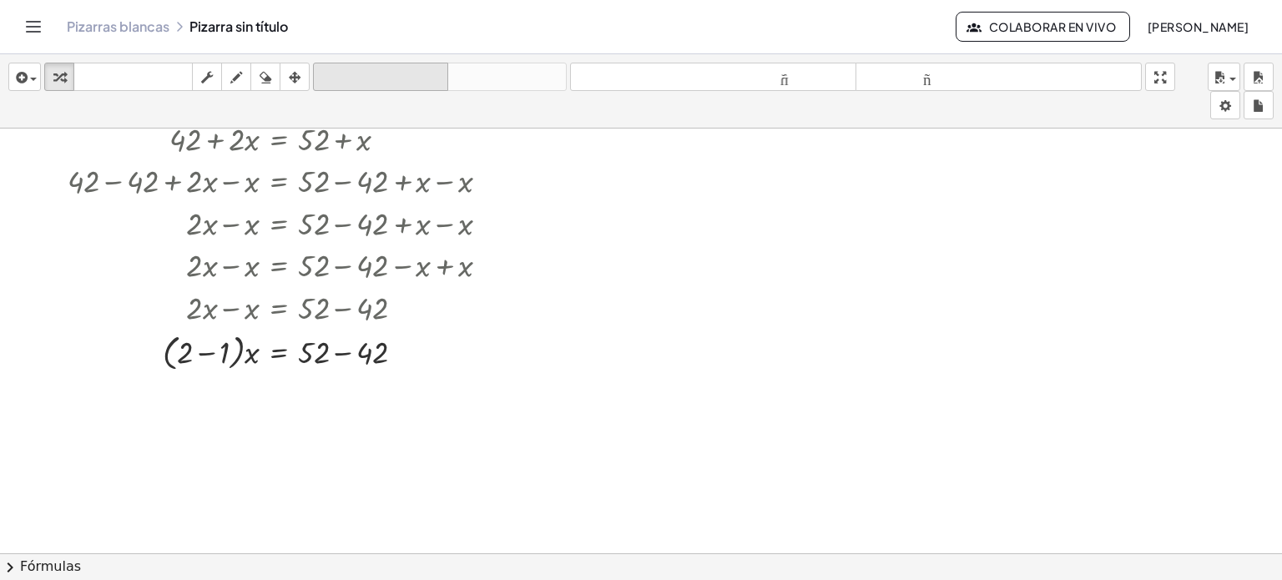
click at [421, 84] on font "deshacer" at bounding box center [380, 77] width 127 height 16
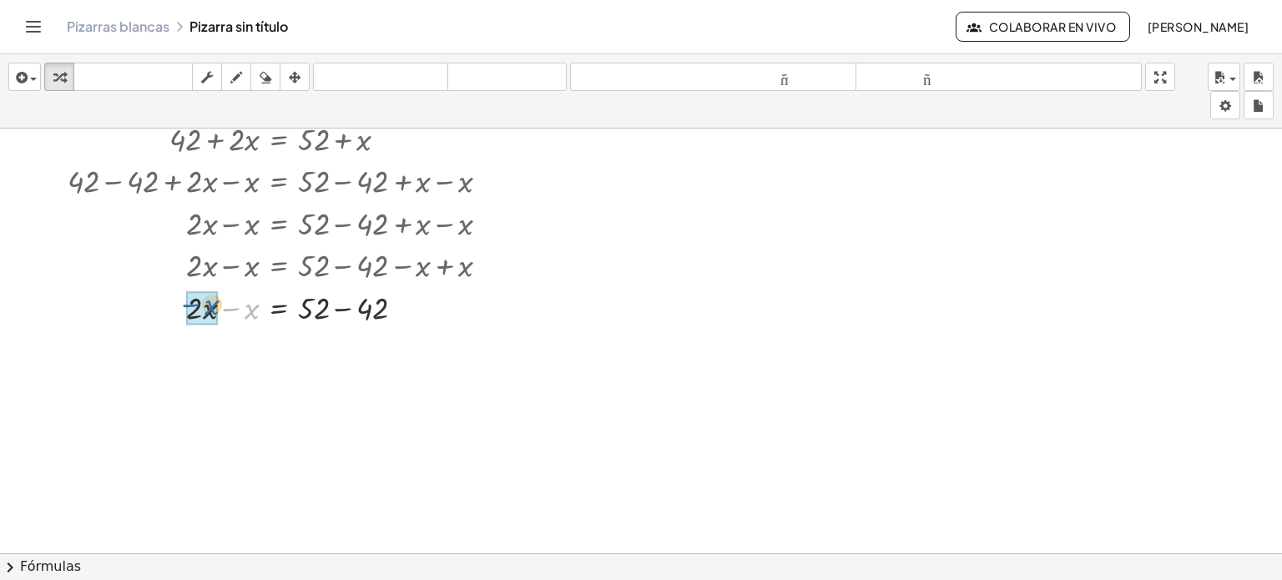
drag, startPoint x: 249, startPoint y: 311, endPoint x: 208, endPoint y: 306, distance: 41.1
drag, startPoint x: 380, startPoint y: 347, endPoint x: 325, endPoint y: 355, distance: 55.6
click at [228, 417] on div "**********" at bounding box center [641, 232] width 1282 height 875
click at [229, 417] on div at bounding box center [641, 232] width 1282 height 875
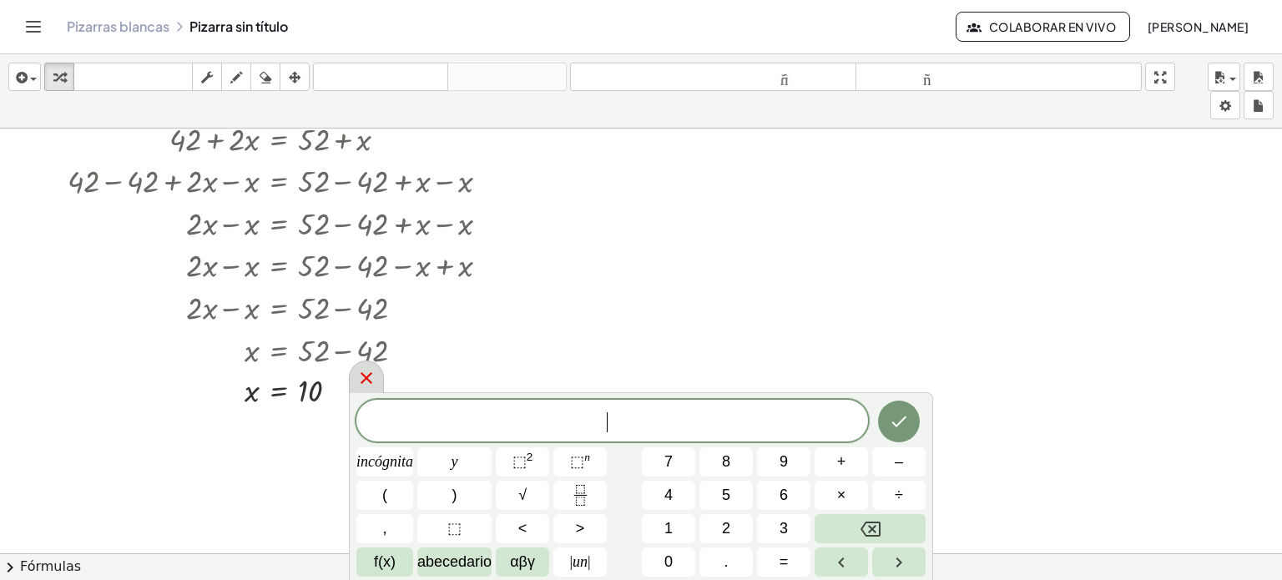
click at [371, 375] on icon at bounding box center [366, 378] width 20 height 20
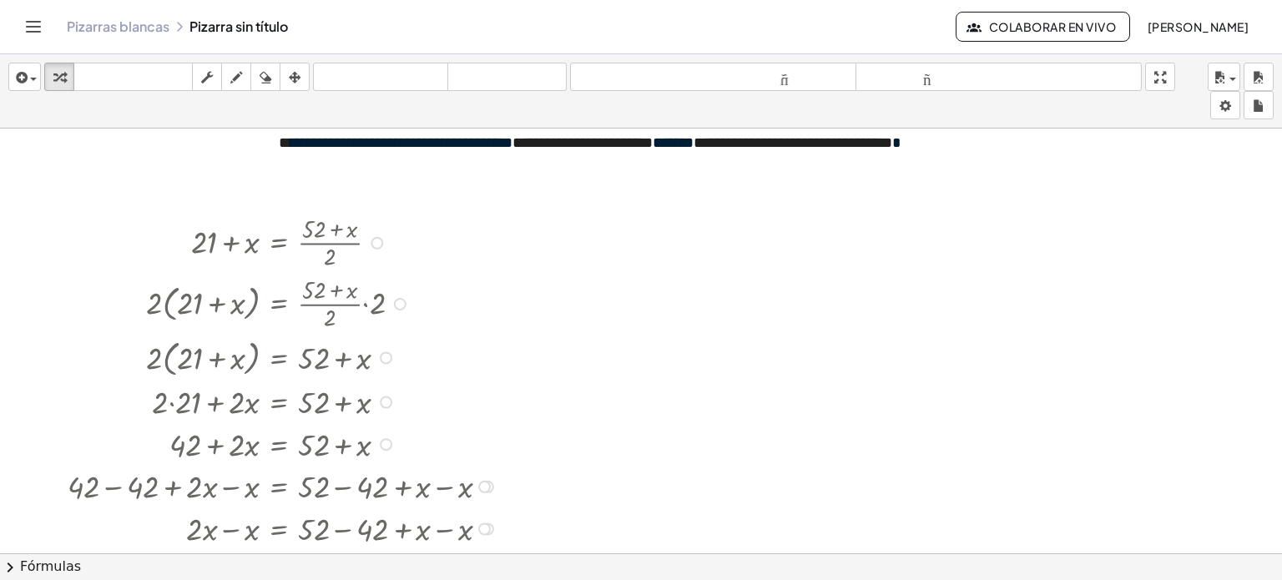
scroll to position [0, 0]
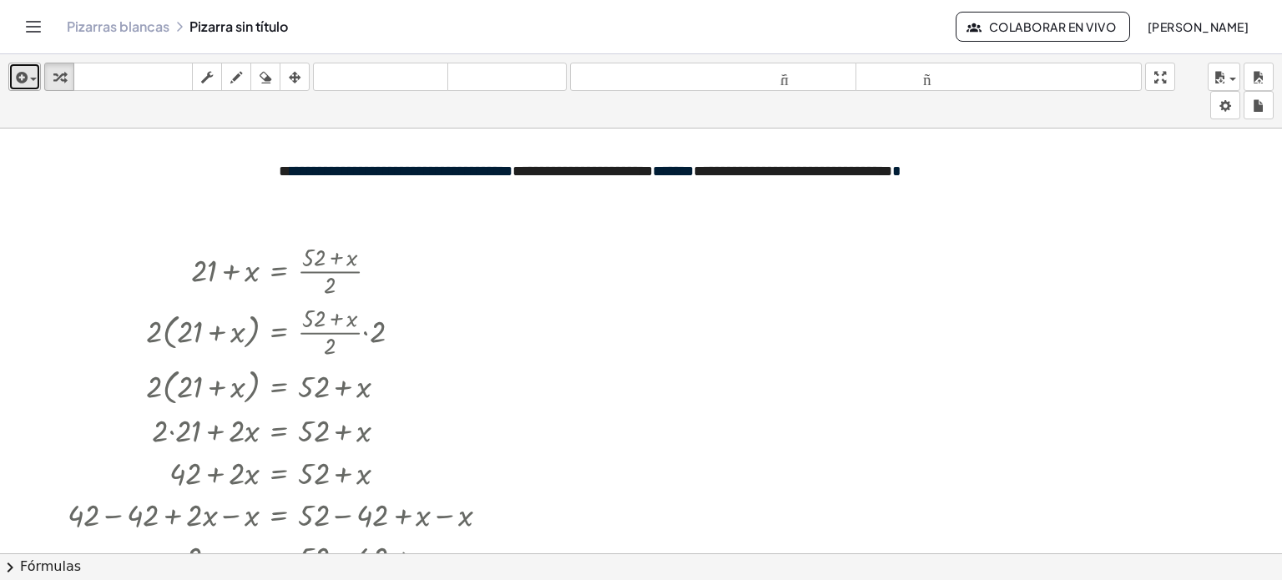
click at [27, 78] on icon "button" at bounding box center [20, 78] width 15 height 20
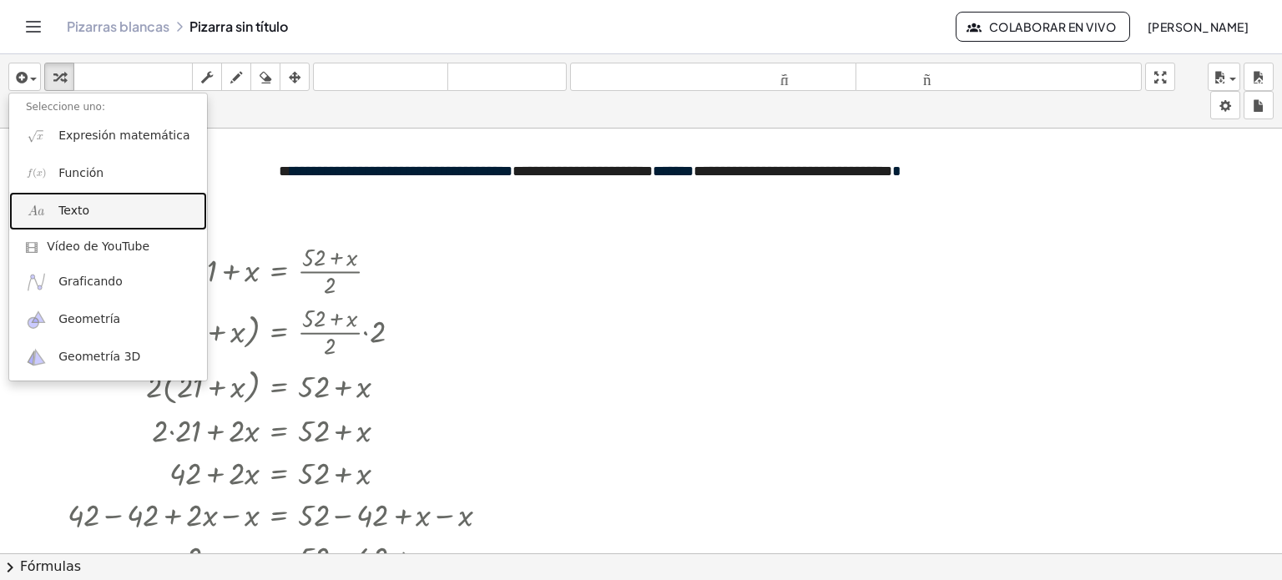
click at [63, 210] on font "Texto" at bounding box center [73, 210] width 31 height 13
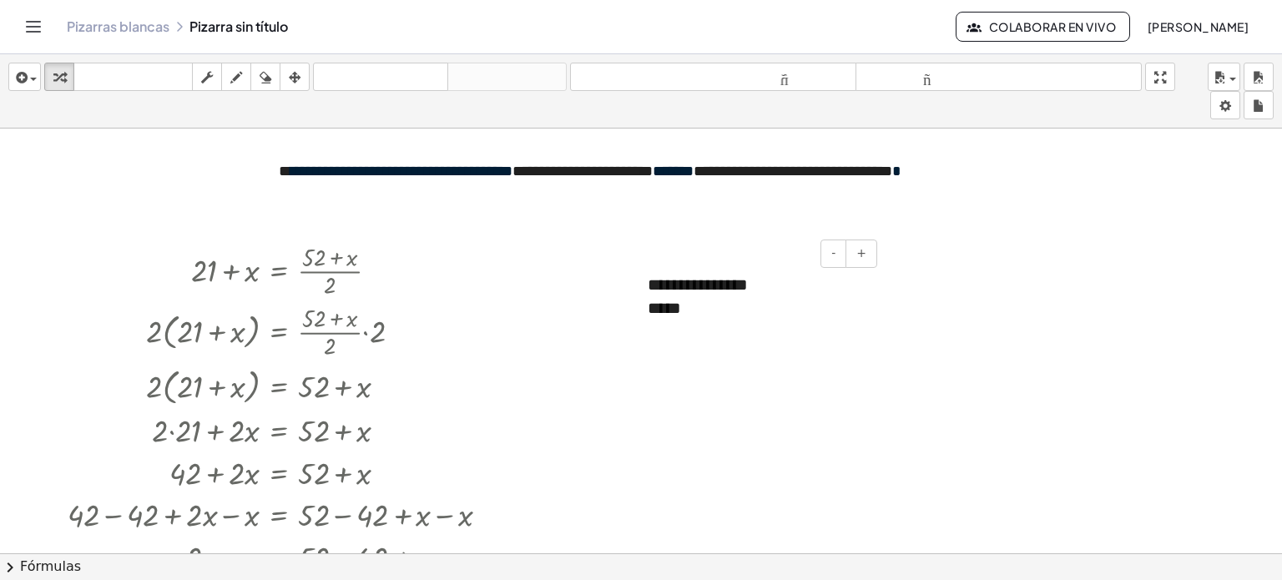
click at [720, 303] on div "**** *" at bounding box center [756, 308] width 217 height 24
click at [1044, 313] on div at bounding box center [641, 566] width 1282 height 875
click at [43, 92] on div "insertar Seleccione uno: Expresión matemática Función Texto Vídeo de YouTube Gr…" at bounding box center [641, 91] width 1282 height 74
click at [36, 86] on div "button" at bounding box center [25, 77] width 24 height 20
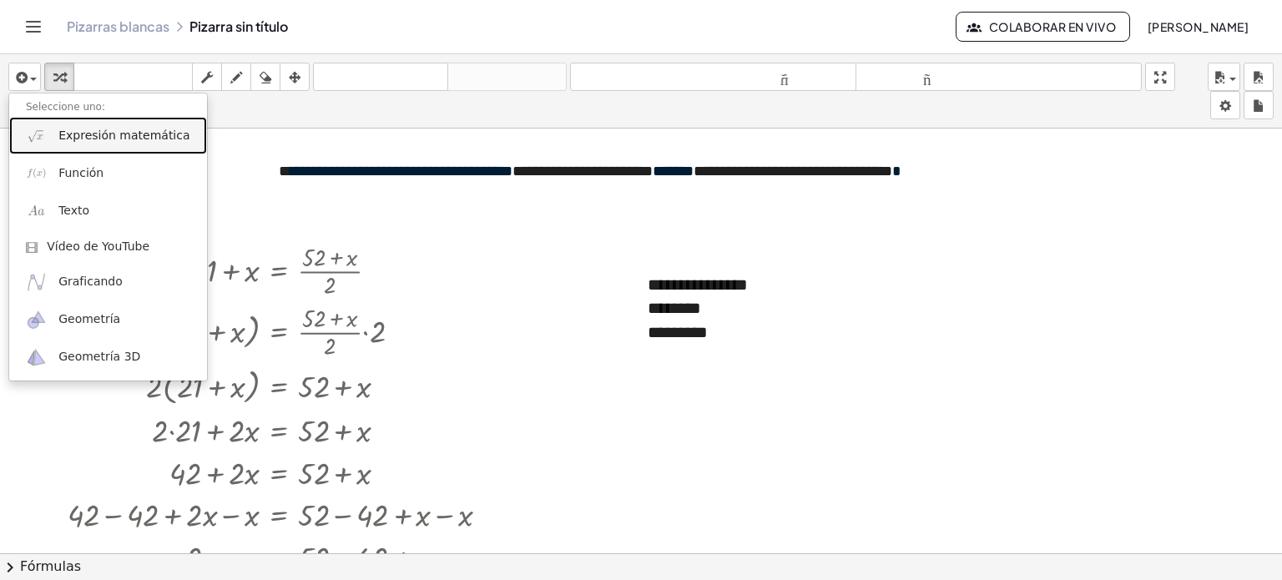
drag, startPoint x: 130, startPoint y: 138, endPoint x: 188, endPoint y: 173, distance: 67.4
click at [130, 138] on font "Expresión matemática" at bounding box center [123, 135] width 131 height 13
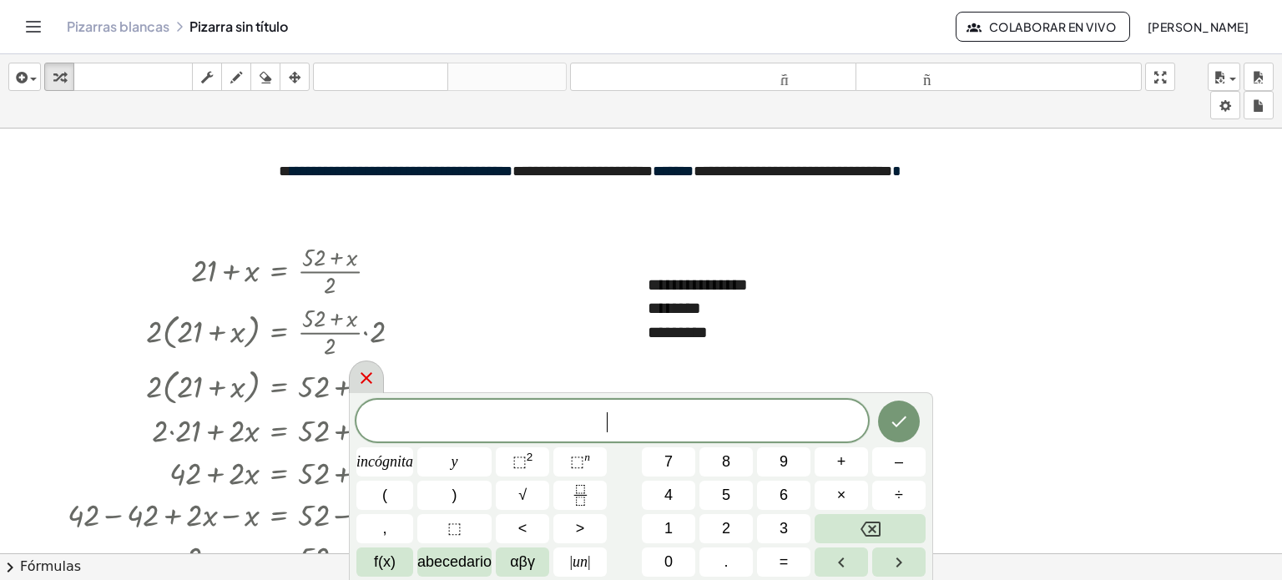
click at [357, 381] on icon at bounding box center [366, 378] width 20 height 20
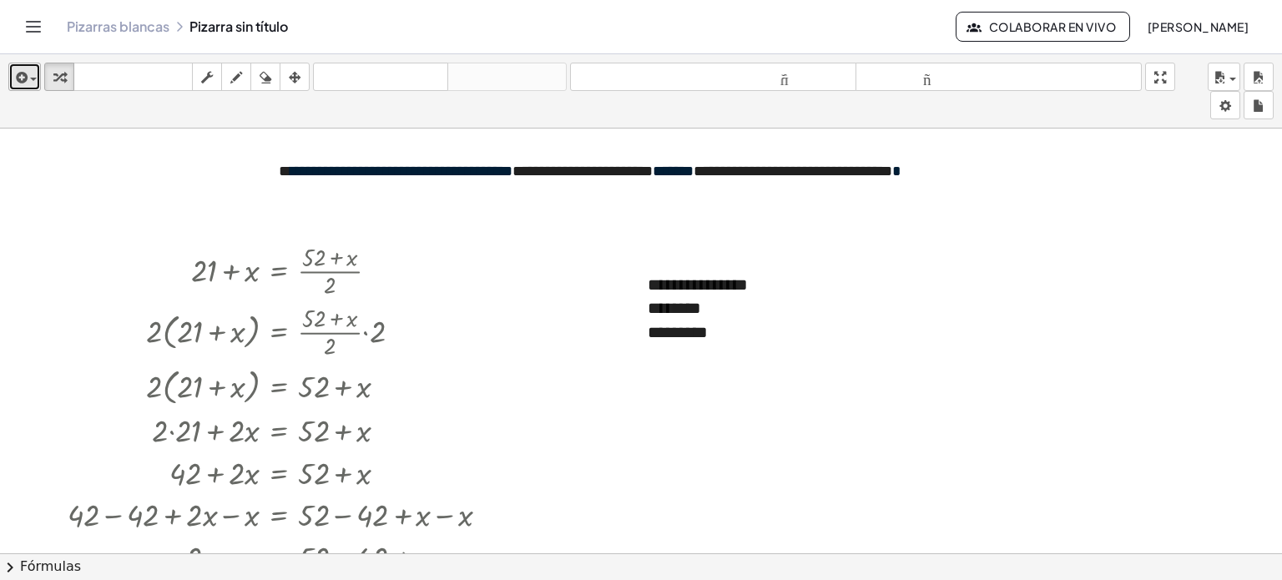
click at [26, 82] on icon "button" at bounding box center [20, 78] width 15 height 20
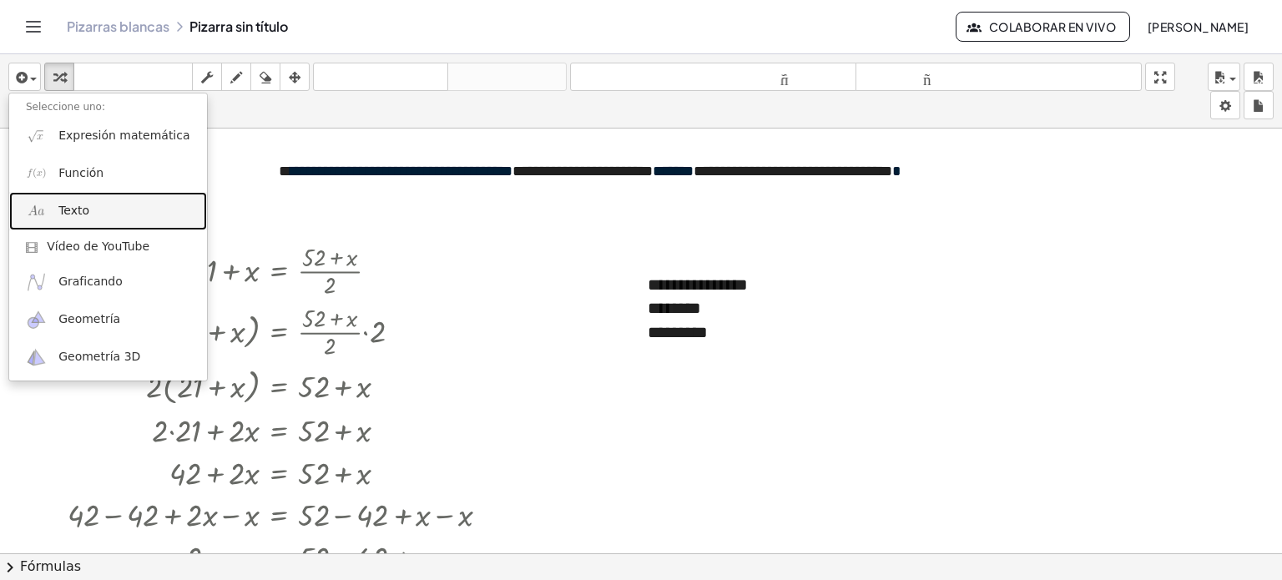
click at [57, 206] on link "Texto" at bounding box center [108, 211] width 198 height 38
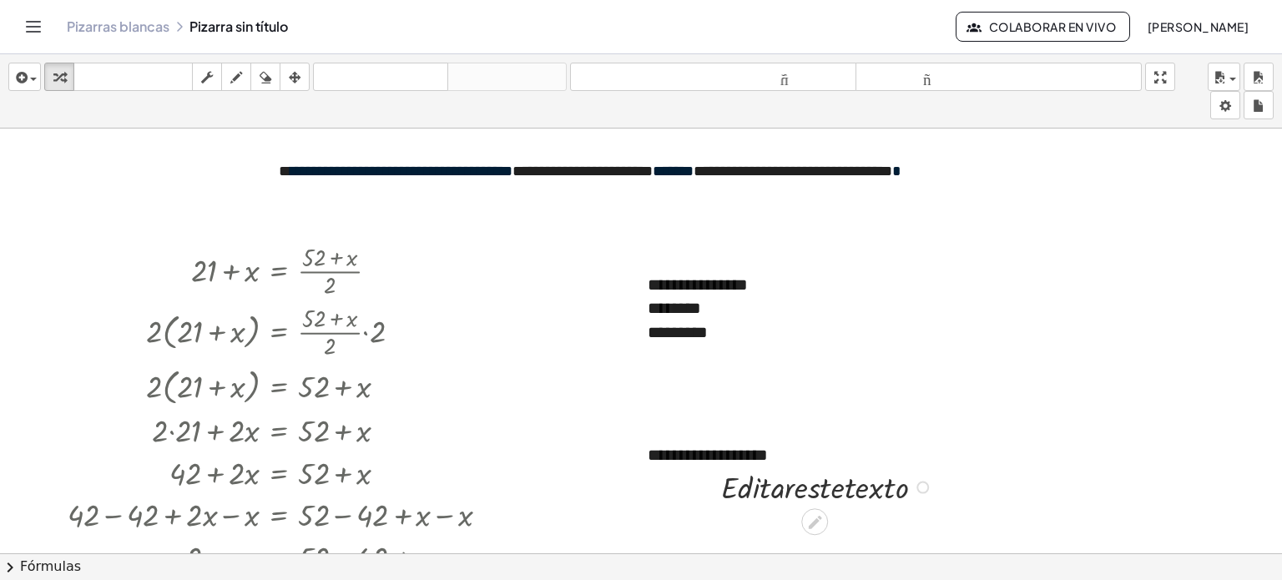
click at [808, 483] on div at bounding box center [829, 486] width 233 height 43
click at [341, 80] on font "deshacer" at bounding box center [380, 77] width 127 height 16
click at [755, 457] on font "**********" at bounding box center [708, 455] width 120 height 17
drag, startPoint x: 685, startPoint y: 453, endPoint x: 655, endPoint y: 302, distance: 153.9
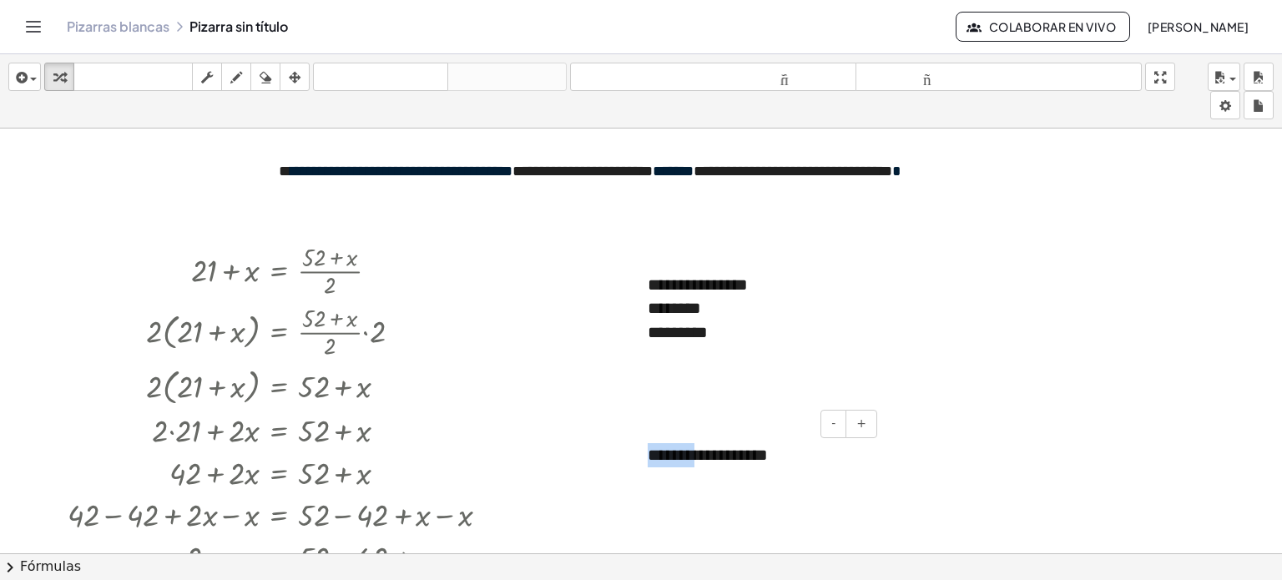
click at [655, 307] on font "**** ****" at bounding box center [674, 308] width 53 height 17
drag, startPoint x: 697, startPoint y: 284, endPoint x: 637, endPoint y: 284, distance: 60.1
click at [637, 284] on div "**********" at bounding box center [756, 310] width 250 height 108
copy font "******"
drag, startPoint x: 651, startPoint y: 460, endPoint x: 646, endPoint y: 452, distance: 9.0
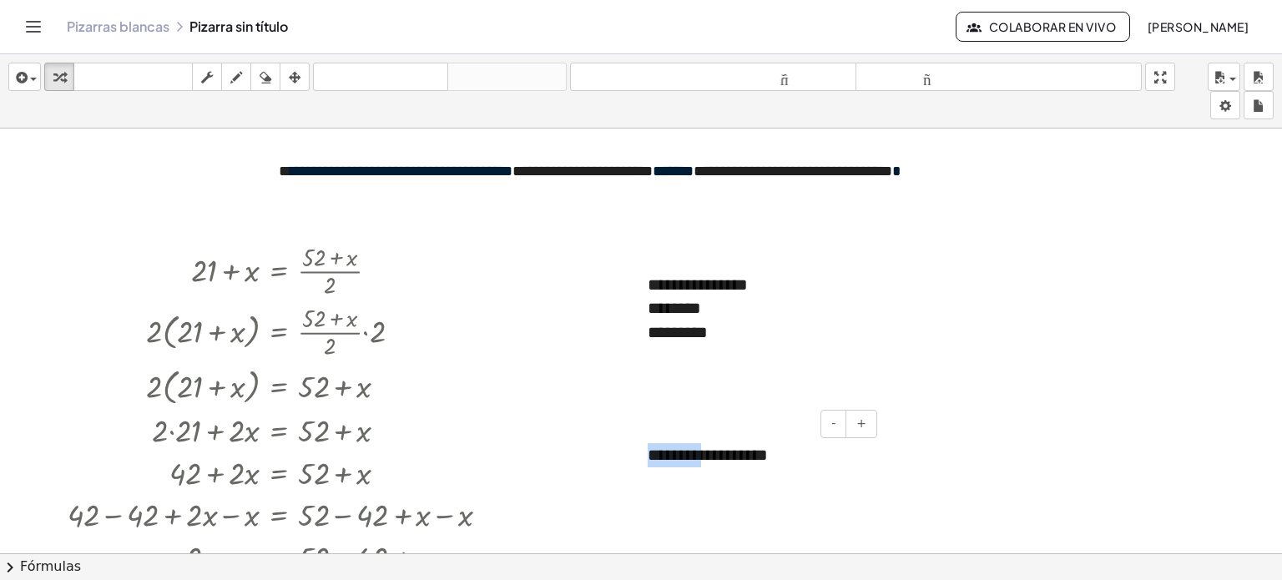
click at [646, 452] on div "**********" at bounding box center [756, 456] width 250 height 58
click at [932, 473] on div at bounding box center [641, 566] width 1282 height 875
drag, startPoint x: 750, startPoint y: 463, endPoint x: 745, endPoint y: 425, distance: 38.6
click at [745, 427] on div "**********" at bounding box center [756, 456] width 250 height 58
click at [750, 393] on div at bounding box center [641, 566] width 1282 height 875
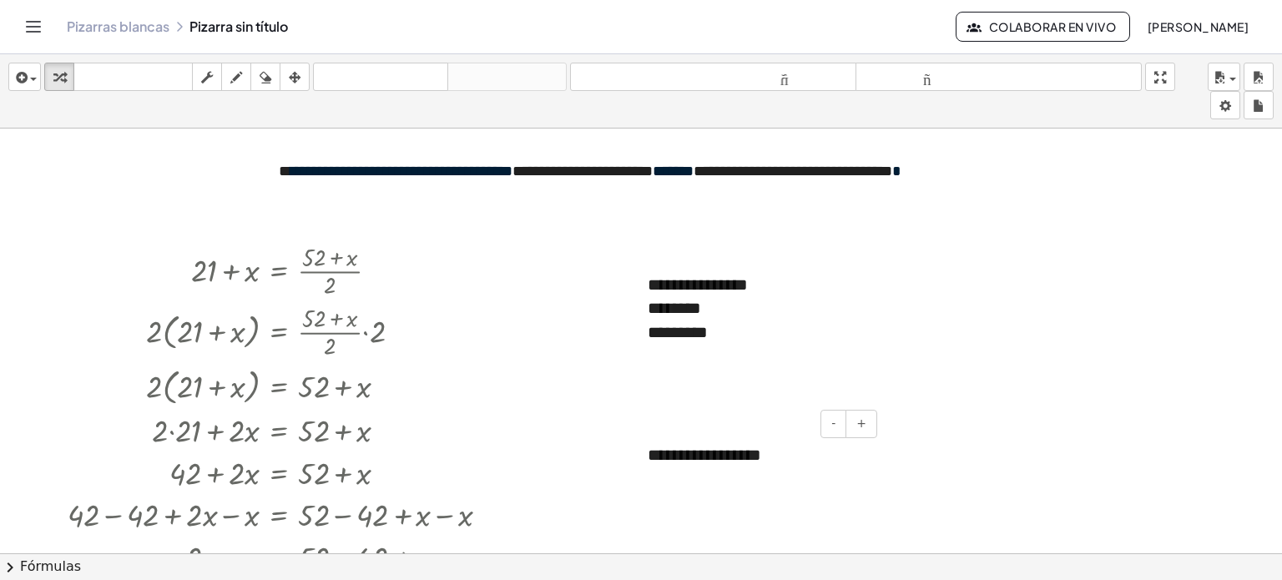
click at [803, 452] on div "**********" at bounding box center [756, 456] width 250 height 58
drag, startPoint x: 1032, startPoint y: 386, endPoint x: 906, endPoint y: 414, distance: 129.2
click at [1032, 383] on div at bounding box center [641, 566] width 1282 height 875
click at [703, 479] on div "*****" at bounding box center [756, 479] width 217 height 24
click at [307, 68] on button "arreglar" at bounding box center [295, 77] width 30 height 28
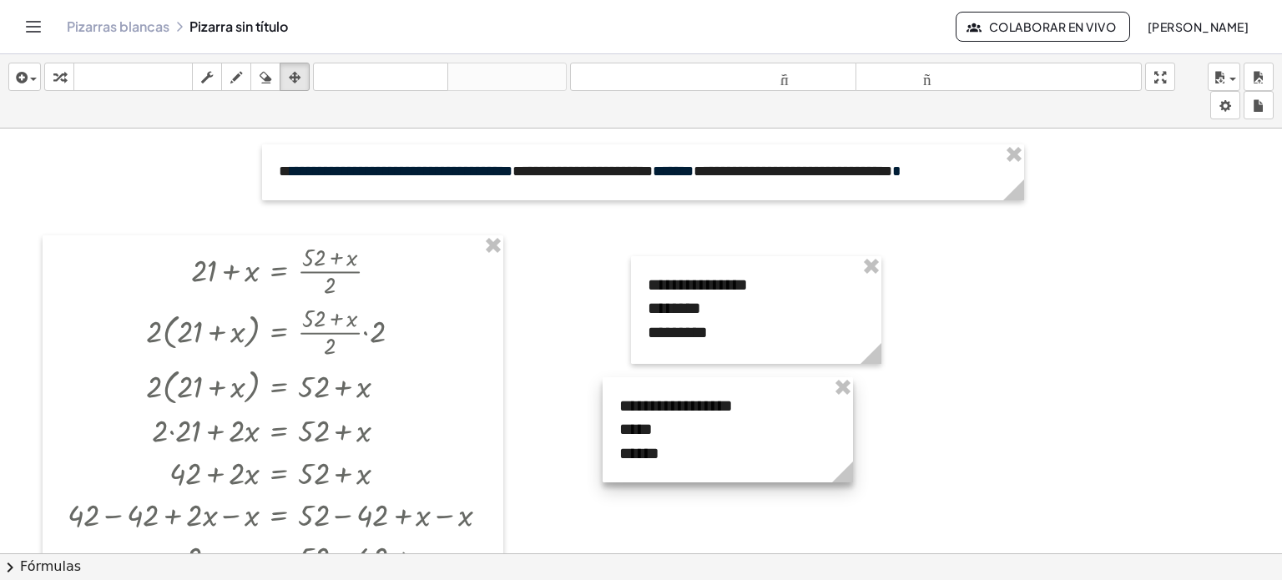
drag, startPoint x: 681, startPoint y: 452, endPoint x: 652, endPoint y: 407, distance: 53.7
click at [652, 407] on div at bounding box center [728, 429] width 250 height 105
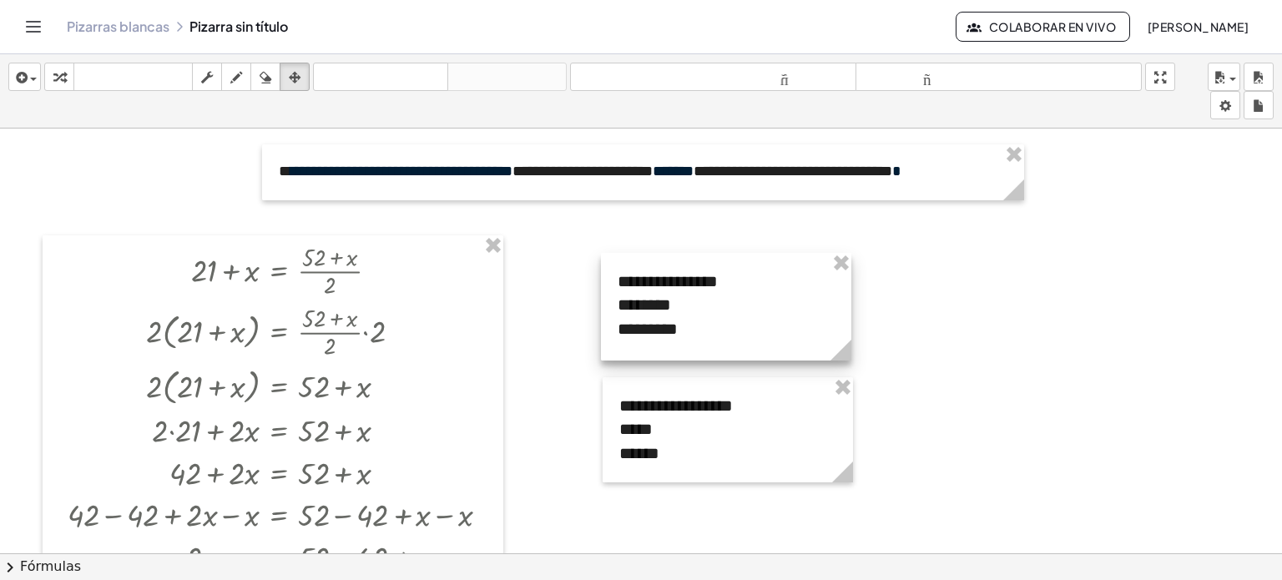
drag, startPoint x: 684, startPoint y: 316, endPoint x: 655, endPoint y: 313, distance: 28.5
click at [655, 313] on div at bounding box center [726, 307] width 250 height 108
click at [971, 341] on div at bounding box center [641, 566] width 1282 height 875
click at [23, 79] on icon "button" at bounding box center [20, 78] width 15 height 20
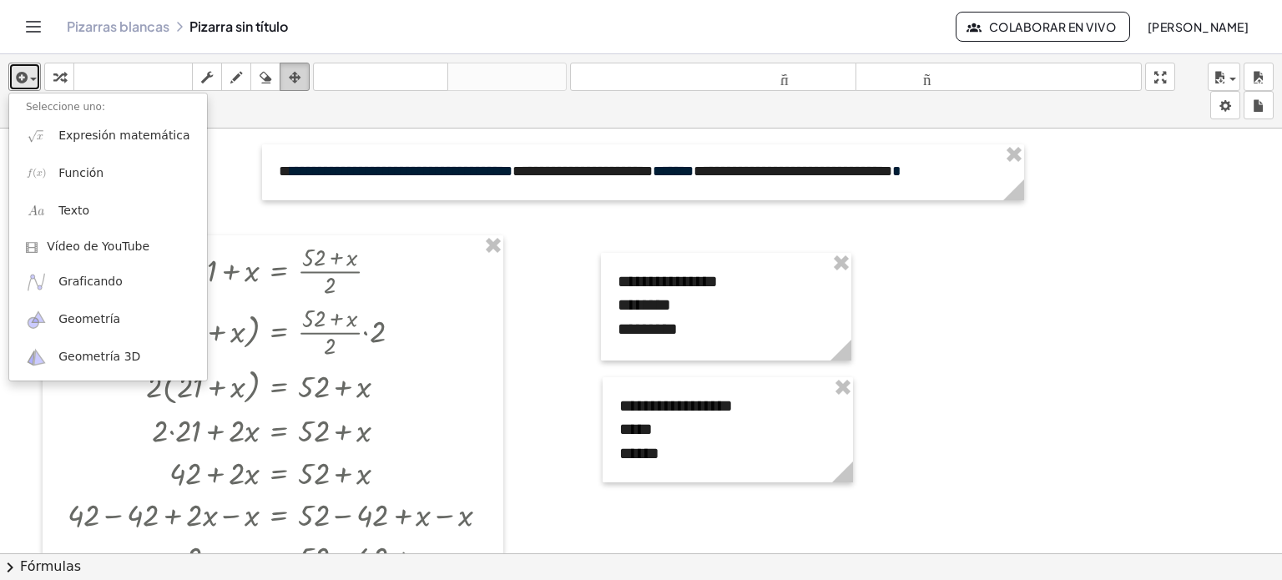
click at [288, 78] on div "button" at bounding box center [295, 77] width 22 height 20
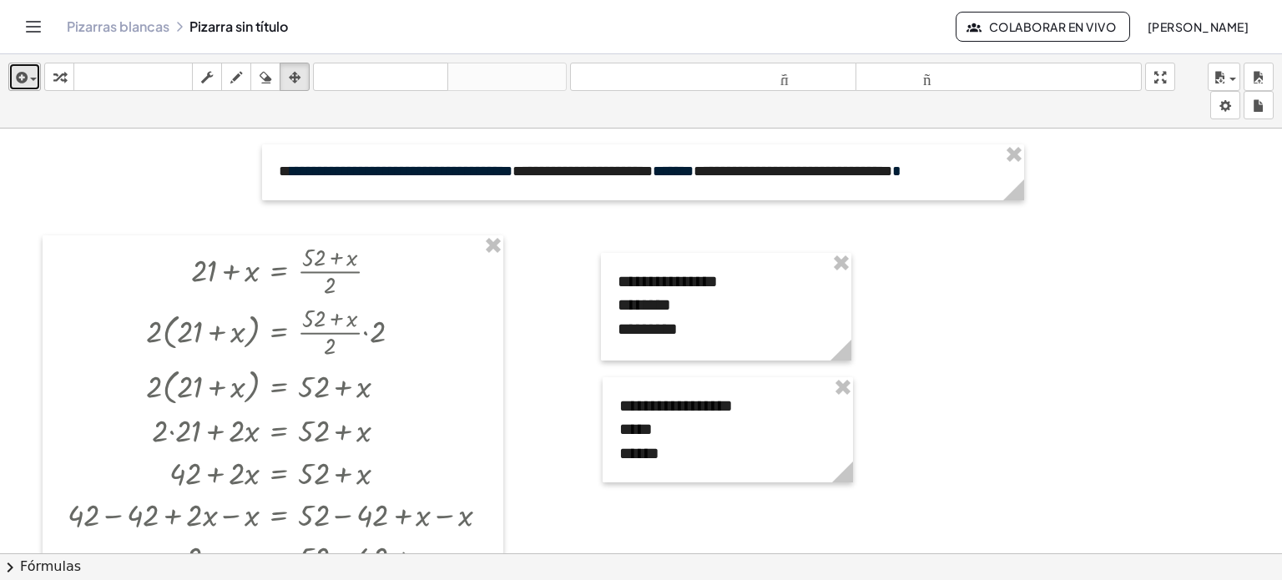
click at [23, 82] on icon "button" at bounding box center [20, 78] width 15 height 20
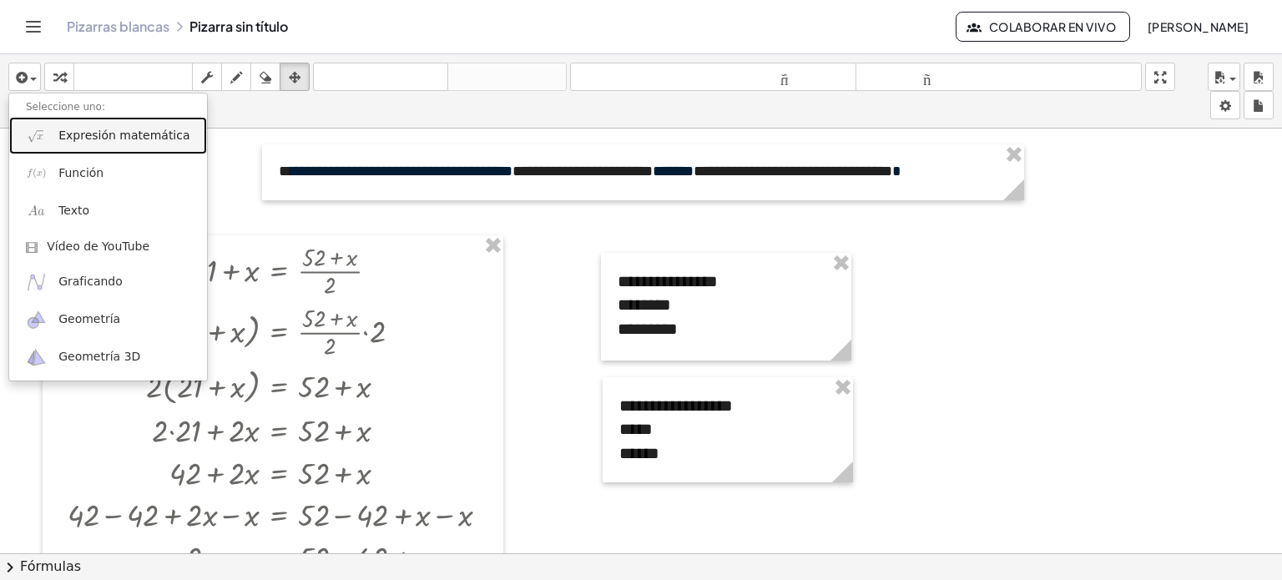
click at [58, 132] on font "Expresión matemática" at bounding box center [123, 135] width 131 height 13
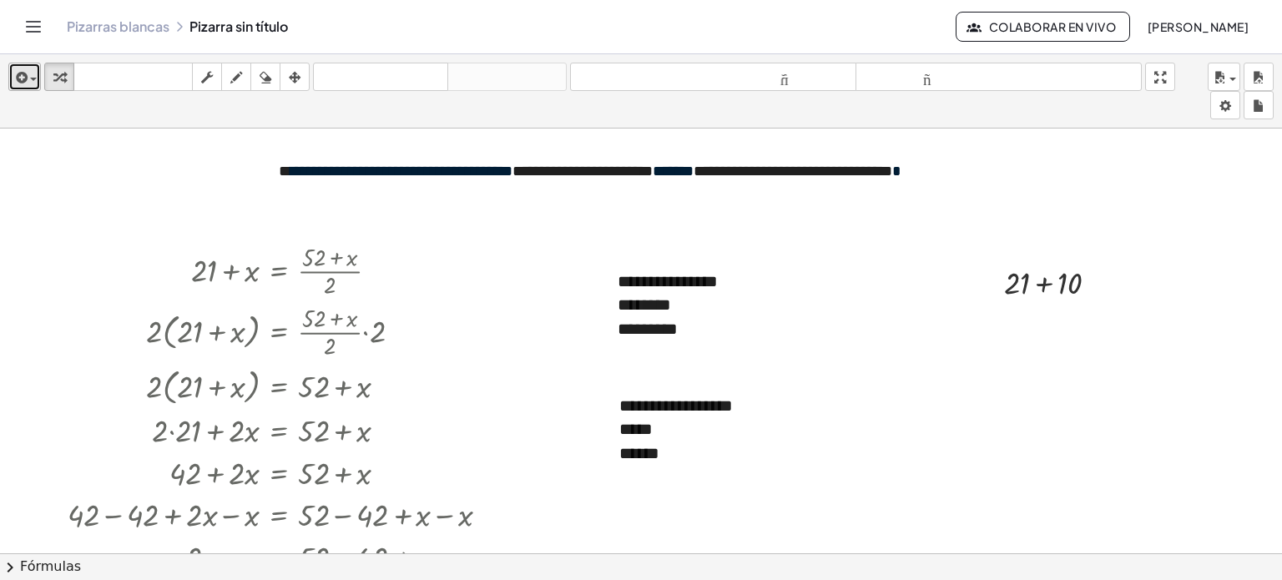
click at [22, 69] on icon "button" at bounding box center [20, 78] width 15 height 20
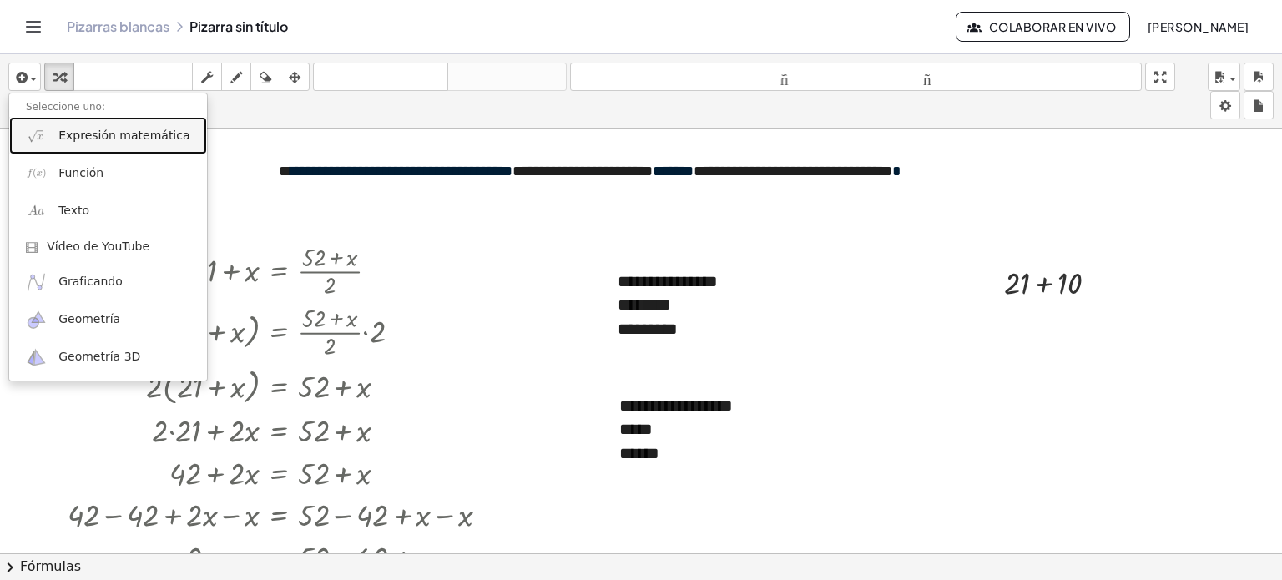
click at [65, 132] on font "Expresión matemática" at bounding box center [123, 135] width 131 height 13
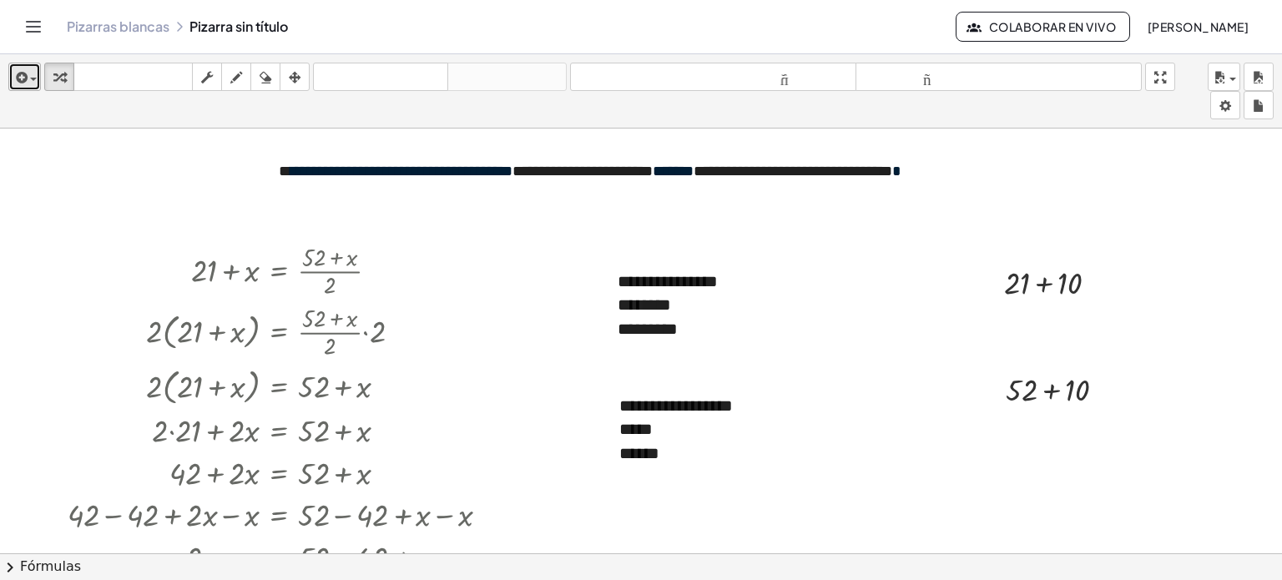
click at [24, 73] on icon "button" at bounding box center [20, 78] width 15 height 20
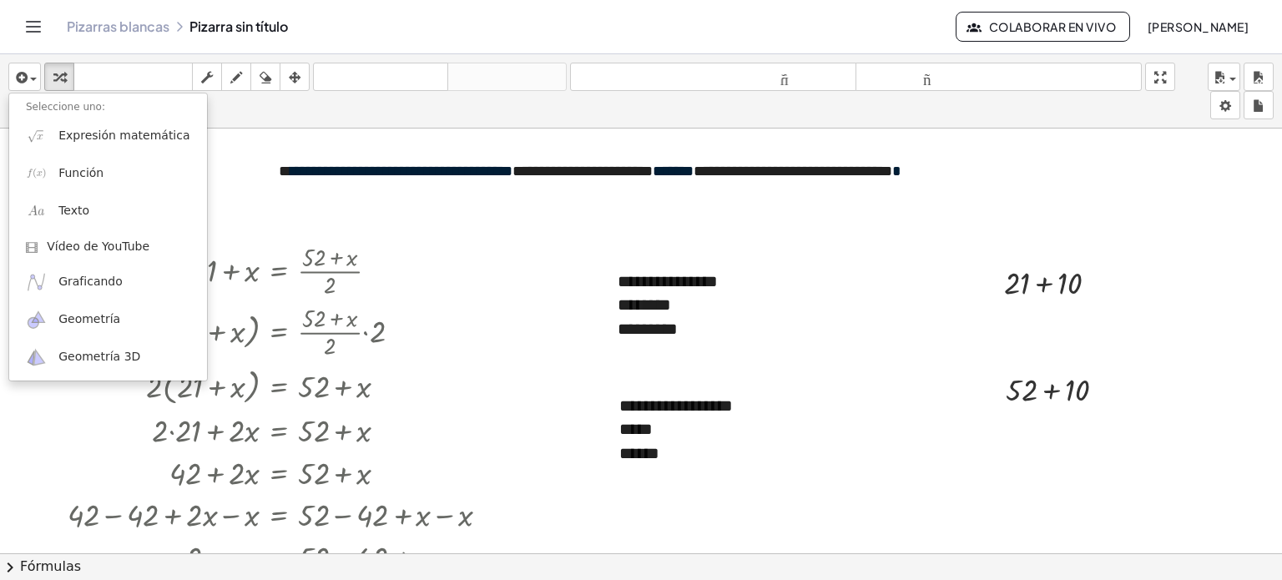
click at [250, 119] on div "insertar Seleccione uno: Expresión matemática Función Texto Vídeo de YouTube Gr…" at bounding box center [641, 91] width 1282 height 74
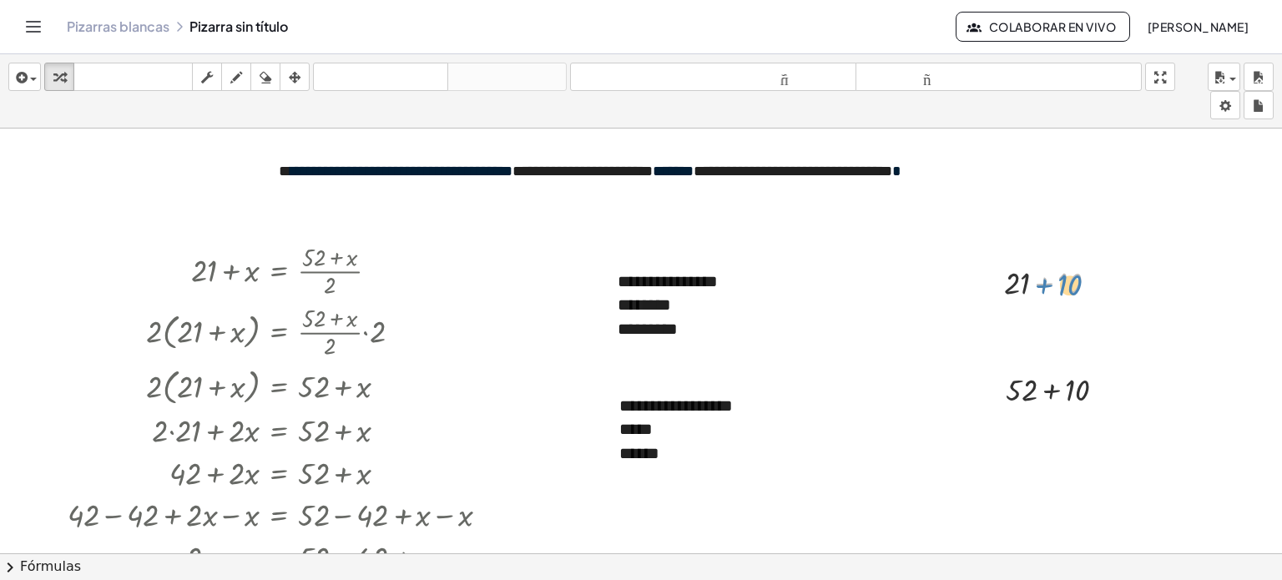
click at [1044, 289] on div at bounding box center [1058, 281] width 124 height 43
click at [1042, 391] on div at bounding box center [1062, 388] width 129 height 43
click at [282, 83] on button "arreglar" at bounding box center [295, 77] width 30 height 28
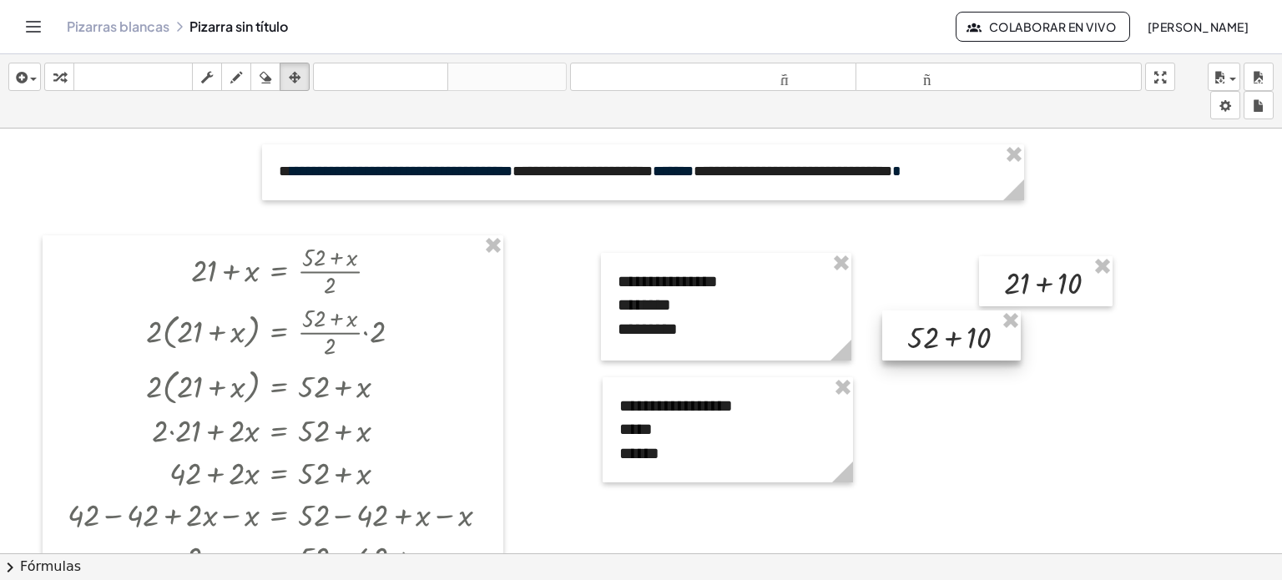
drag, startPoint x: 1018, startPoint y: 392, endPoint x: 919, endPoint y: 340, distance: 111.7
click at [919, 340] on div at bounding box center [951, 336] width 139 height 51
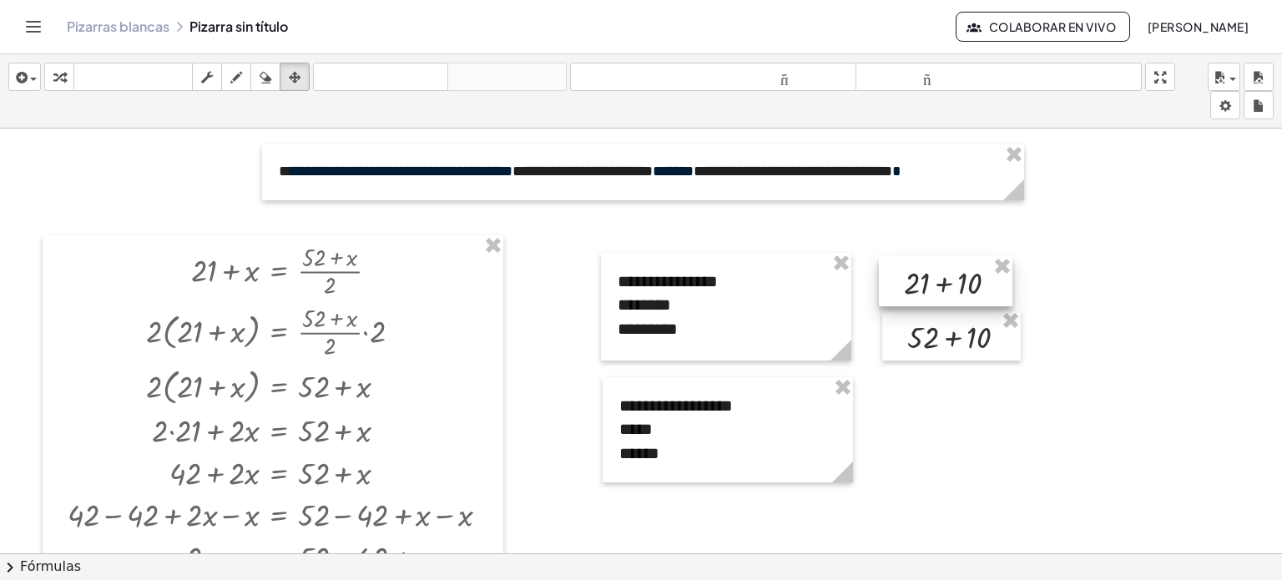
drag, startPoint x: 1043, startPoint y: 289, endPoint x: 943, endPoint y: 289, distance: 99.3
click at [943, 289] on div at bounding box center [946, 281] width 134 height 51
click at [23, 79] on icon "button" at bounding box center [20, 78] width 15 height 20
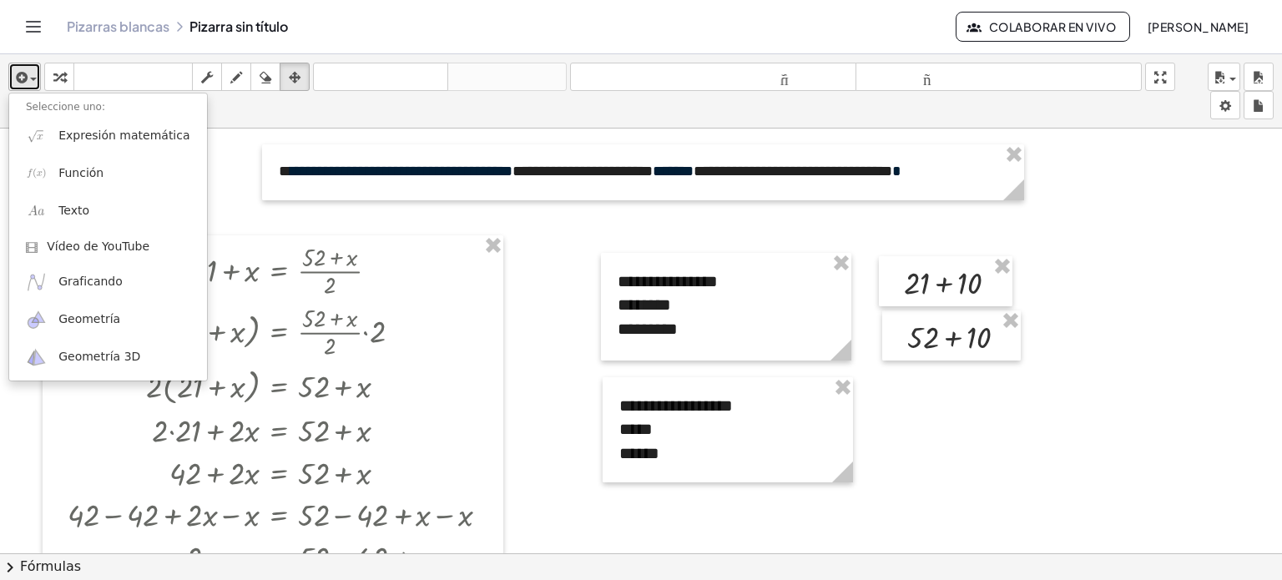
click at [22, 83] on icon "button" at bounding box center [20, 78] width 15 height 20
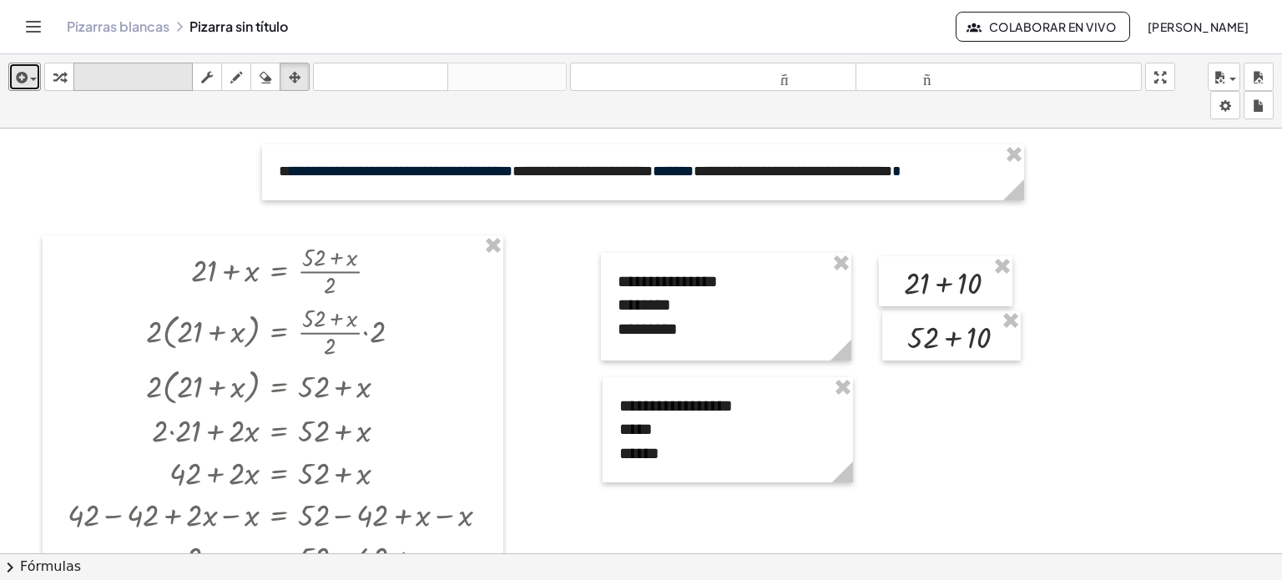
click at [89, 74] on font "teclado" at bounding box center [133, 77] width 111 height 16
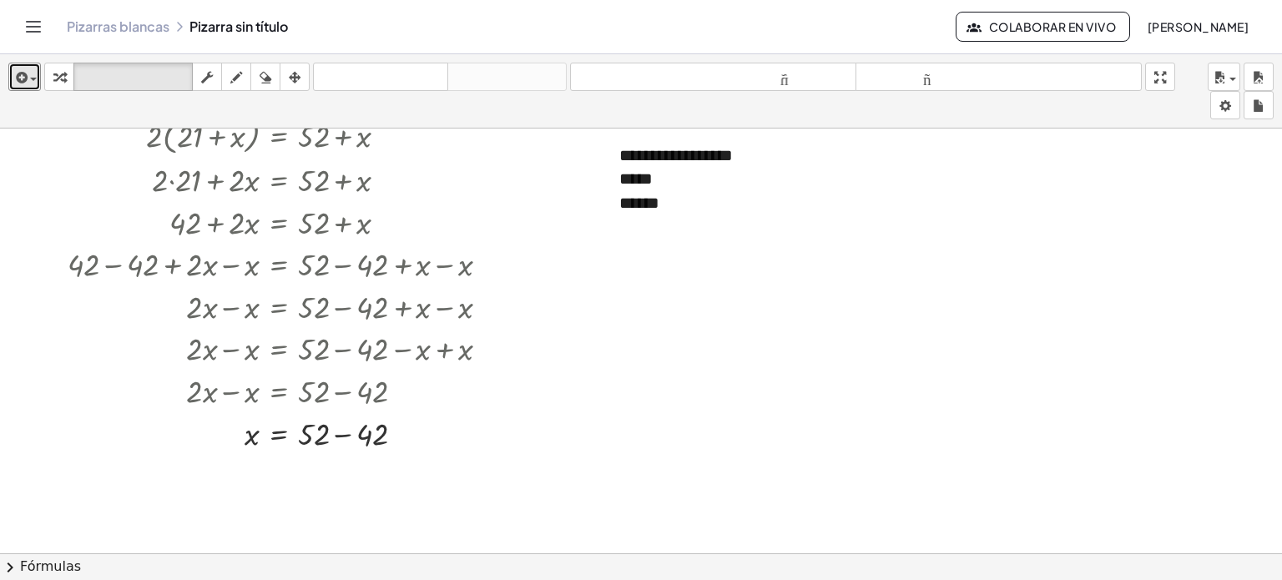
scroll to position [417, 0]
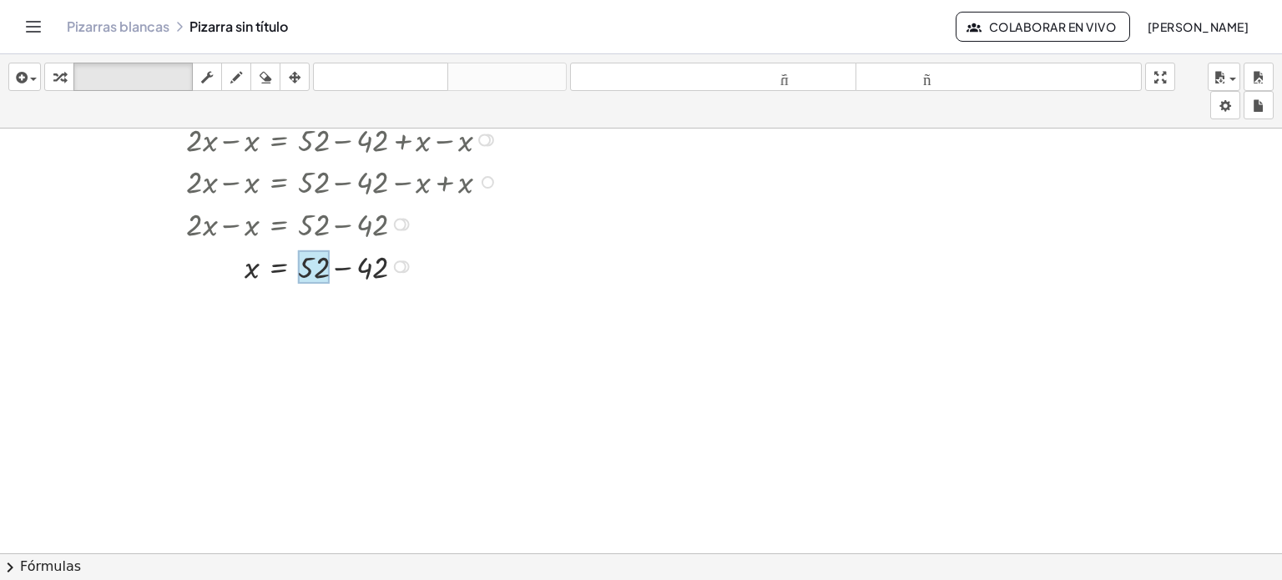
drag, startPoint x: 364, startPoint y: 261, endPoint x: 321, endPoint y: 256, distance: 43.7
click at [321, 256] on div at bounding box center [314, 267] width 32 height 34
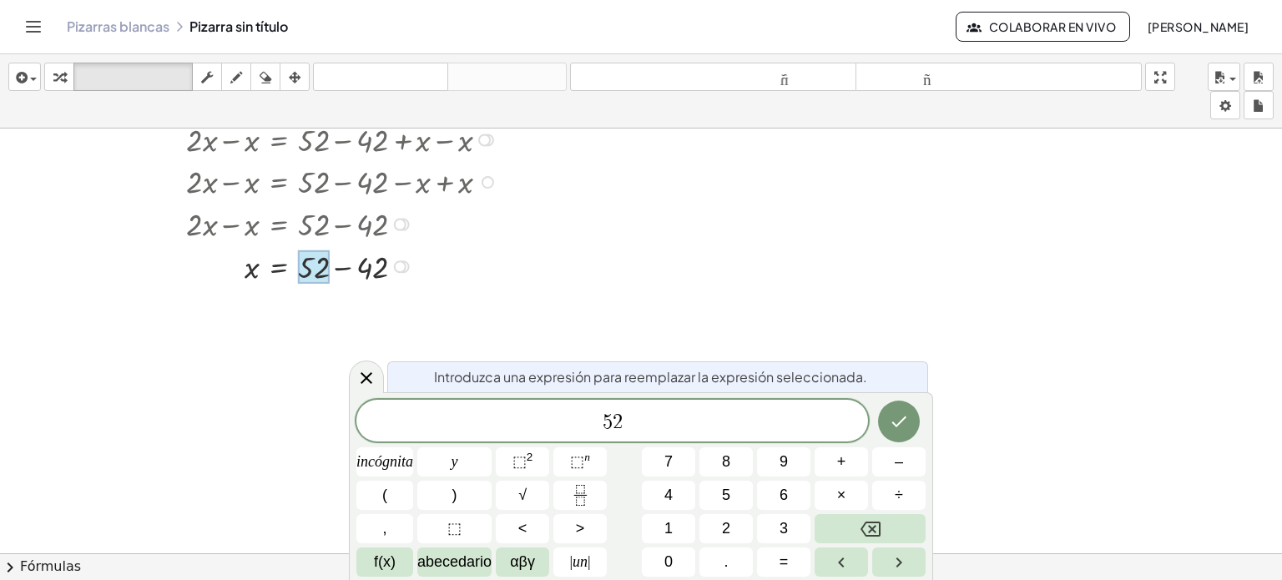
drag, startPoint x: 366, startPoint y: 381, endPoint x: 328, endPoint y: 311, distance: 78.8
click at [366, 380] on icon at bounding box center [366, 378] width 20 height 20
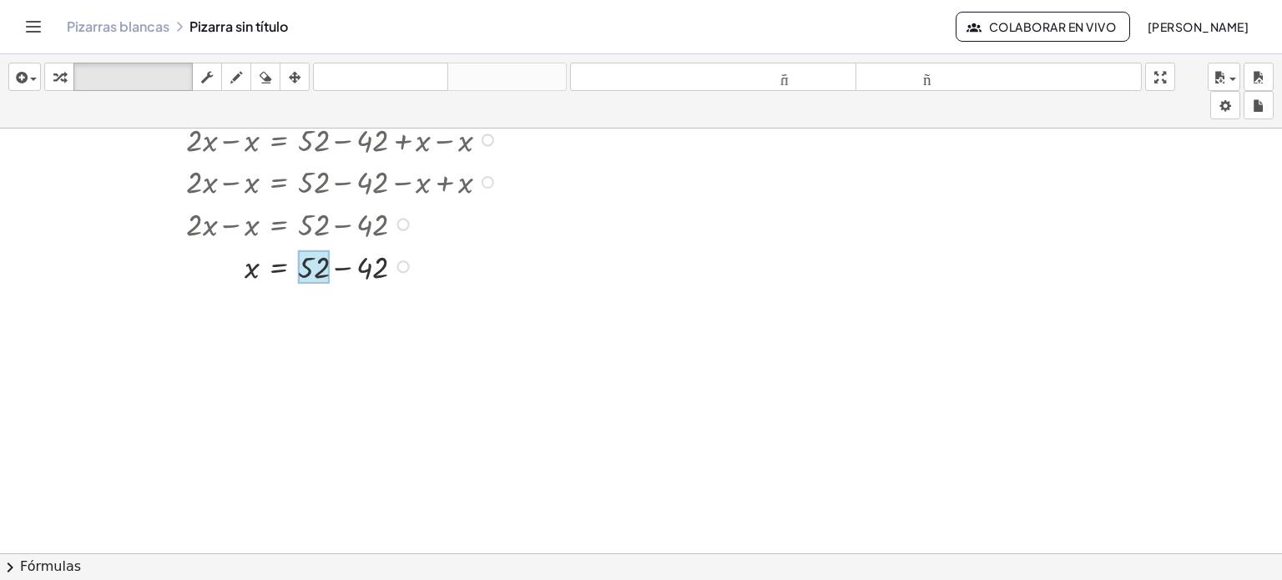
drag, startPoint x: 371, startPoint y: 265, endPoint x: 306, endPoint y: 272, distance: 66.3
click at [306, 272] on div at bounding box center [314, 267] width 32 height 34
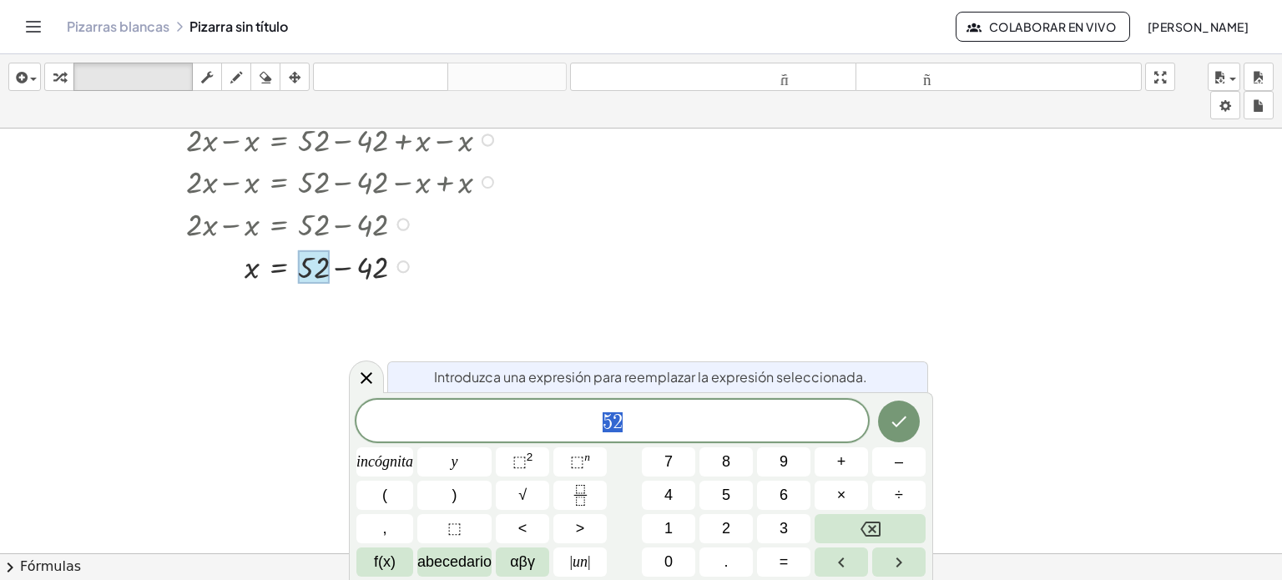
drag, startPoint x: 369, startPoint y: 383, endPoint x: 371, endPoint y: 373, distance: 10.3
click at [369, 382] on icon at bounding box center [366, 378] width 20 height 20
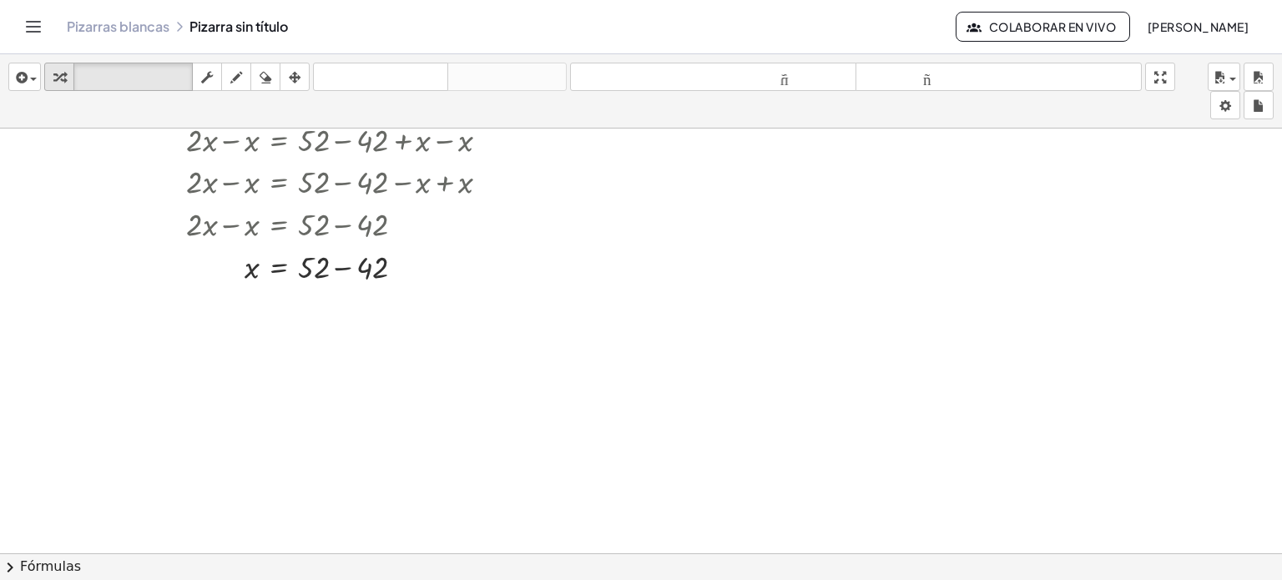
click at [63, 76] on icon "button" at bounding box center [59, 78] width 12 height 20
drag, startPoint x: 378, startPoint y: 263, endPoint x: 331, endPoint y: 269, distance: 47.9
click at [331, 269] on div at bounding box center [318, 265] width 518 height 43
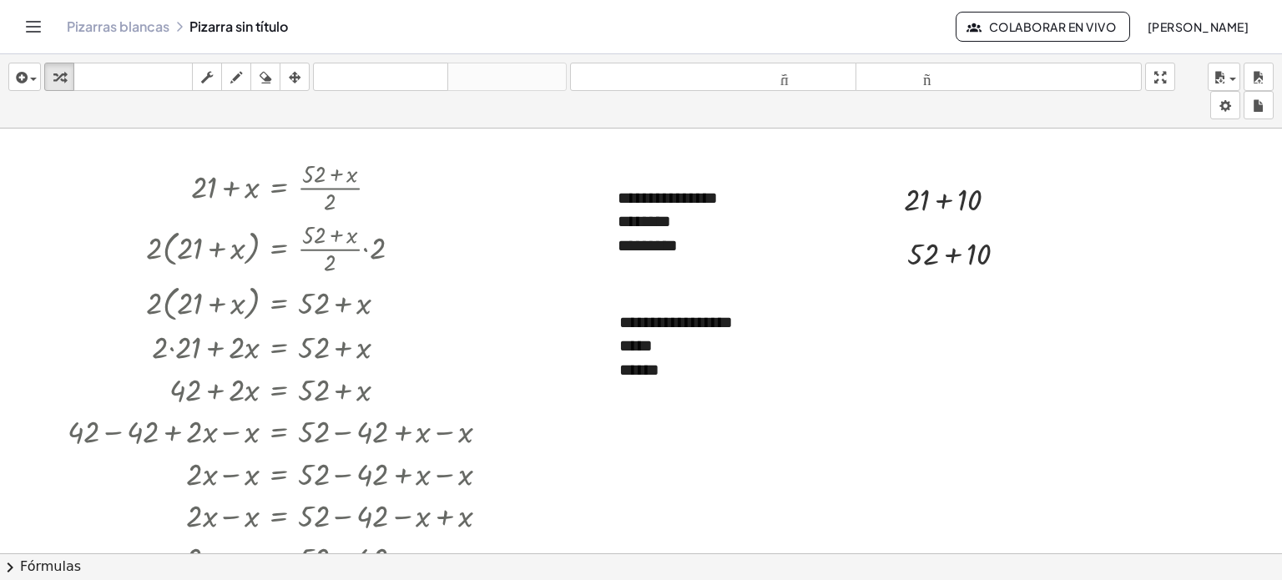
scroll to position [0, 0]
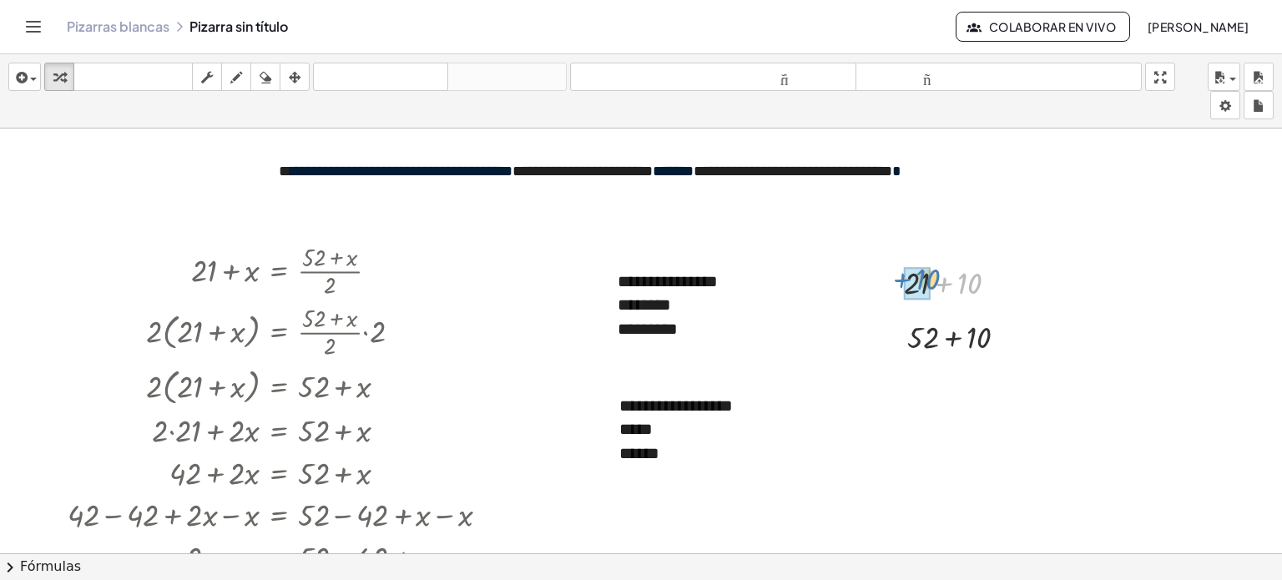
drag, startPoint x: 976, startPoint y: 283, endPoint x: 931, endPoint y: 278, distance: 45.4
click at [932, 278] on div at bounding box center [958, 281] width 124 height 43
click at [663, 428] on div "*****" at bounding box center [727, 429] width 217 height 24
click at [968, 431] on div at bounding box center [641, 566] width 1282 height 875
drag, startPoint x: 983, startPoint y: 341, endPoint x: 942, endPoint y: 341, distance: 41.7
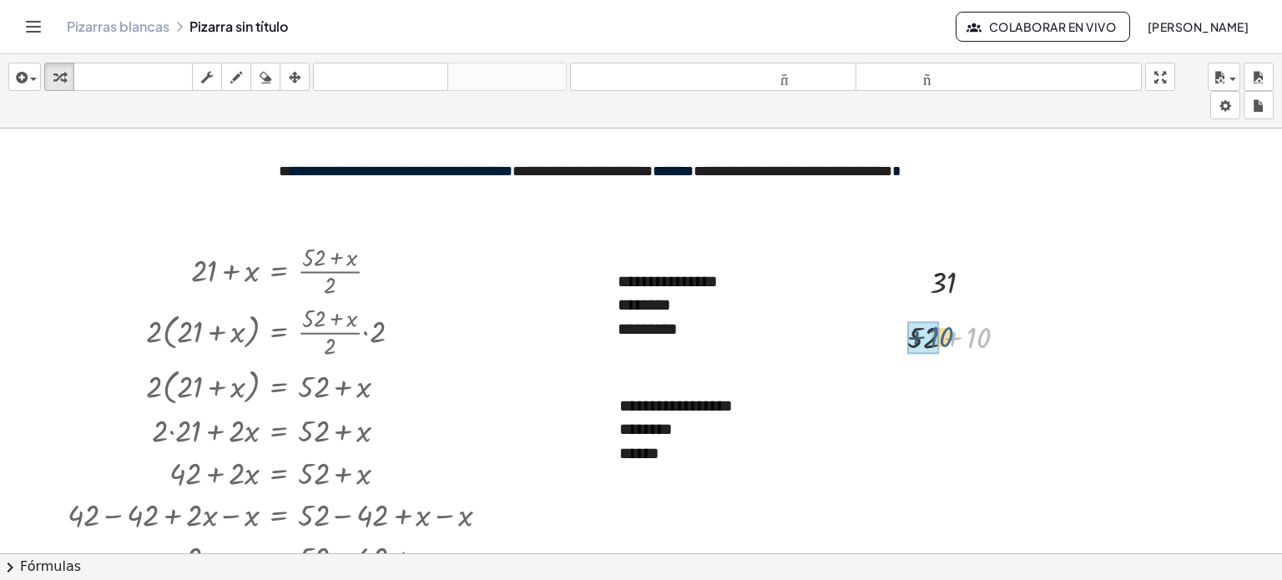
click at [942, 341] on div at bounding box center [963, 336] width 129 height 43
click at [694, 460] on div "******" at bounding box center [727, 454] width 217 height 24
click at [1064, 390] on div at bounding box center [641, 566] width 1282 height 875
click at [919, 336] on div at bounding box center [963, 336] width 129 height 43
click at [20, 68] on icon "button" at bounding box center [20, 78] width 15 height 20
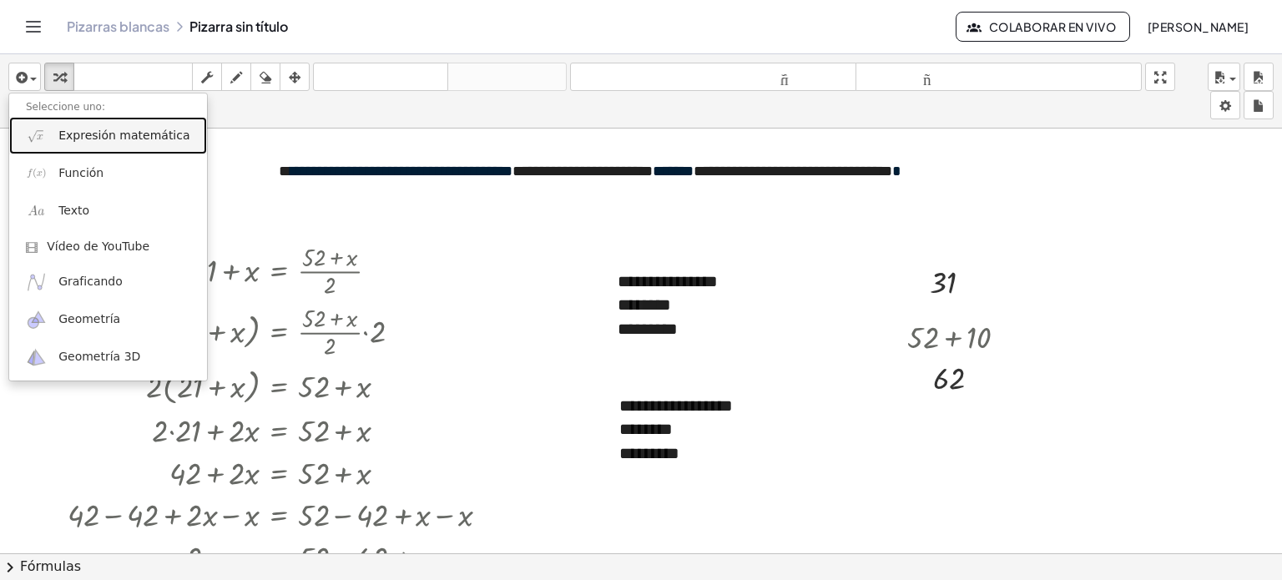
click at [56, 134] on link "Expresión matemática" at bounding box center [108, 136] width 198 height 38
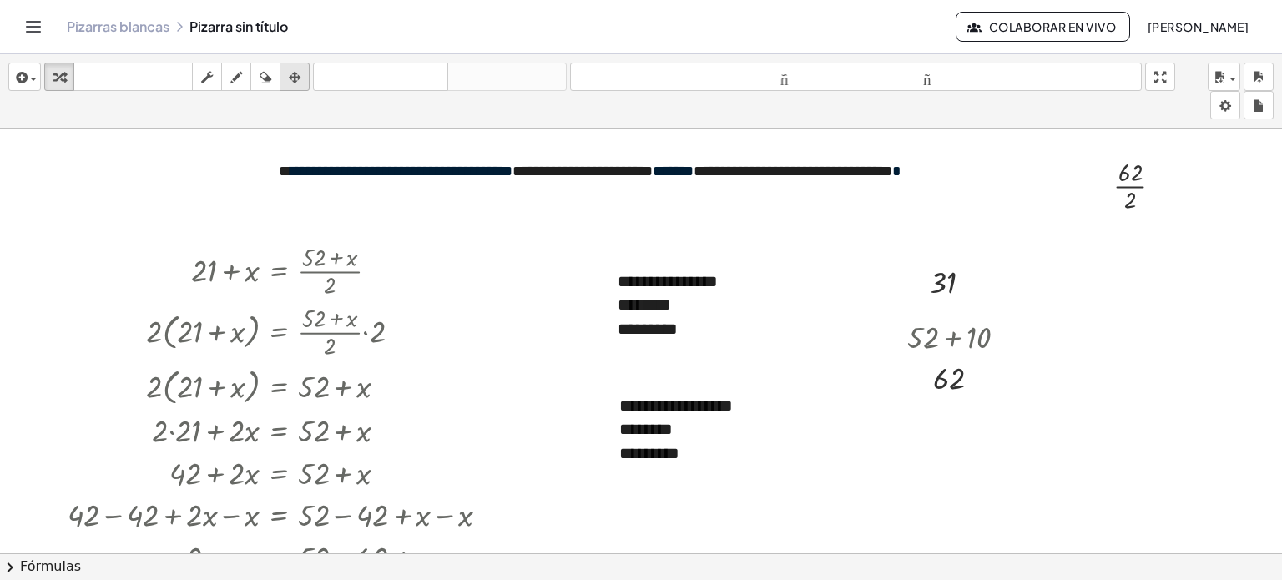
click at [284, 64] on button "arreglar" at bounding box center [295, 77] width 30 height 28
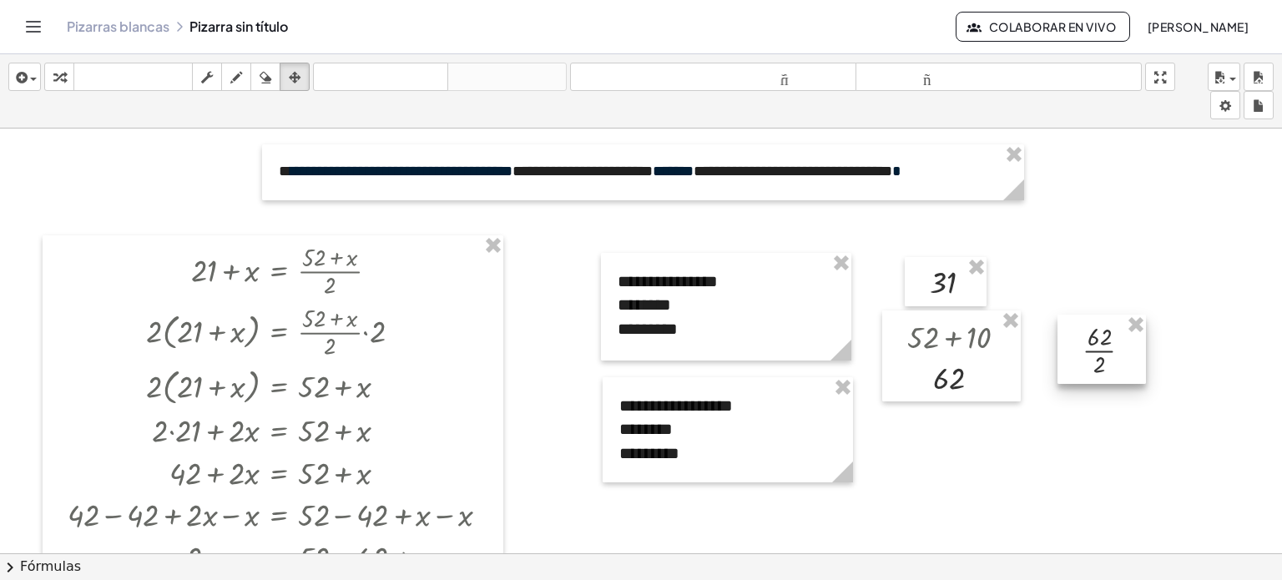
drag, startPoint x: 1132, startPoint y: 184, endPoint x: 1101, endPoint y: 349, distance: 168.2
click at [1101, 349] on div at bounding box center [1102, 349] width 88 height 69
click at [35, 73] on div "button" at bounding box center [25, 77] width 24 height 20
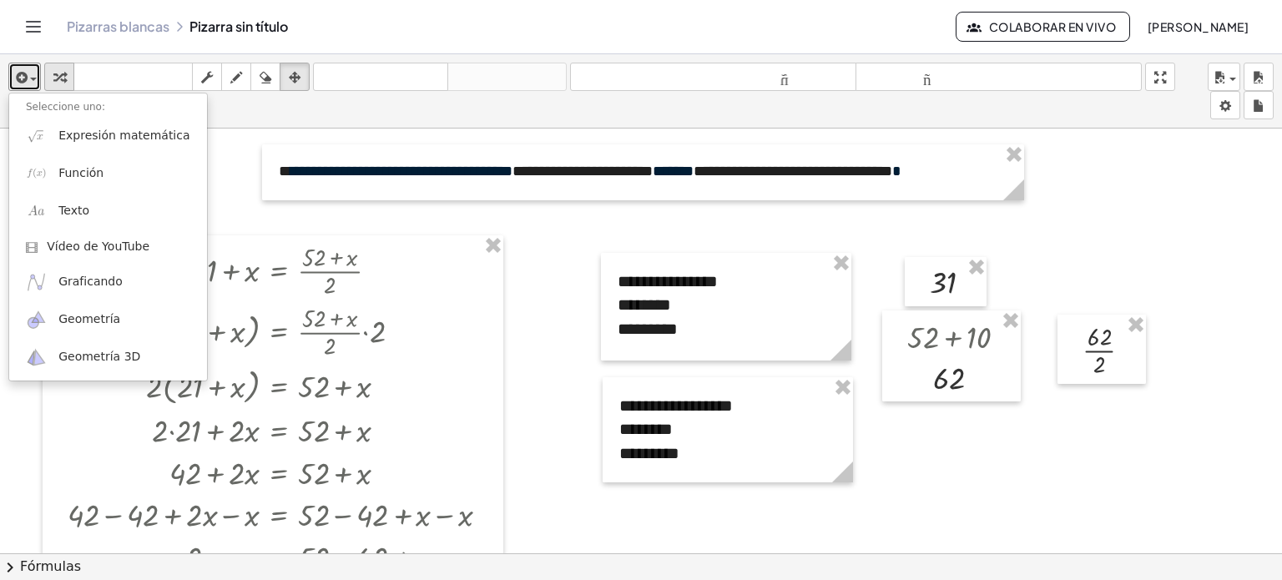
click at [69, 80] on div "button" at bounding box center [59, 77] width 22 height 20
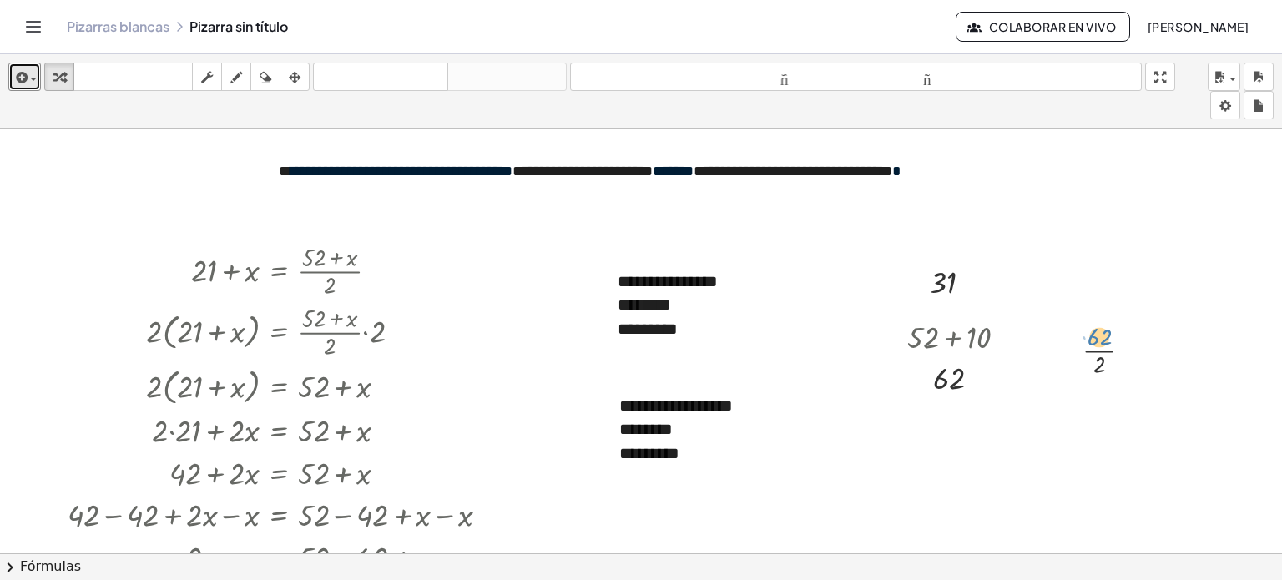
click at [1094, 335] on div at bounding box center [1113, 349] width 79 height 61
drag, startPoint x: 1096, startPoint y: 366, endPoint x: 1098, endPoint y: 341, distance: 24.3
click at [15, 83] on icon "button" at bounding box center [20, 78] width 15 height 20
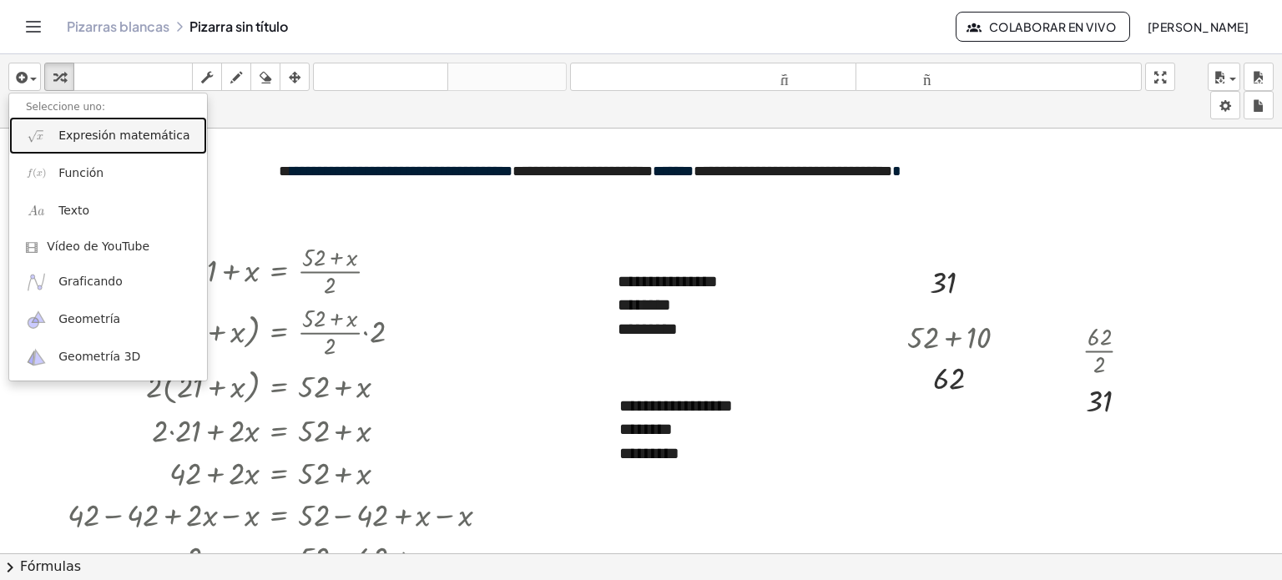
click at [57, 133] on link "Expresión matemática" at bounding box center [108, 136] width 198 height 38
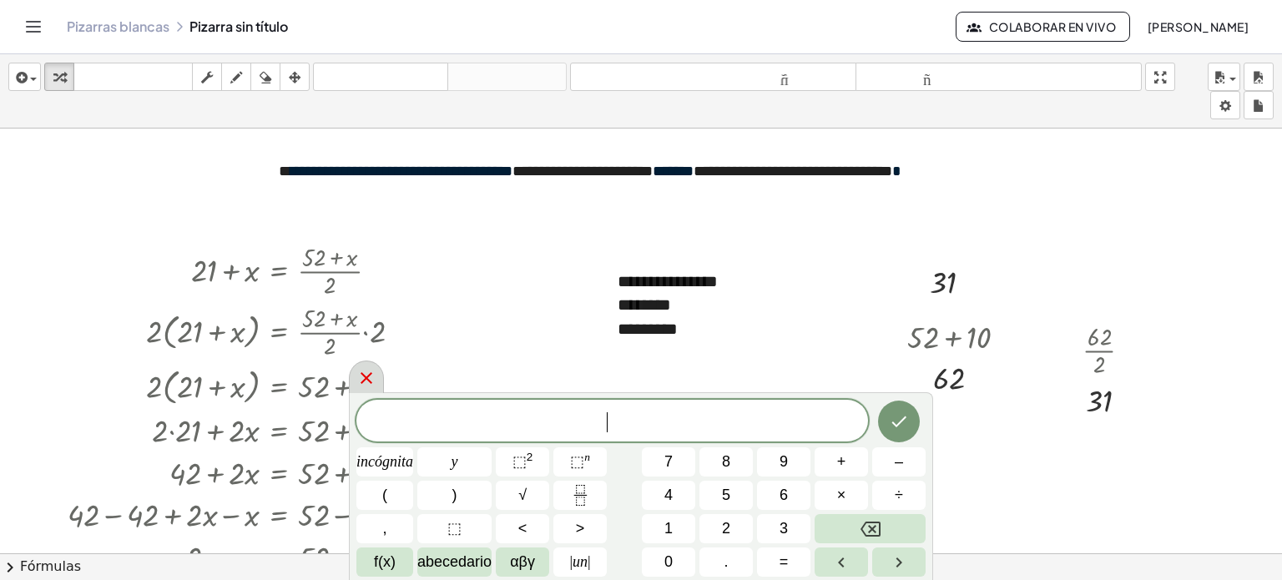
click at [371, 376] on icon at bounding box center [366, 378] width 20 height 20
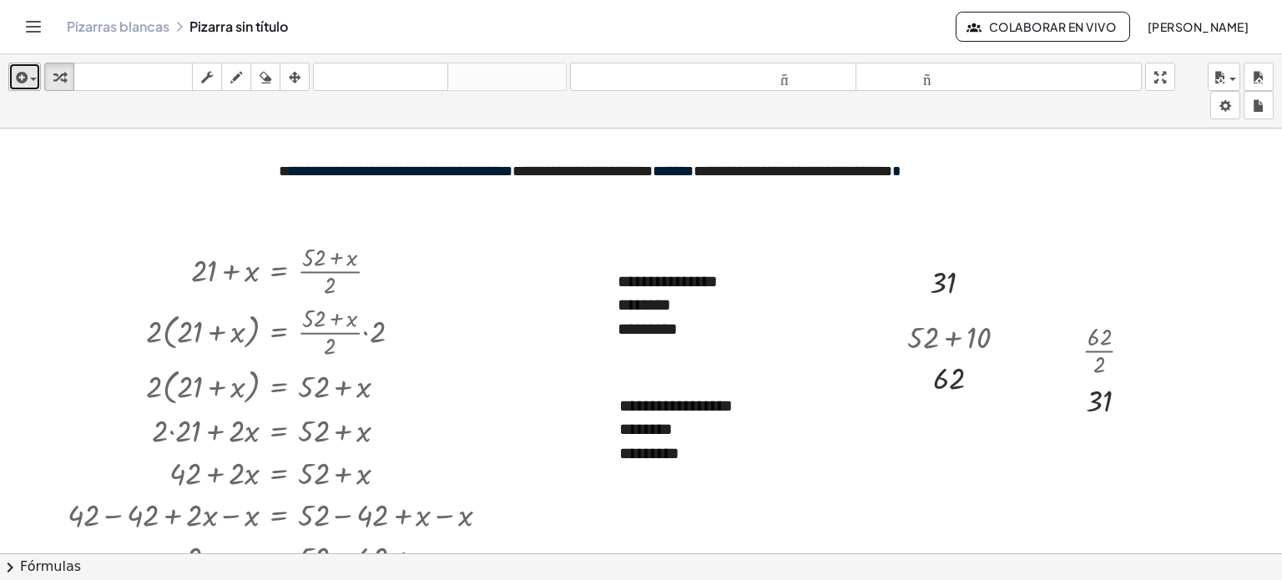
click at [18, 78] on icon "button" at bounding box center [20, 78] width 15 height 20
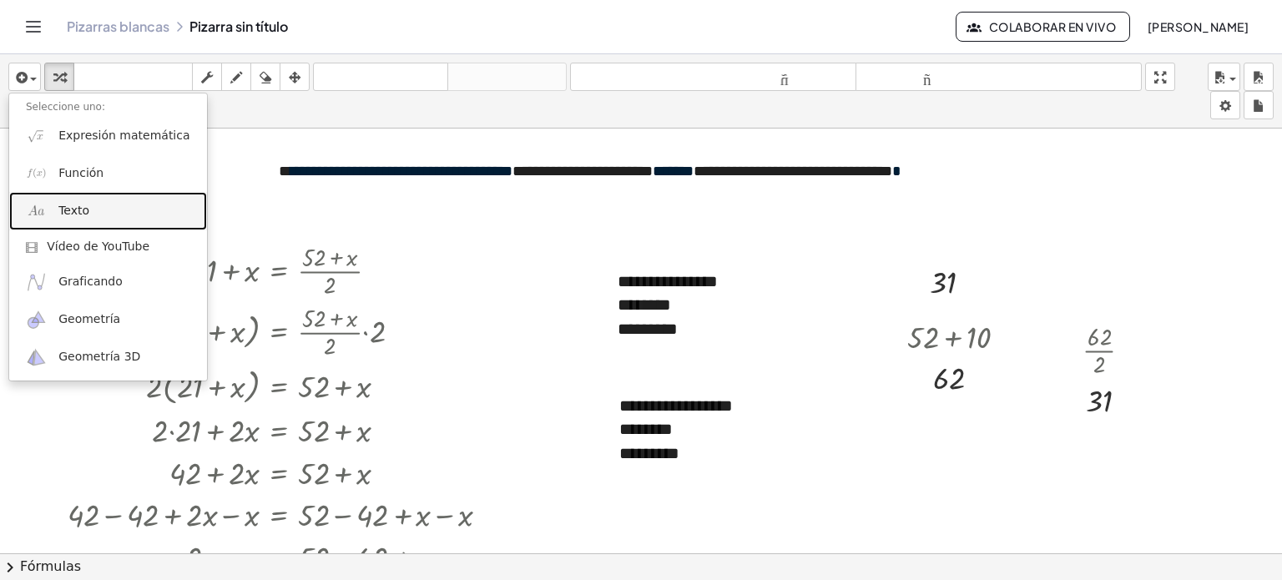
click at [53, 192] on link "Texto" at bounding box center [108, 211] width 198 height 38
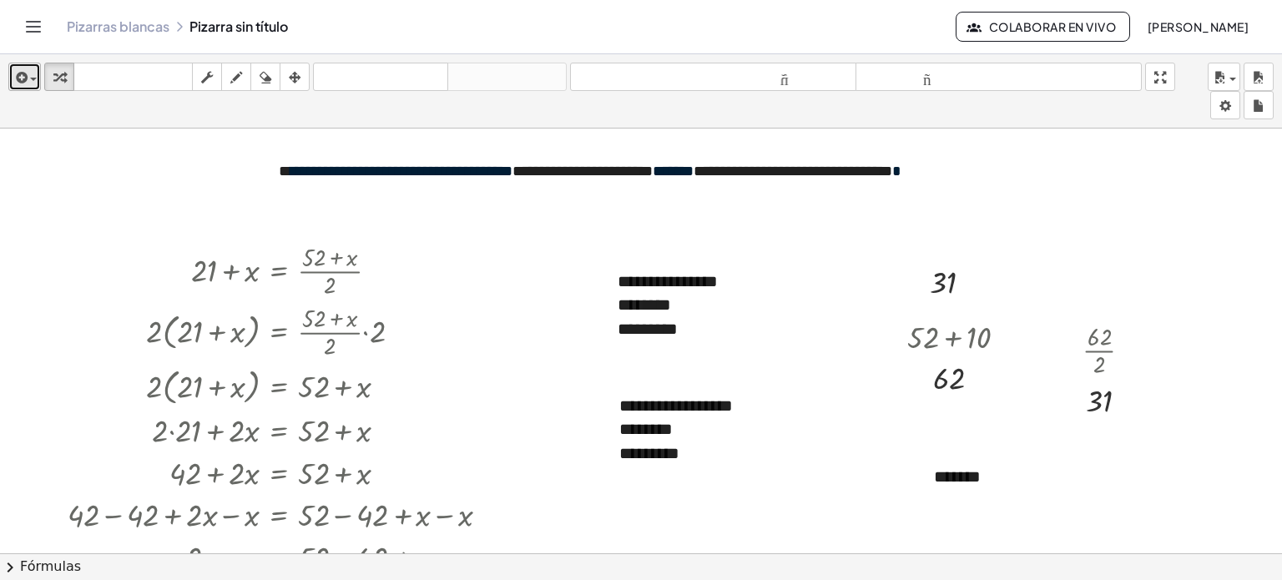
click at [30, 73] on span "button" at bounding box center [29, 79] width 3 height 12
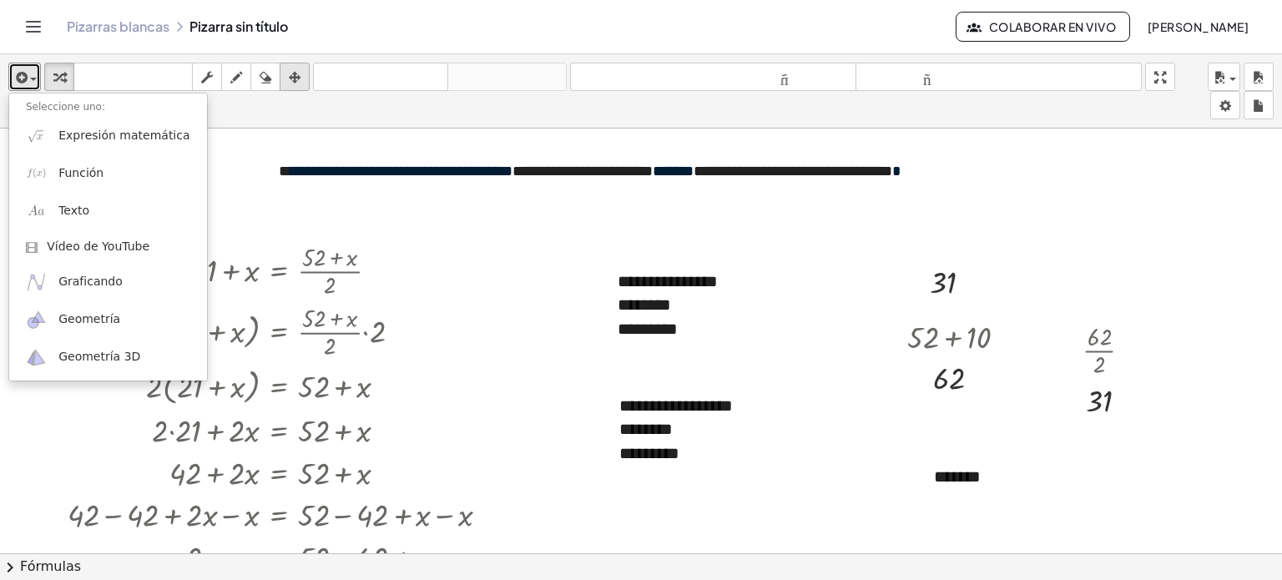
click at [285, 81] on div "button" at bounding box center [295, 77] width 22 height 20
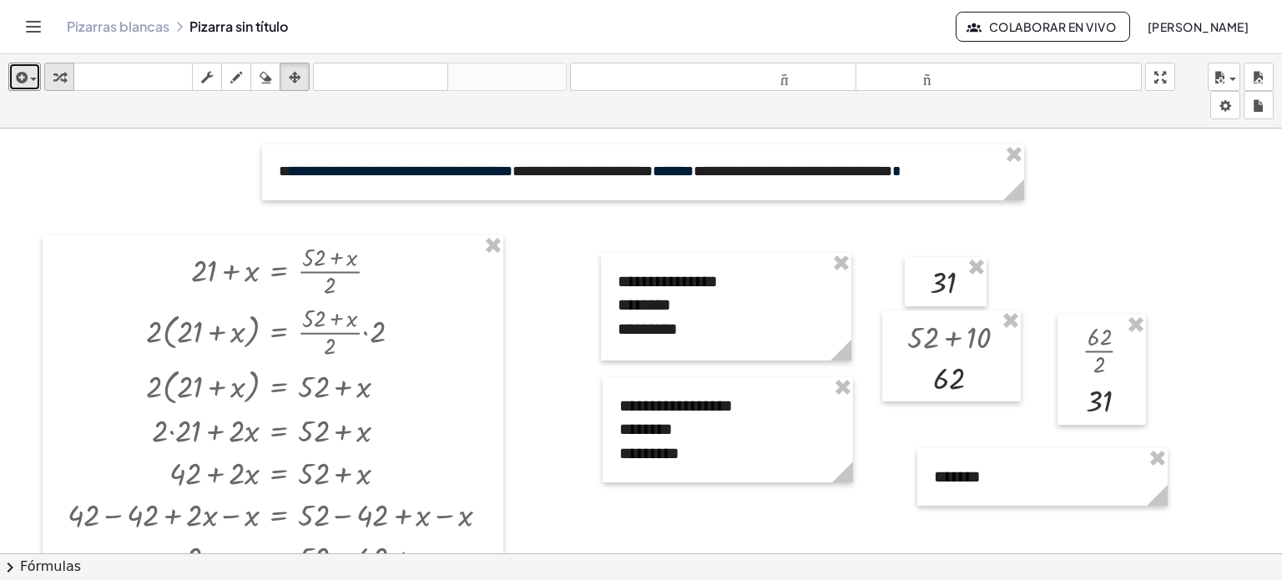
click at [53, 79] on icon "button" at bounding box center [59, 78] width 12 height 20
click at [995, 477] on div "*******" at bounding box center [1042, 477] width 250 height 58
click at [838, 449] on div "**********" at bounding box center [728, 429] width 250 height 105
click at [904, 444] on div at bounding box center [641, 566] width 1282 height 875
click at [295, 85] on icon "button" at bounding box center [295, 78] width 12 height 20
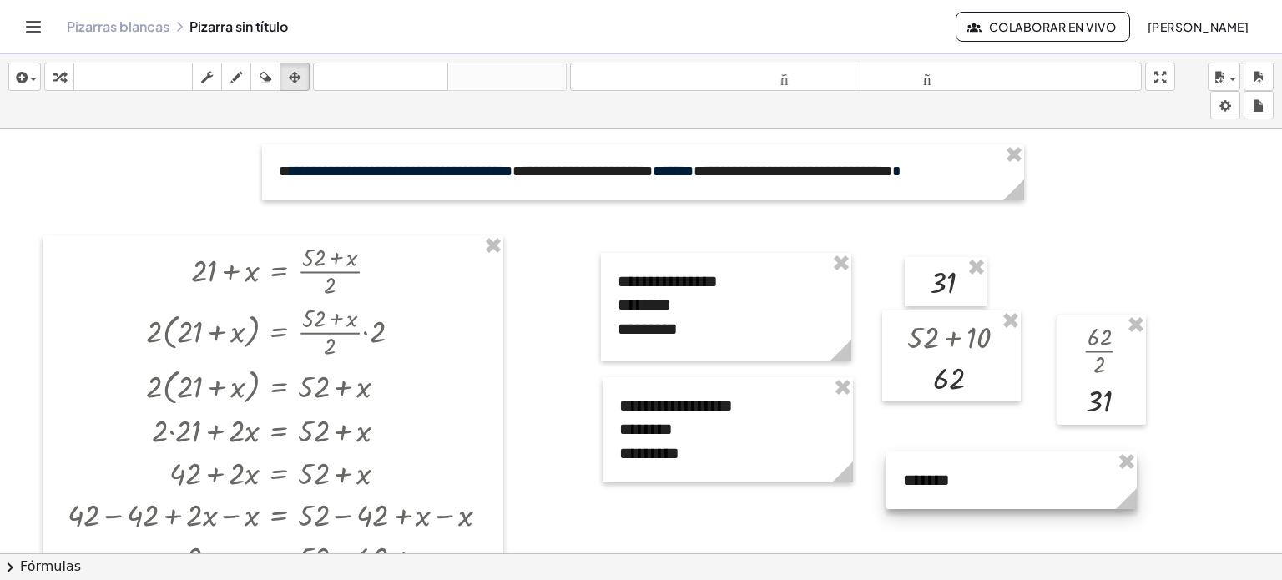
drag, startPoint x: 998, startPoint y: 483, endPoint x: 968, endPoint y: 487, distance: 31.1
click at [968, 487] on div at bounding box center [1012, 481] width 250 height 58
click at [119, 125] on div "insertar Seleccione uno: Expresión matemática Función Texto Vídeo de YouTube Gr…" at bounding box center [641, 91] width 1282 height 74
click at [200, 195] on div at bounding box center [641, 566] width 1282 height 875
click at [63, 76] on icon "button" at bounding box center [59, 78] width 12 height 20
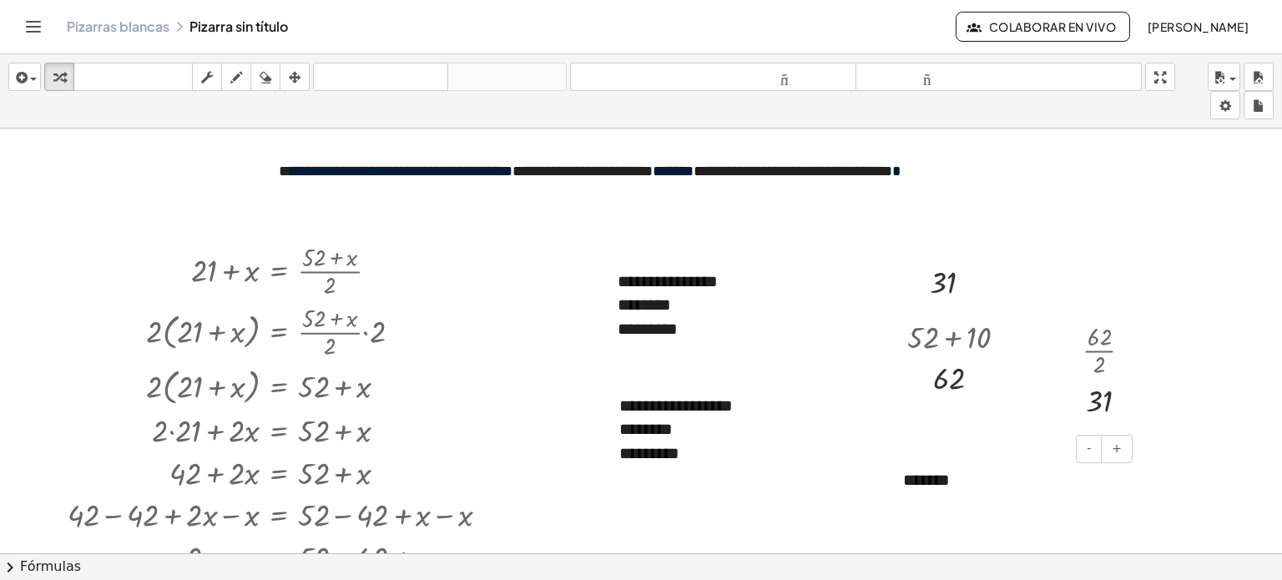
click at [981, 475] on div "*******" at bounding box center [1012, 481] width 250 height 58
drag, startPoint x: 978, startPoint y: 477, endPoint x: 884, endPoint y: 477, distance: 93.5
click at [884, 477] on div "**********" at bounding box center [641, 566] width 1282 height 875
click at [1148, 216] on div at bounding box center [641, 566] width 1282 height 875
click at [985, 477] on div at bounding box center [1012, 481] width 250 height 58
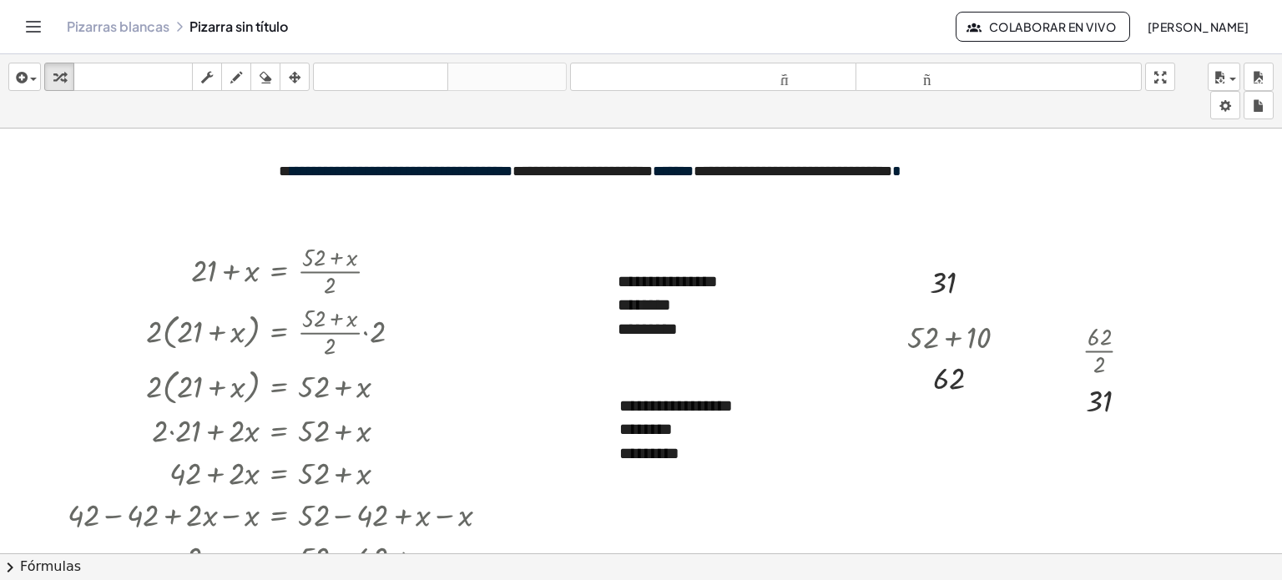
click at [1077, 253] on div at bounding box center [641, 566] width 1282 height 875
click at [958, 469] on div "**" at bounding box center [1012, 481] width 250 height 58
click at [1150, 271] on div at bounding box center [641, 566] width 1282 height 875
click at [1053, 465] on div at bounding box center [1012, 481] width 250 height 58
click at [1154, 364] on div at bounding box center [641, 566] width 1282 height 875
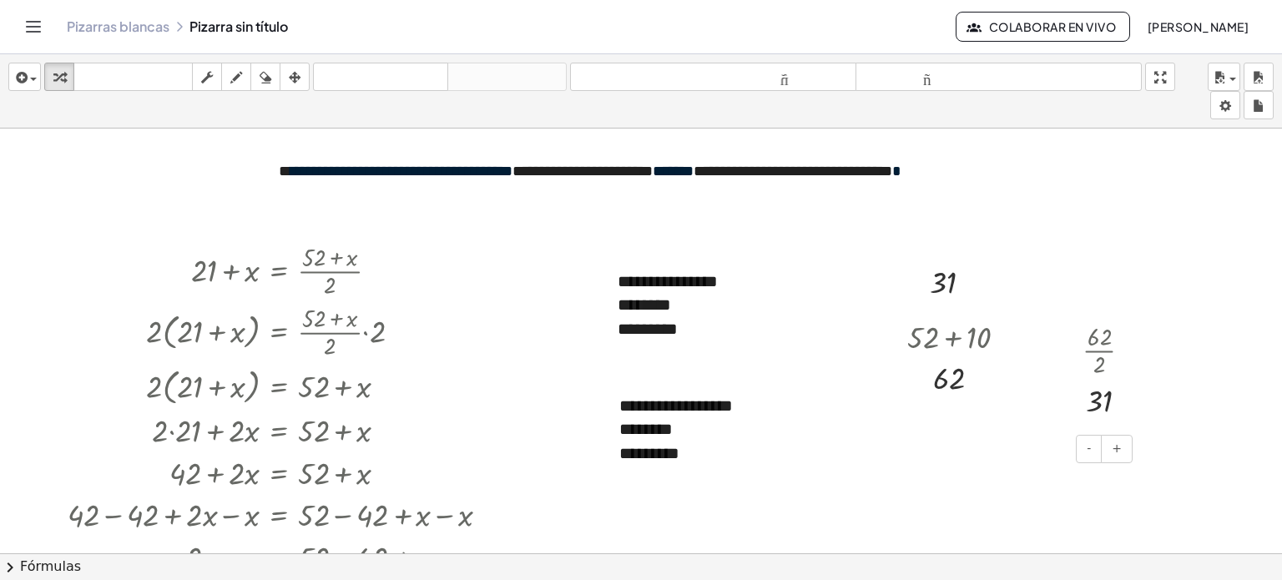
click at [1040, 499] on div at bounding box center [1012, 481] width 250 height 58
click at [1197, 410] on div at bounding box center [641, 566] width 1282 height 875
click at [1026, 480] on div at bounding box center [1012, 481] width 250 height 58
click at [1188, 376] on div at bounding box center [641, 566] width 1282 height 875
click at [1150, 291] on div at bounding box center [641, 566] width 1282 height 875
